Goal: Information Seeking & Learning: Find specific fact

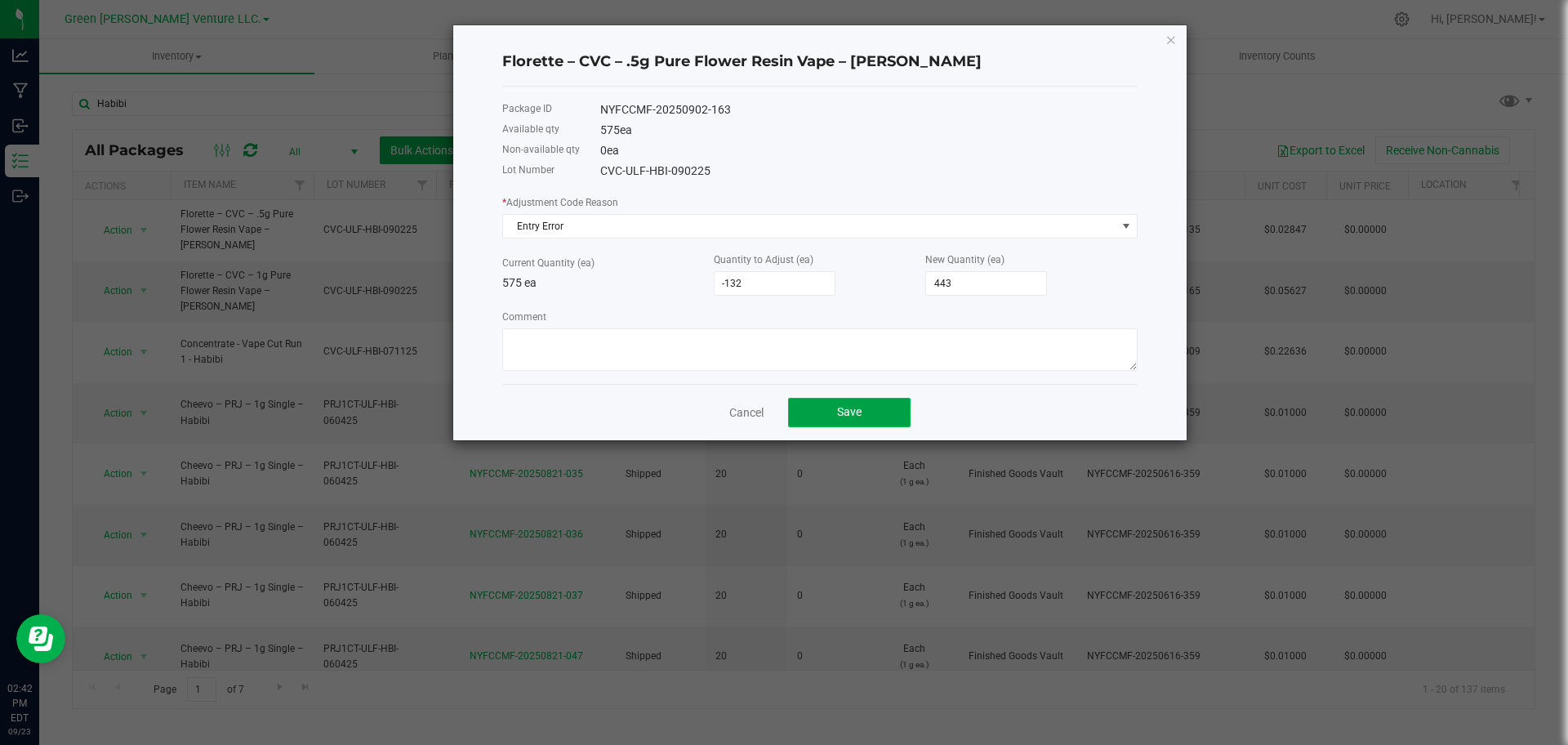
click at [880, 414] on button "Save" at bounding box center [850, 413] width 123 height 29
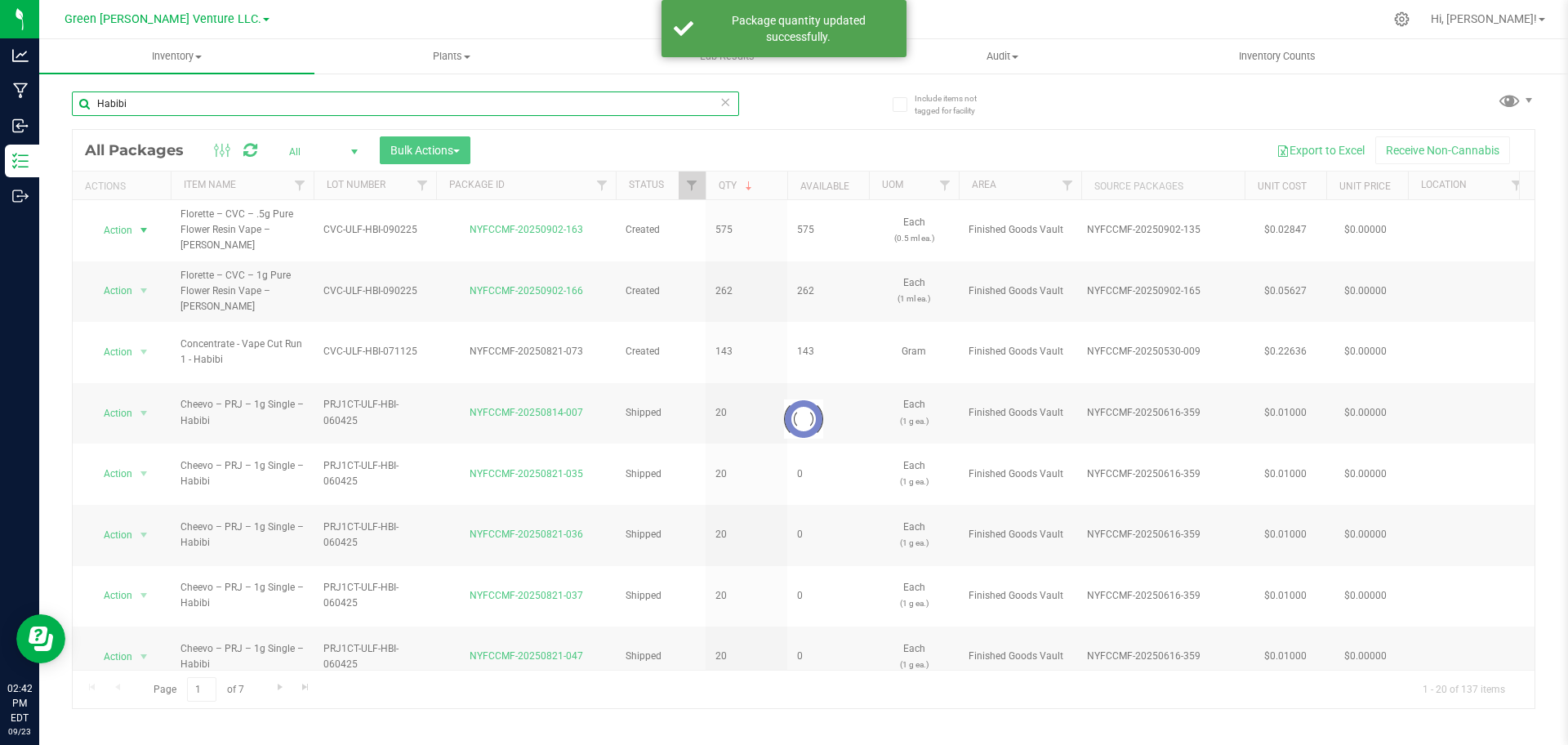
click at [328, 104] on input "Habibi" at bounding box center [405, 103] width 667 height 24
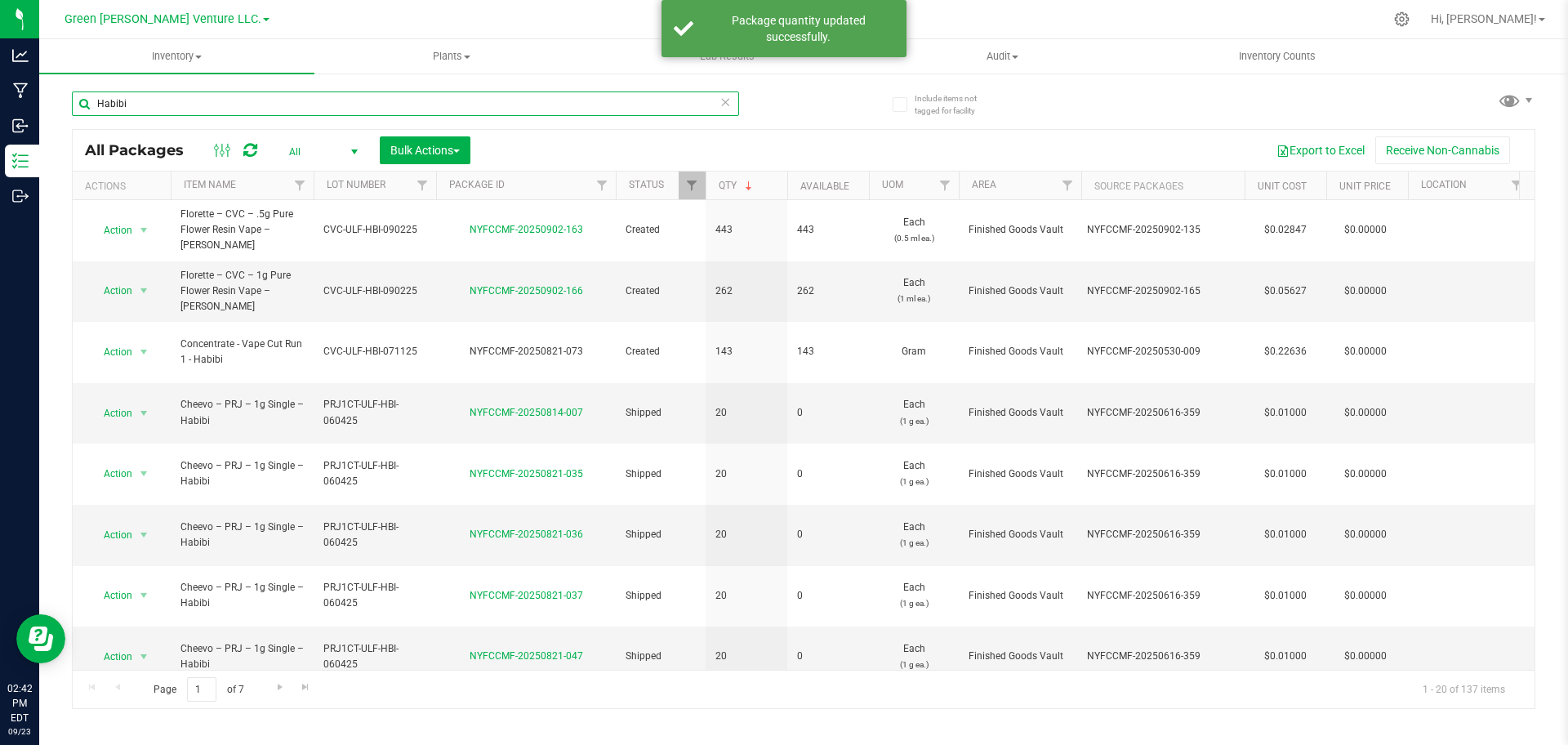
paste input "NYFCCMF-20250917-101"
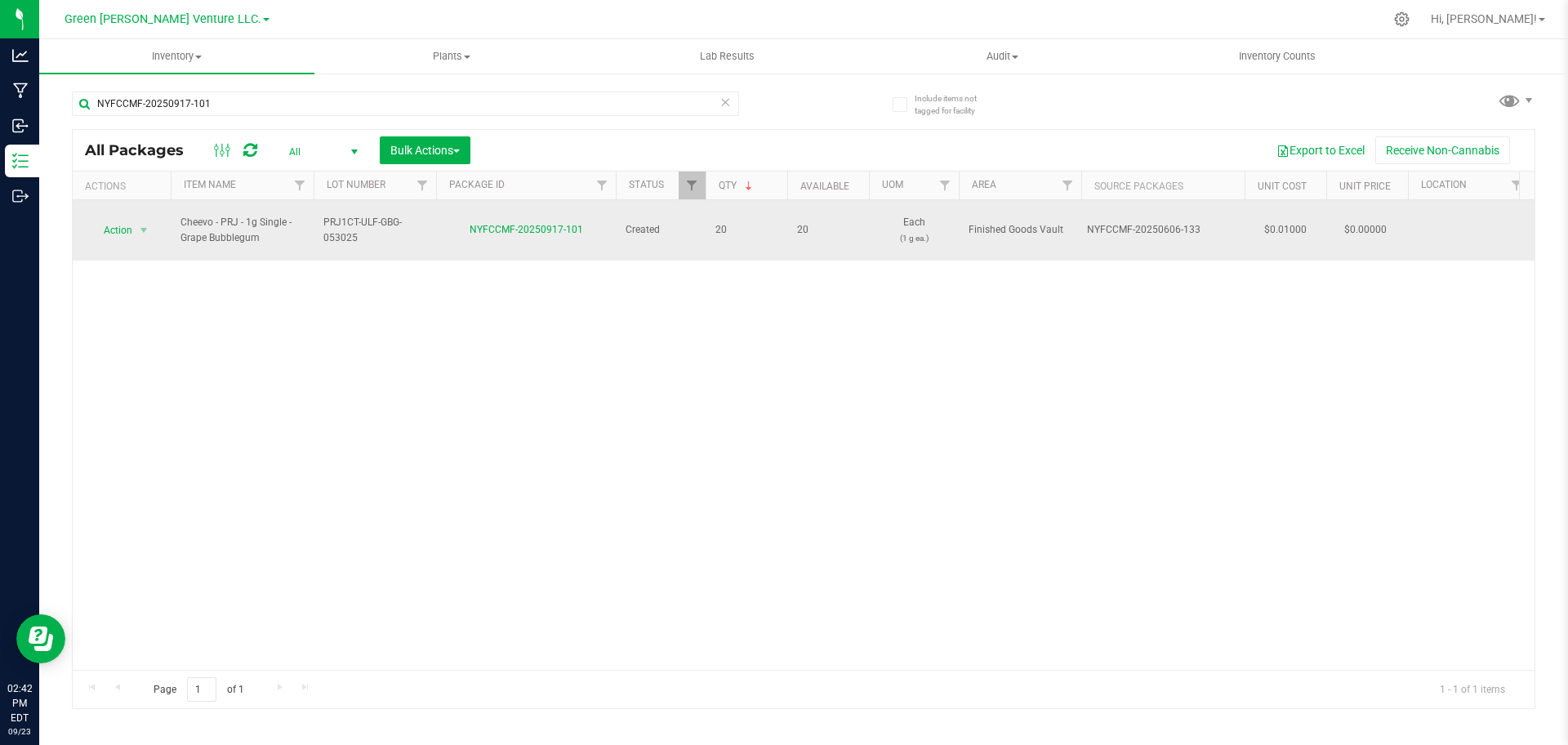
click at [357, 227] on span "PRJ1CT-ULF-GBG-053025" at bounding box center [375, 231] width 103 height 31
click at [357, 226] on input "PRJ1CT-ULF-GBG-053025" at bounding box center [371, 230] width 117 height 25
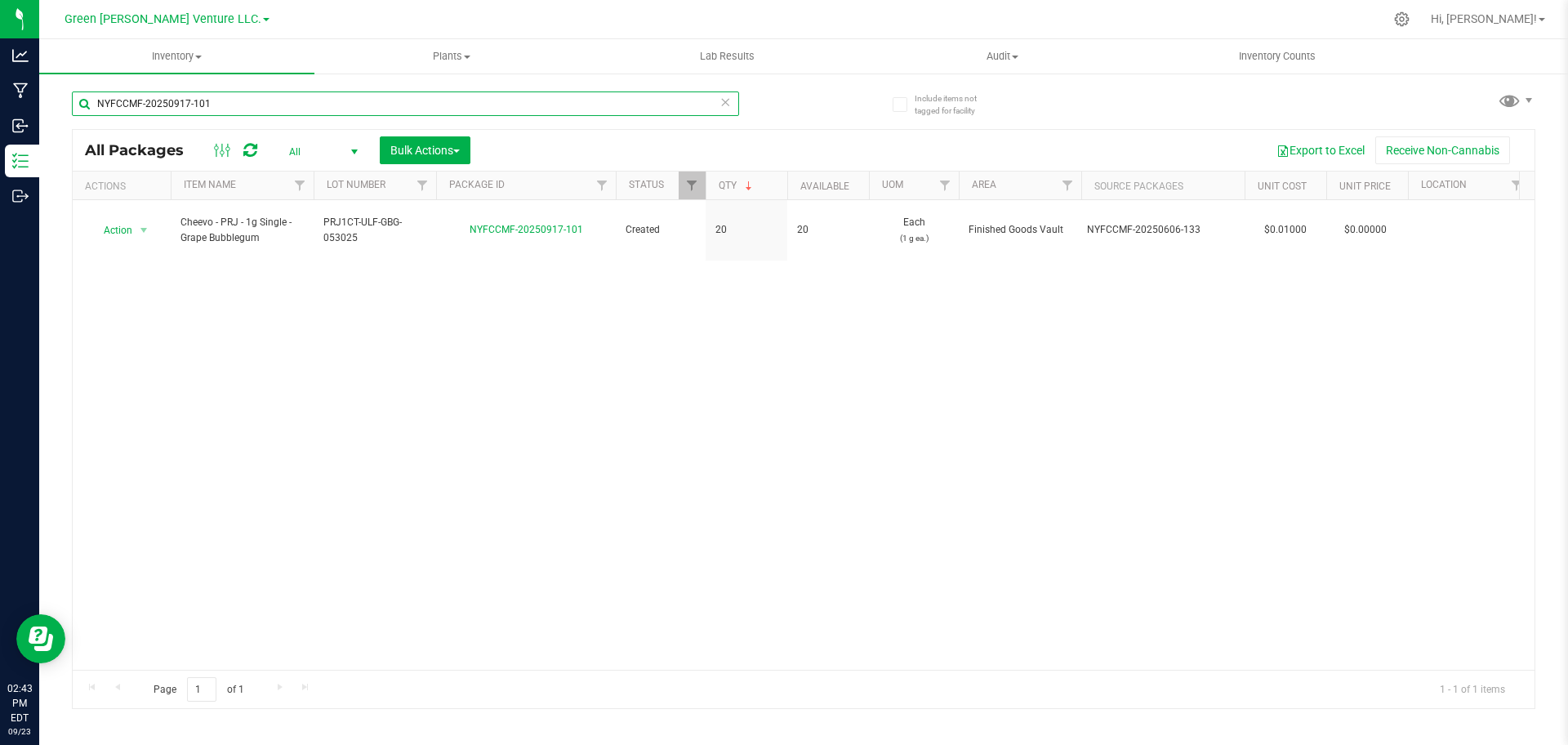
click at [310, 105] on input "NYFCCMF-20250917-101" at bounding box center [405, 103] width 667 height 24
paste input "PRJ1CT-ULF-GBG-053025"
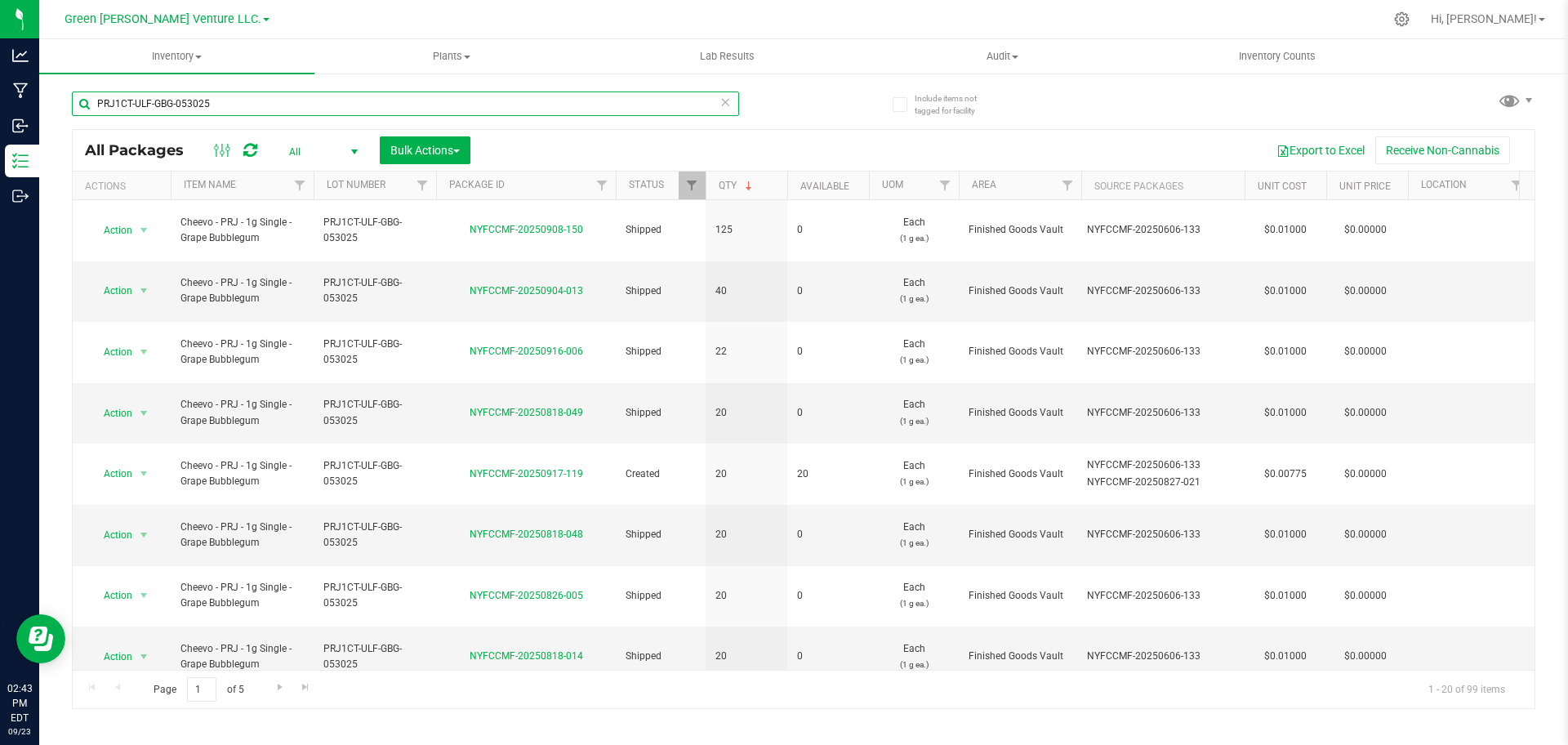
type input "PRJ1CT-ULF-GBG-053025"
click at [698, 183] on span "Filter" at bounding box center [691, 185] width 13 height 13
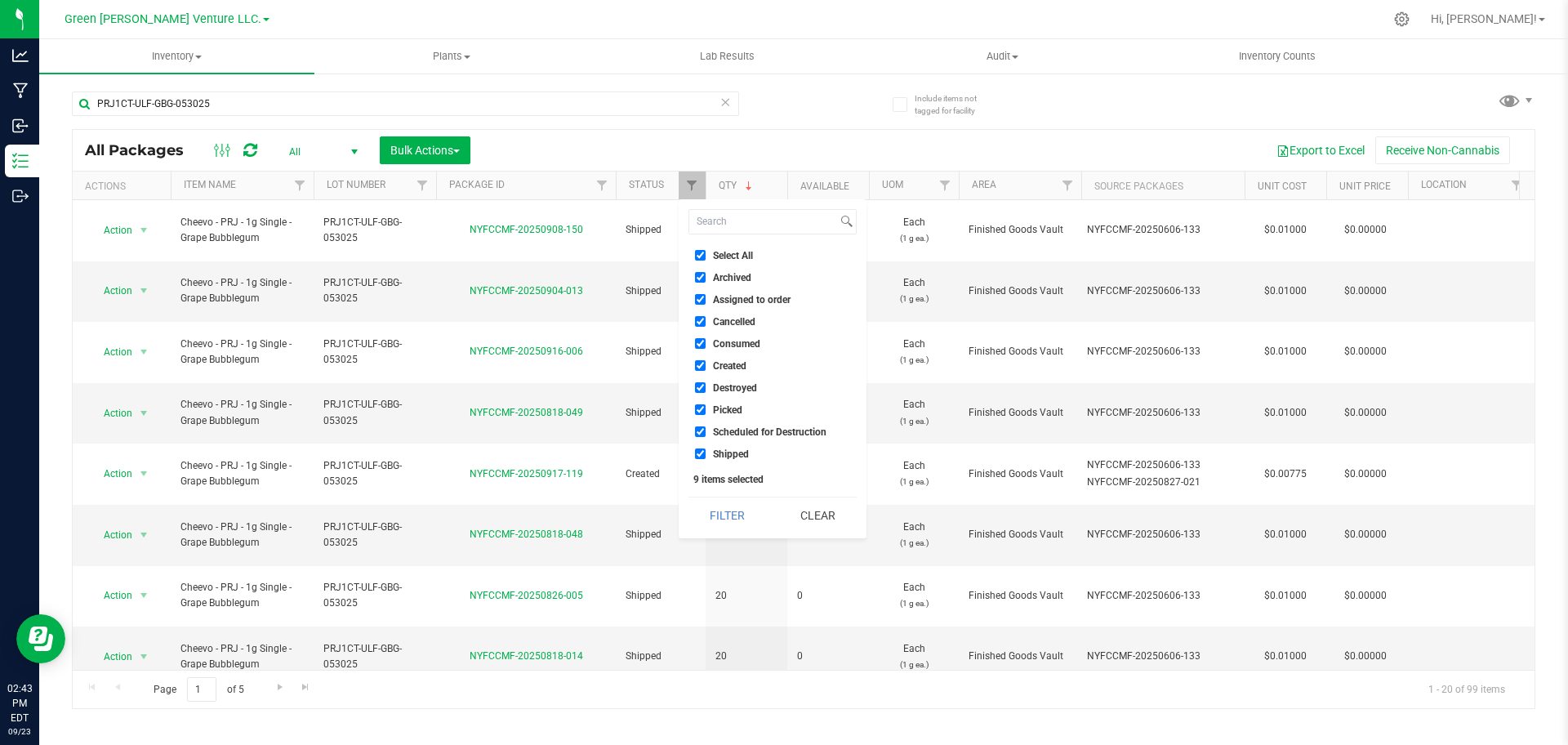
click at [700, 251] on input "Select All" at bounding box center [700, 255] width 11 height 11
checkbox input "false"
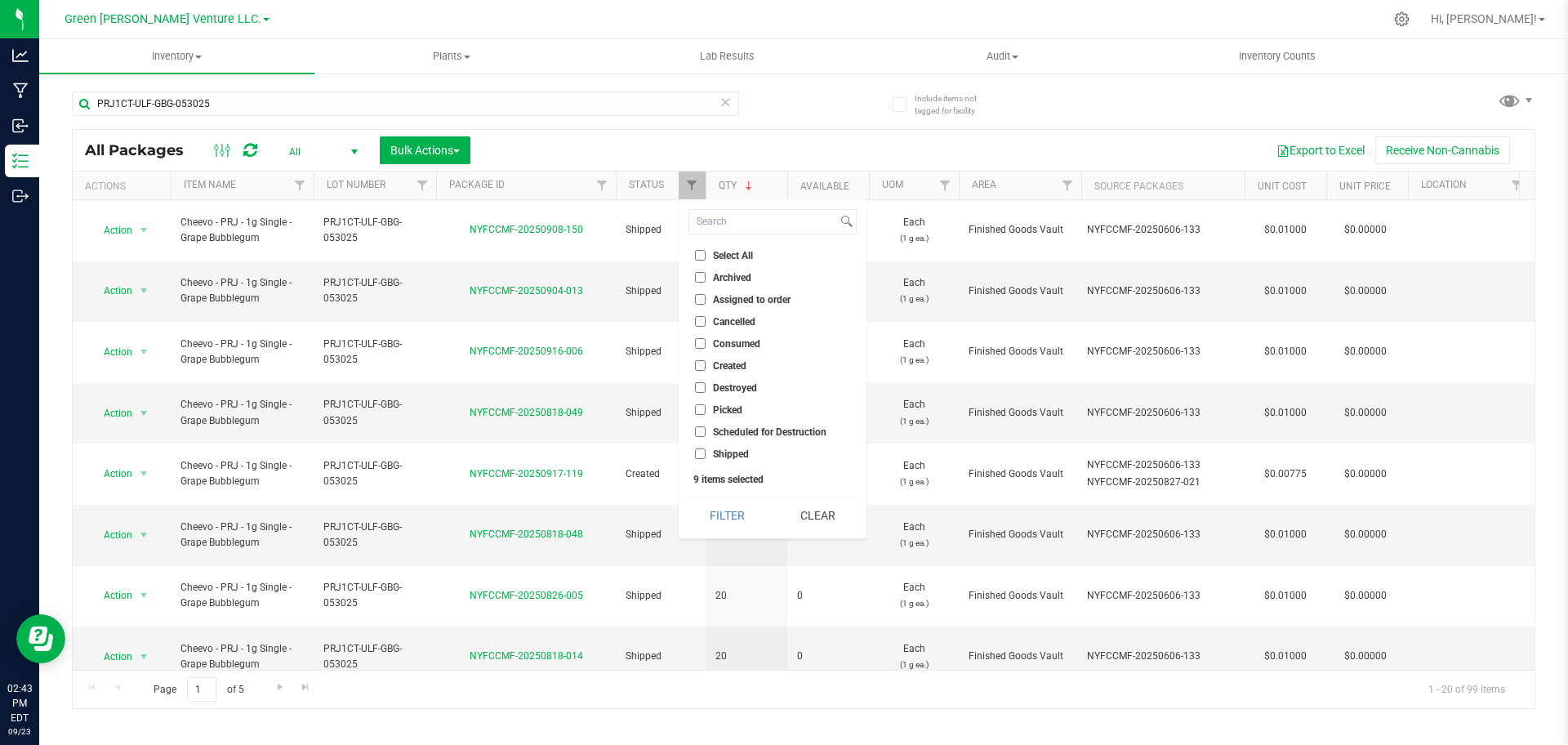
checkbox input "false"
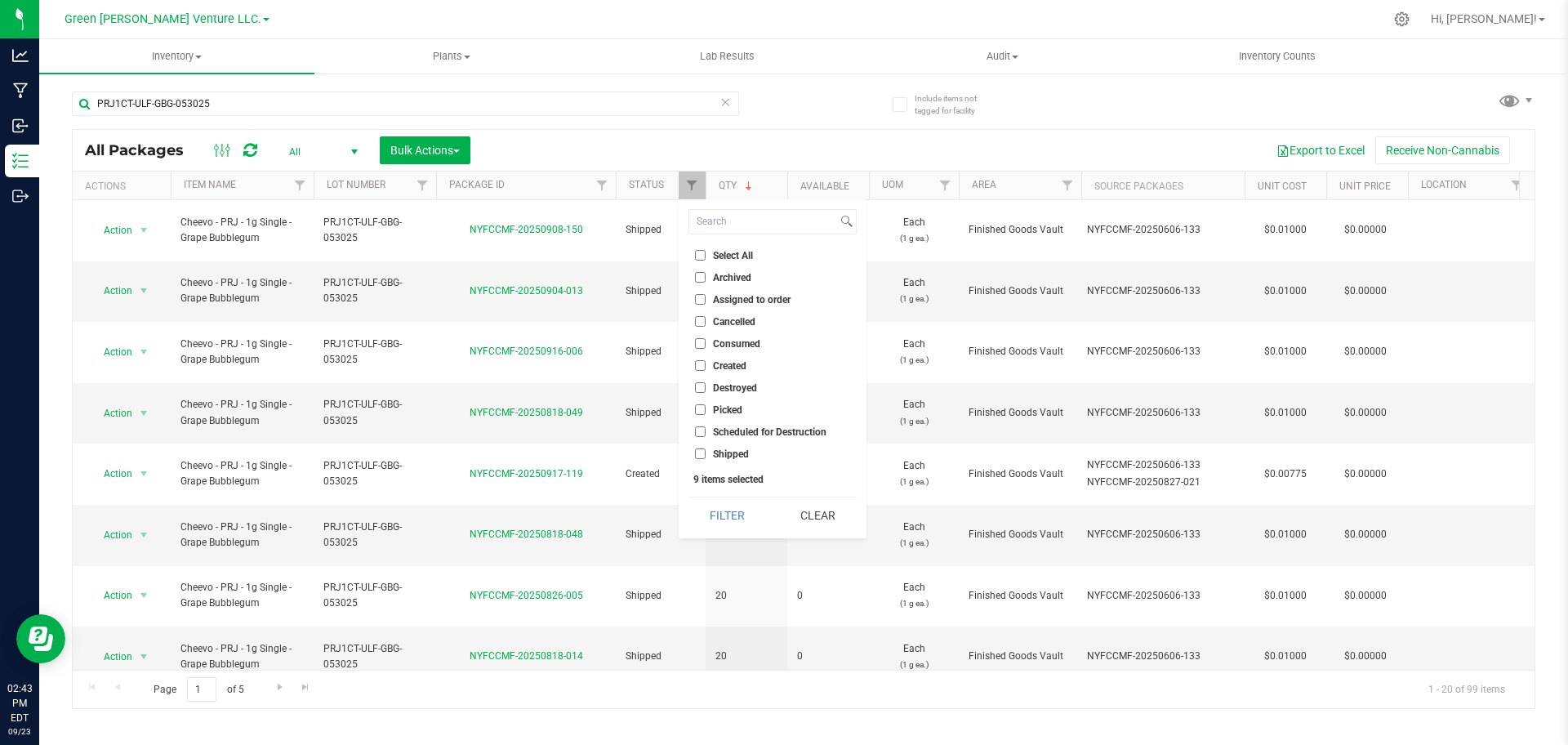
checkbox input "false"
click at [704, 355] on ul "Select All Archived Assigned to order Cancelled Consumed Created Destroyed Pick…" at bounding box center [772, 354] width 168 height 216
click at [703, 363] on input "Created" at bounding box center [700, 365] width 11 height 11
checkbox input "true"
click at [739, 518] on button "Filter" at bounding box center [727, 515] width 79 height 36
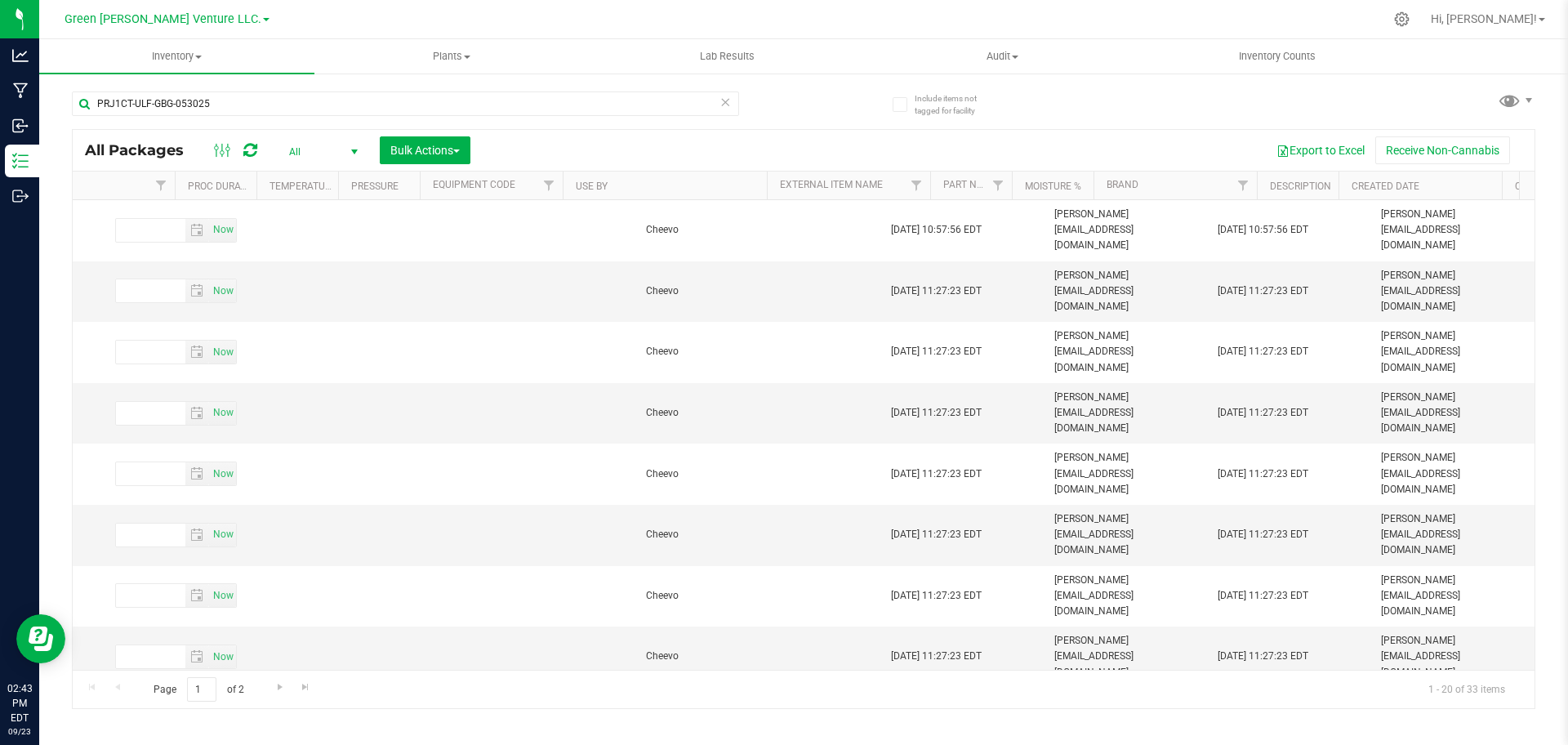
scroll to position [0, 6582]
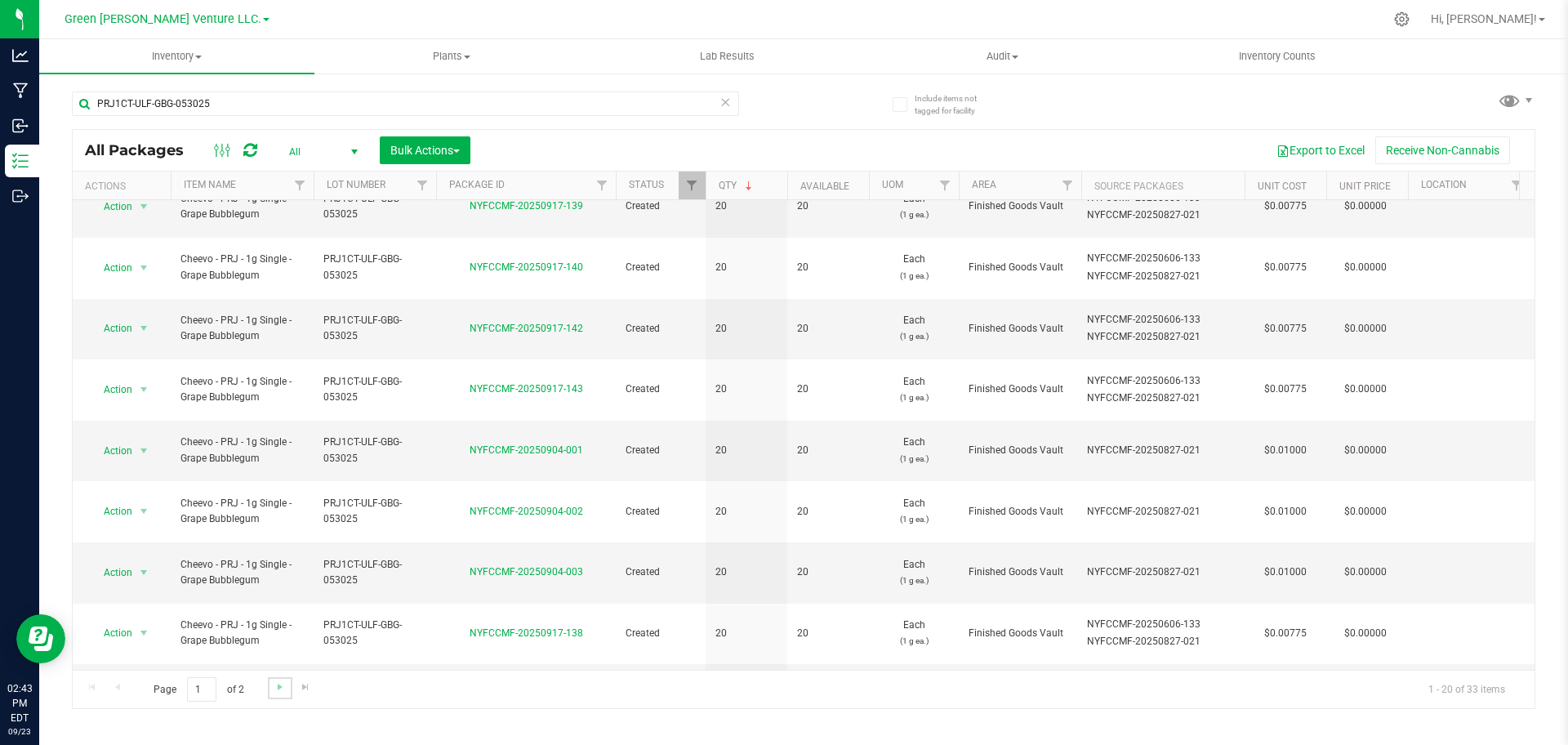
click at [286, 688] on link "Go to the next page" at bounding box center [279, 689] width 23 height 22
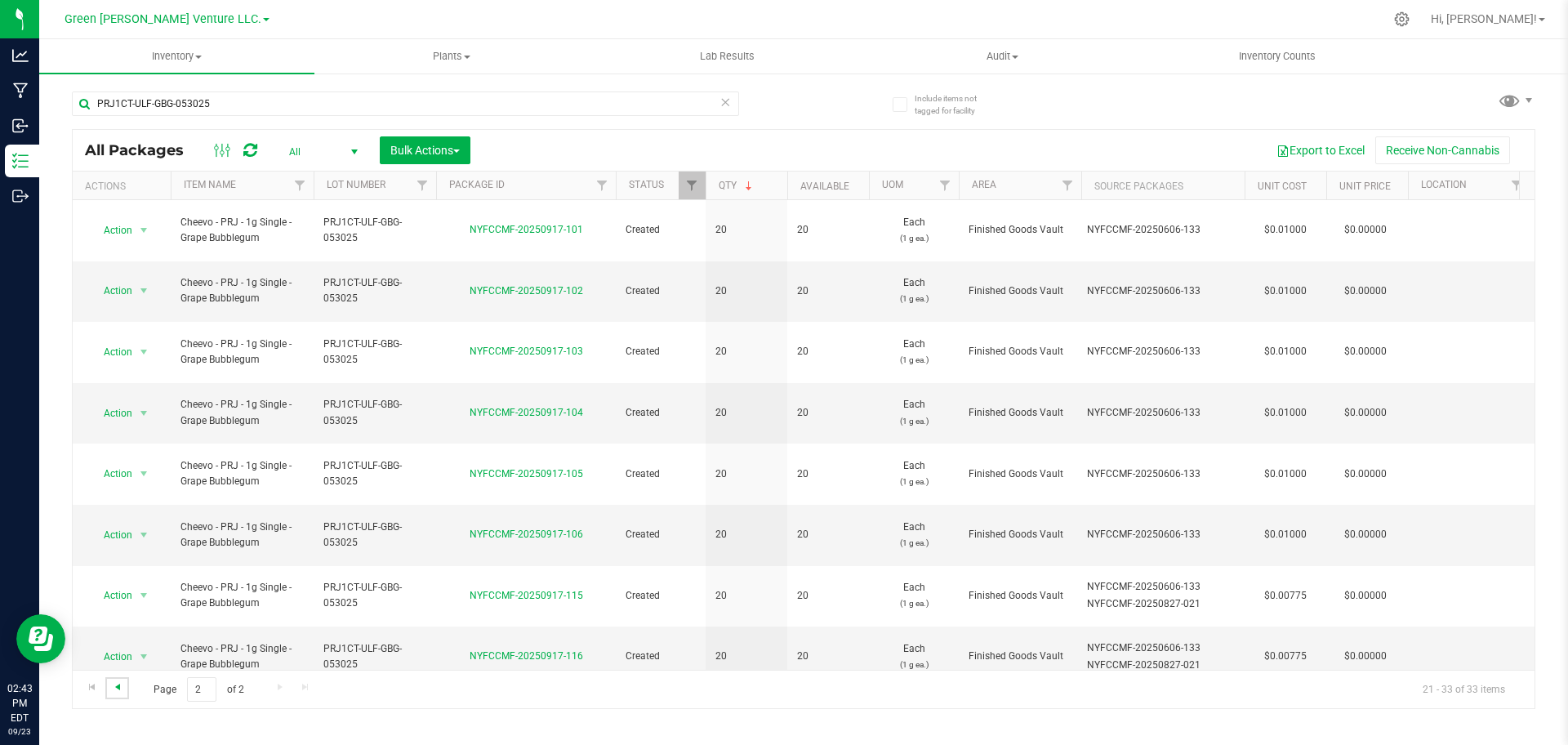
click at [115, 688] on span "Go to the previous page" at bounding box center [117, 687] width 13 height 13
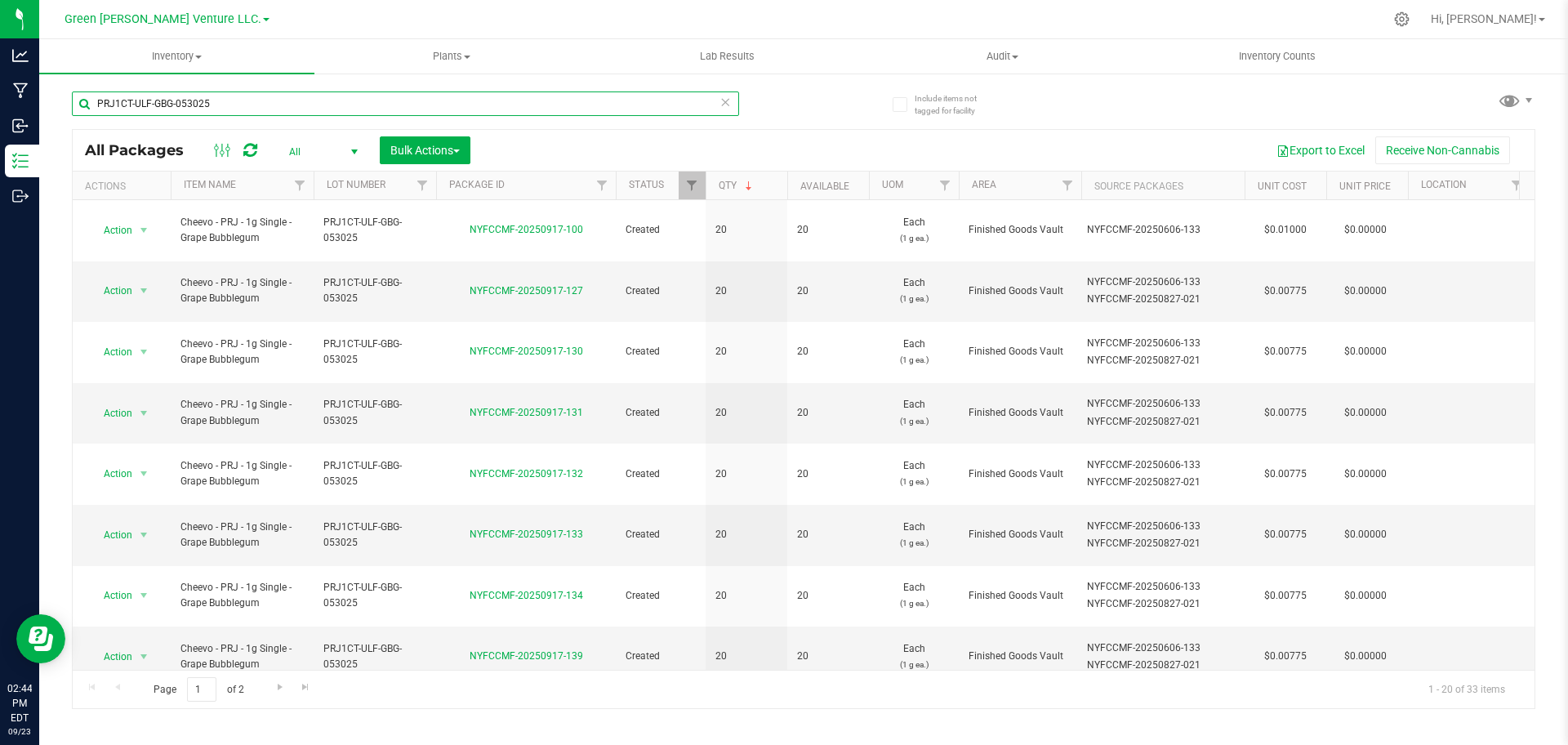
click at [287, 109] on input "PRJ1CT-ULF-GBG-053025" at bounding box center [405, 103] width 667 height 24
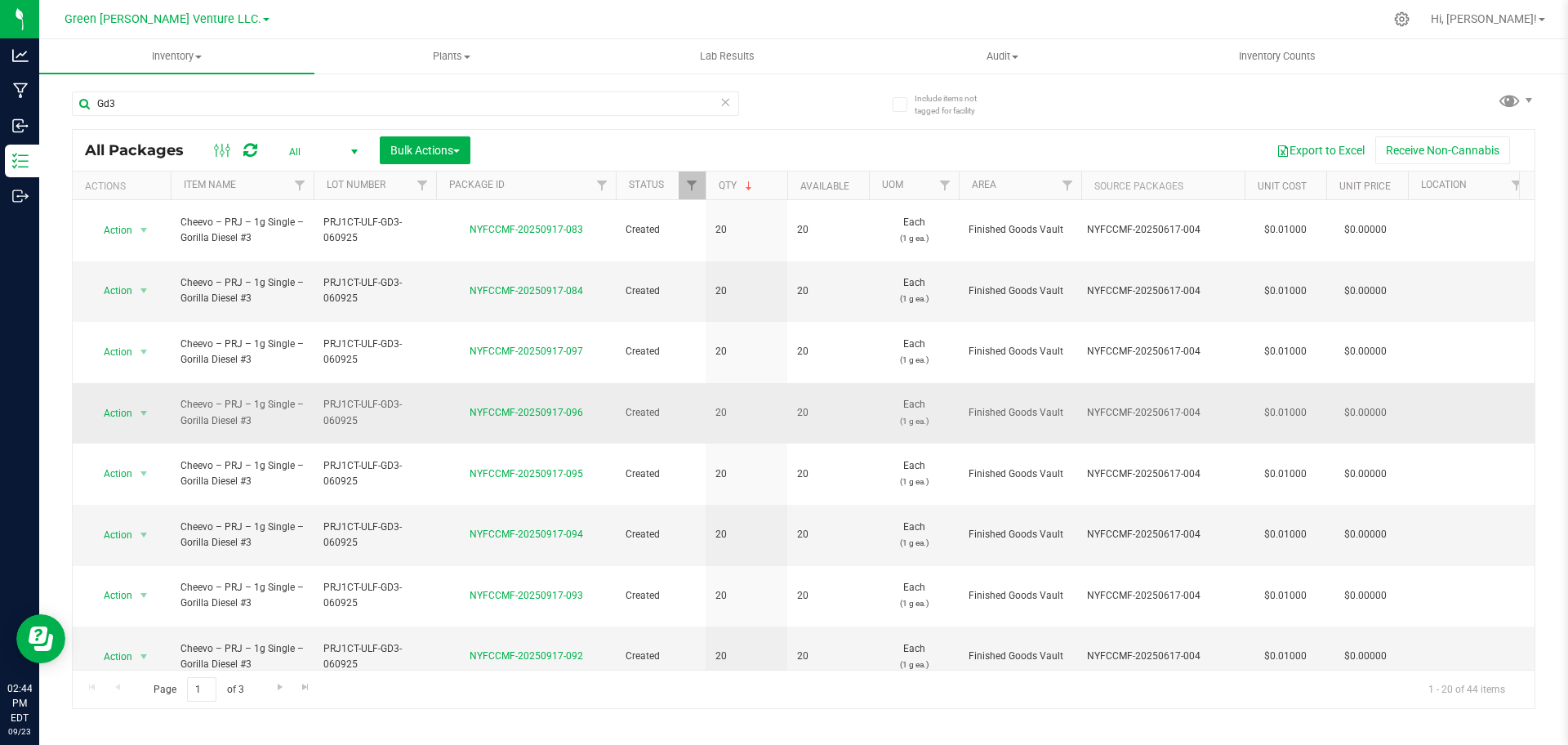
click at [359, 397] on span "PRJ1CT-ULF-GD3-060925" at bounding box center [375, 413] width 103 height 31
click at [359, 400] on input "PRJ1CT-ULF-GD3-060925" at bounding box center [371, 413] width 117 height 25
click at [332, 104] on input "Gd3" at bounding box center [405, 103] width 667 height 24
paste input "PRJ1CT-ULF-GD3-060925"
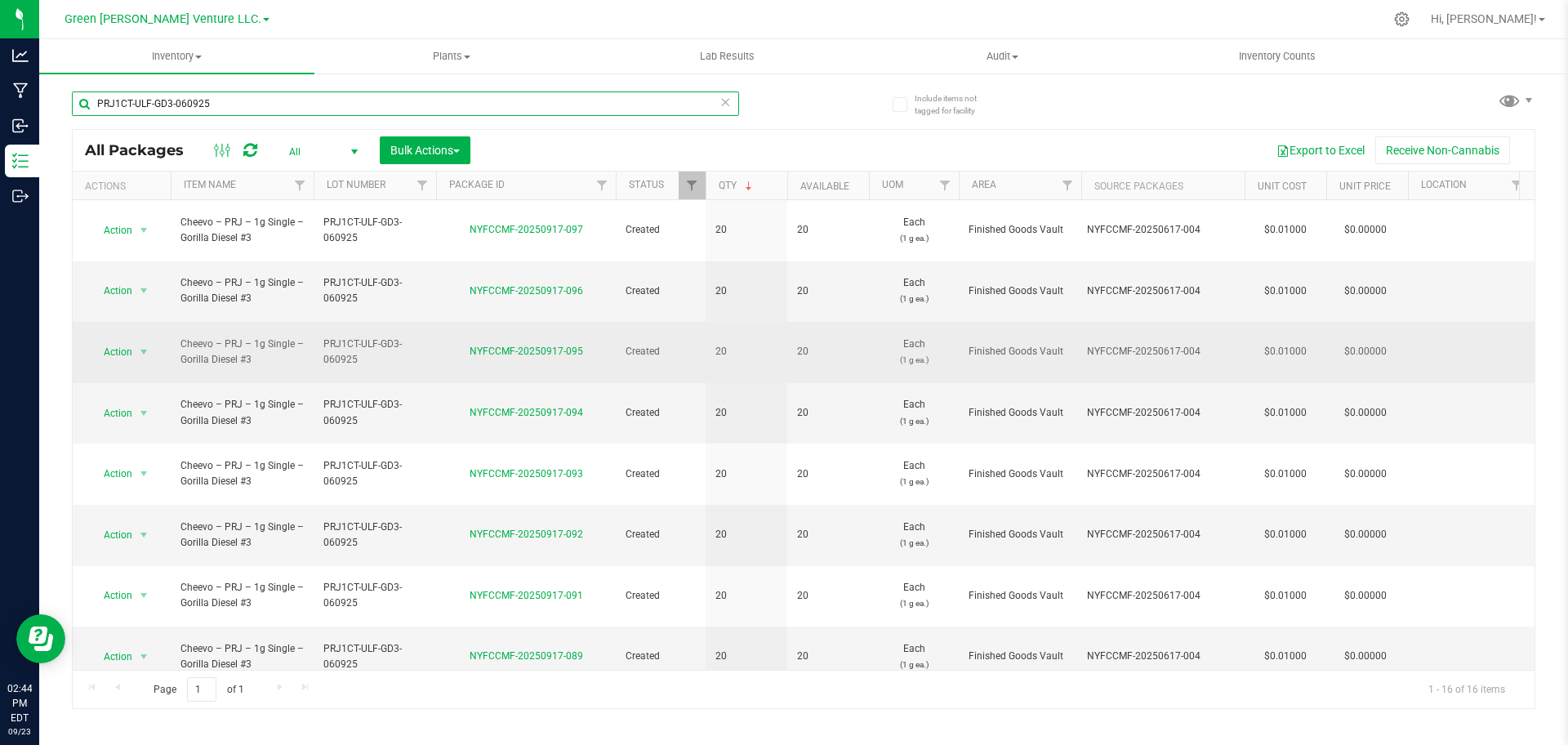
type input "PRJ1CT-ULF-GD3-060925"
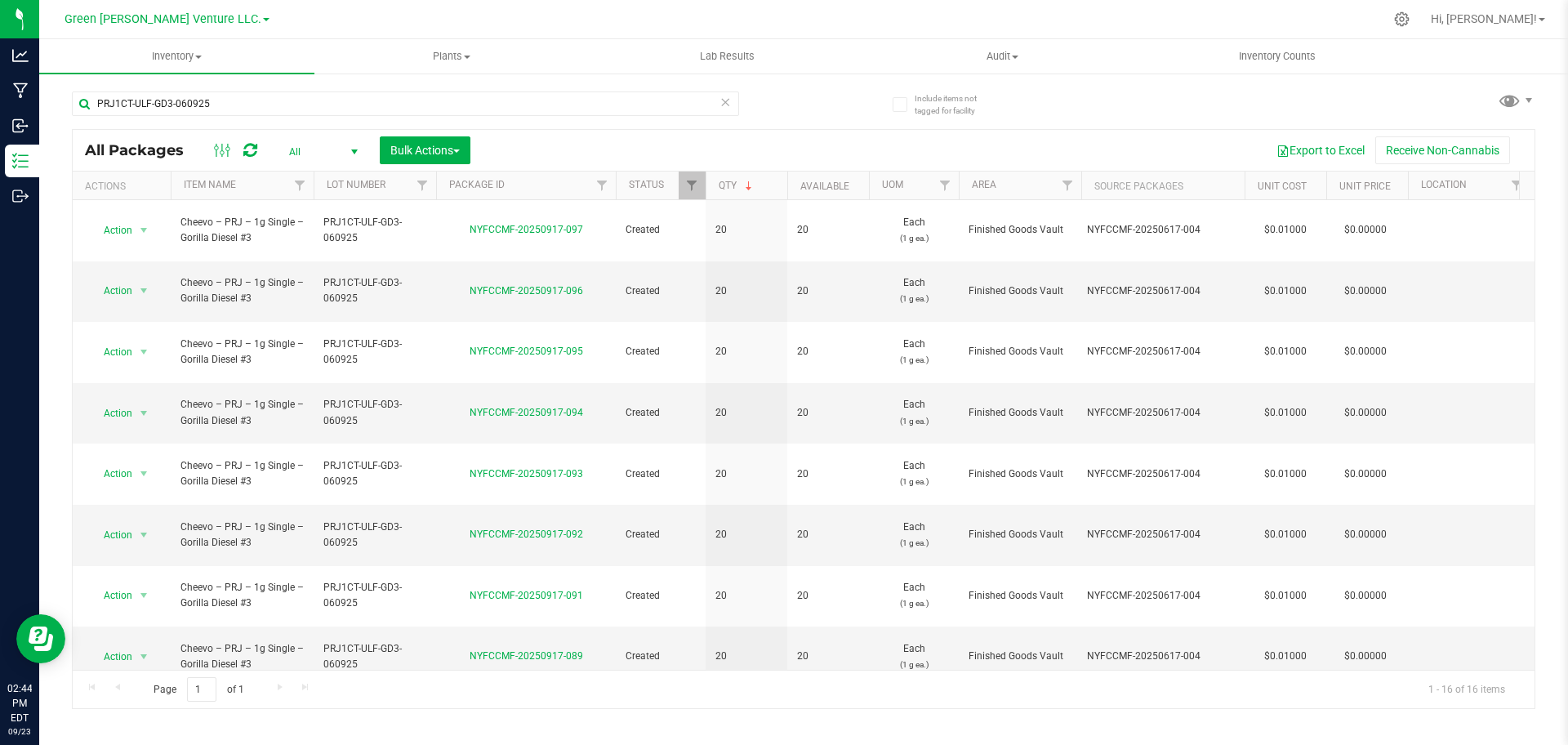
drag, startPoint x: 567, startPoint y: 325, endPoint x: 403, endPoint y: 676, distance: 387.4
click at [403, 676] on div "Page 1 of 1 1 - 16 of 16 items" at bounding box center [804, 689] width 1462 height 39
click at [593, 195] on link "Filter" at bounding box center [602, 185] width 27 height 28
click at [546, 194] on th "Package ID" at bounding box center [526, 185] width 180 height 28
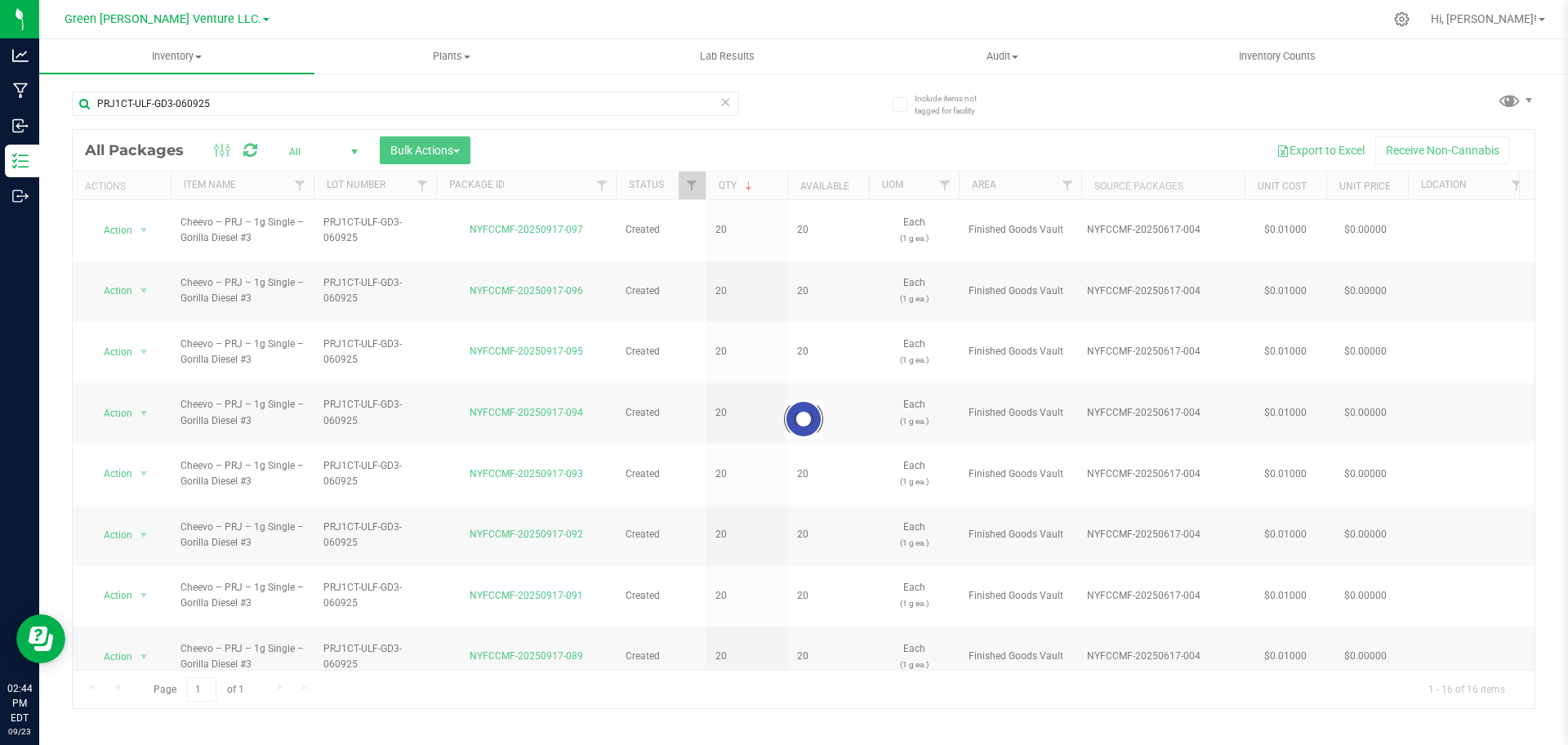
click at [546, 194] on div at bounding box center [804, 419] width 1462 height 579
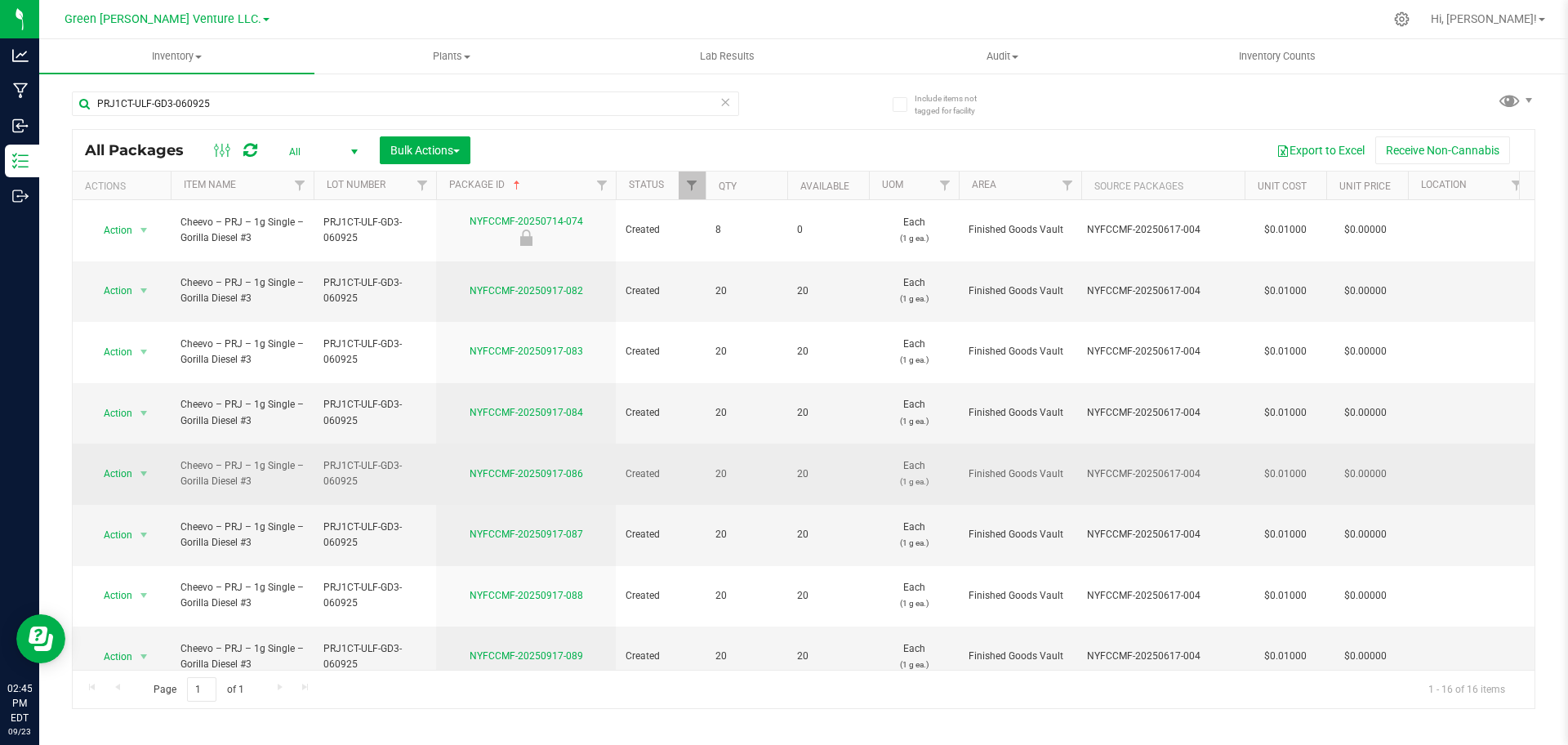
scroll to position [270, 0]
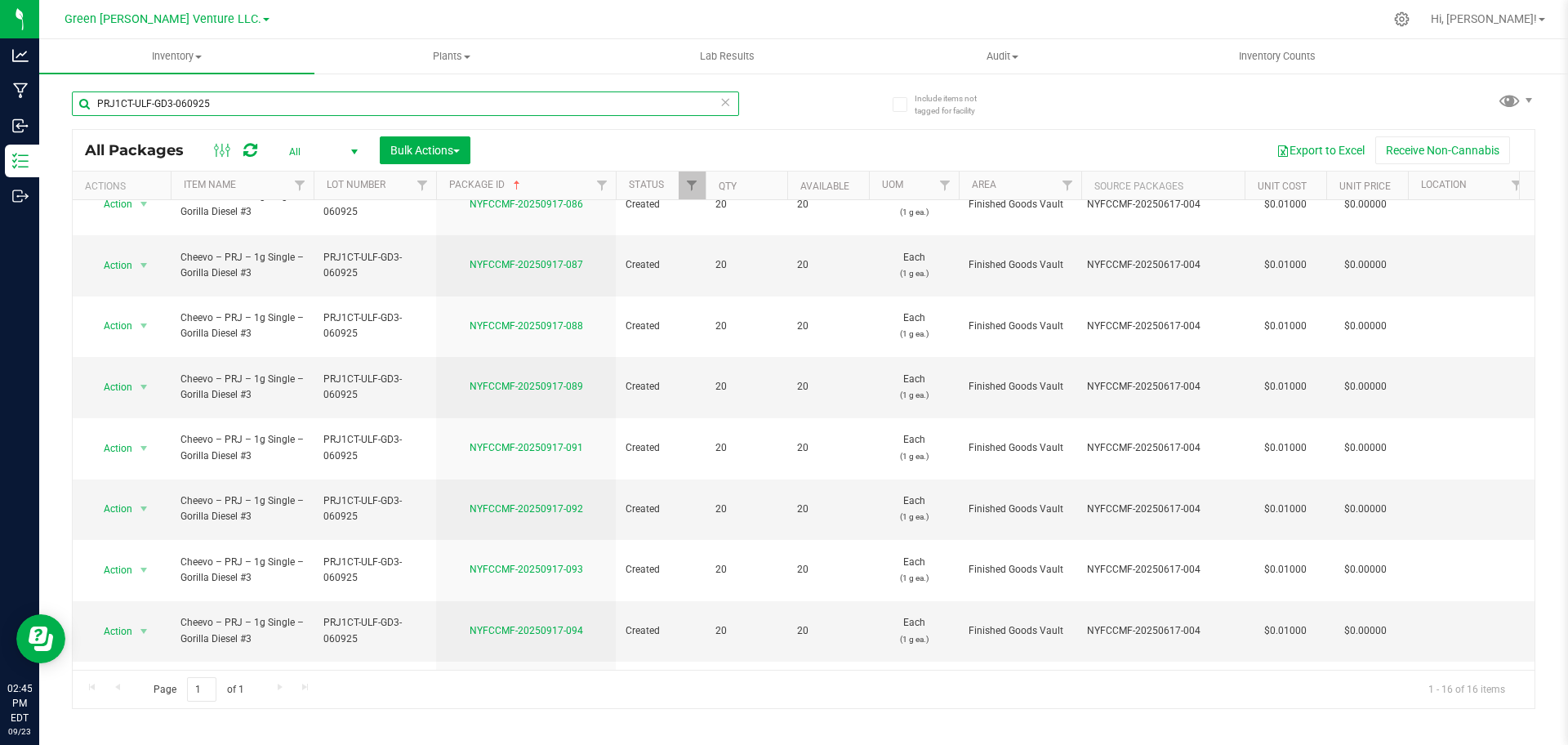
click at [283, 99] on input "PRJ1CT-ULF-GD3-060925" at bounding box center [405, 103] width 667 height 24
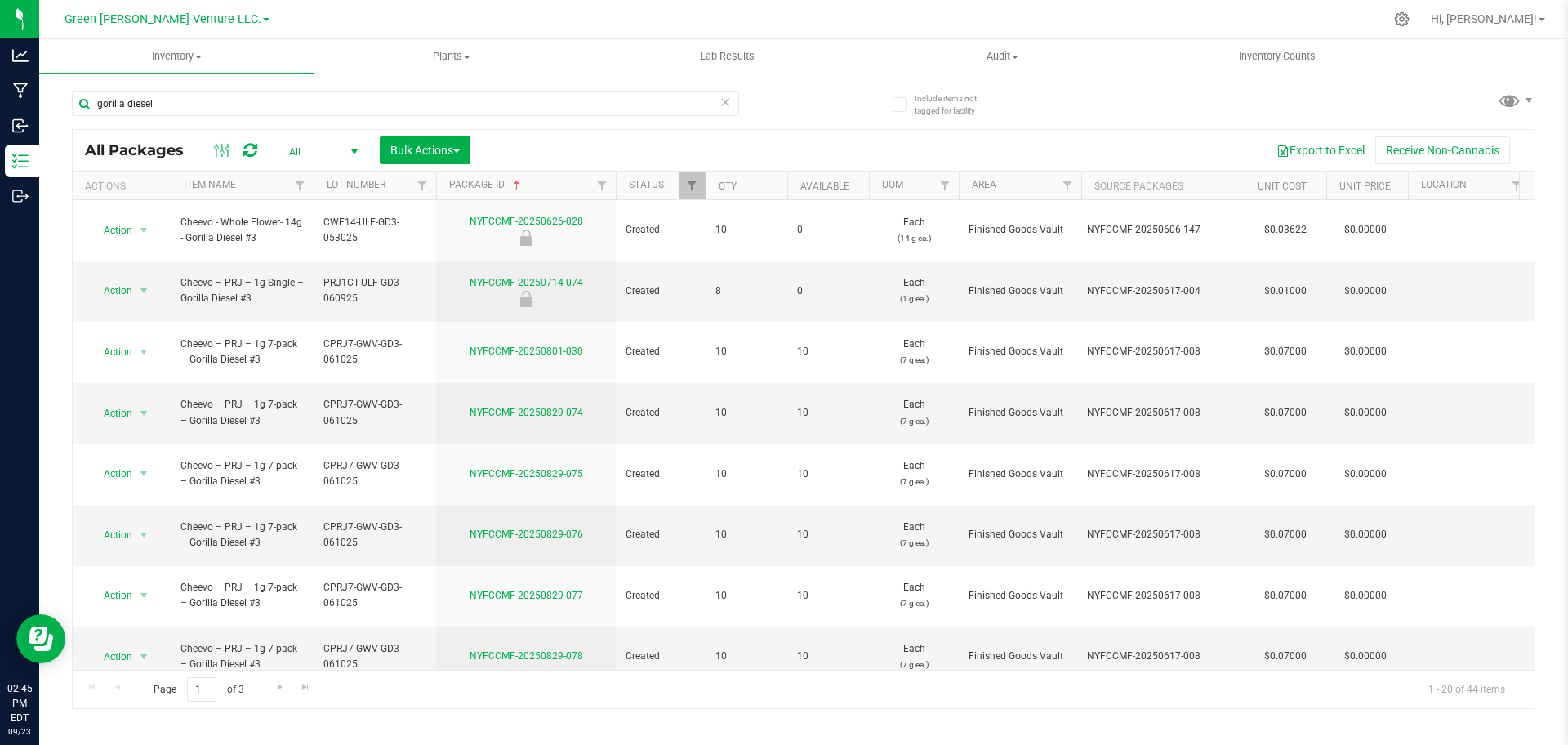
click at [728, 177] on th "Qty" at bounding box center [747, 185] width 82 height 28
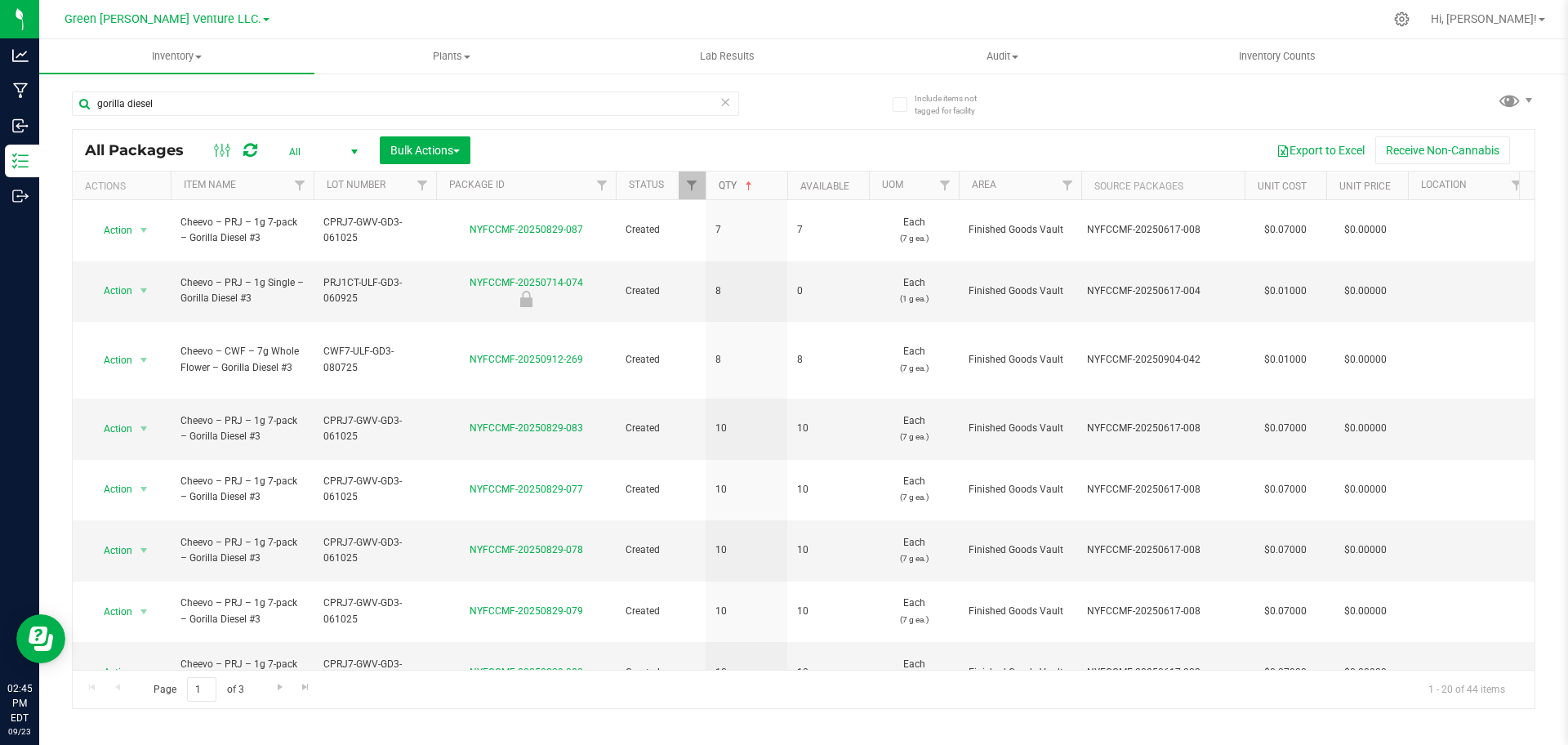
click at [728, 181] on link "Qty" at bounding box center [737, 186] width 37 height 12
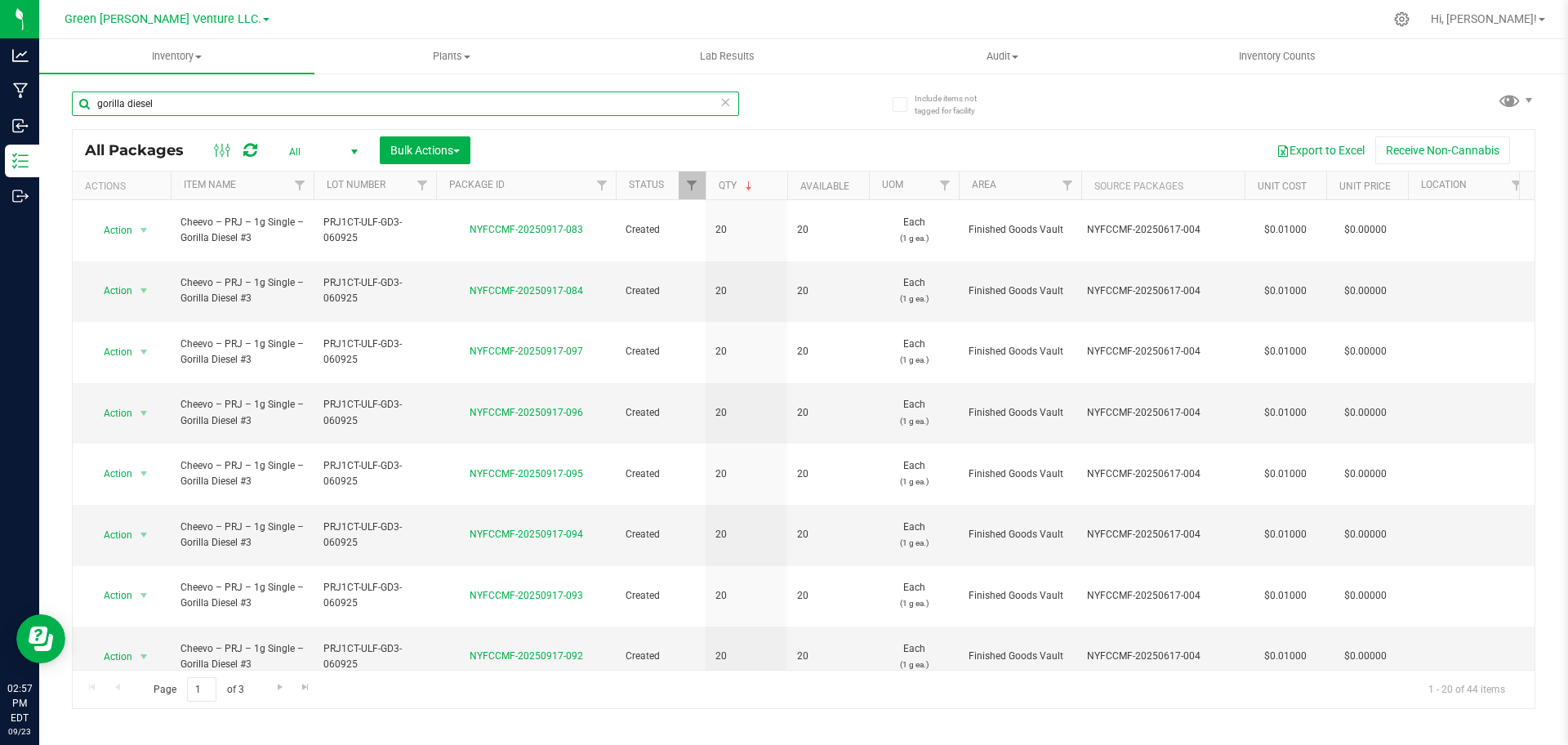
click at [234, 111] on input "gorilla diesel" at bounding box center [405, 103] width 667 height 24
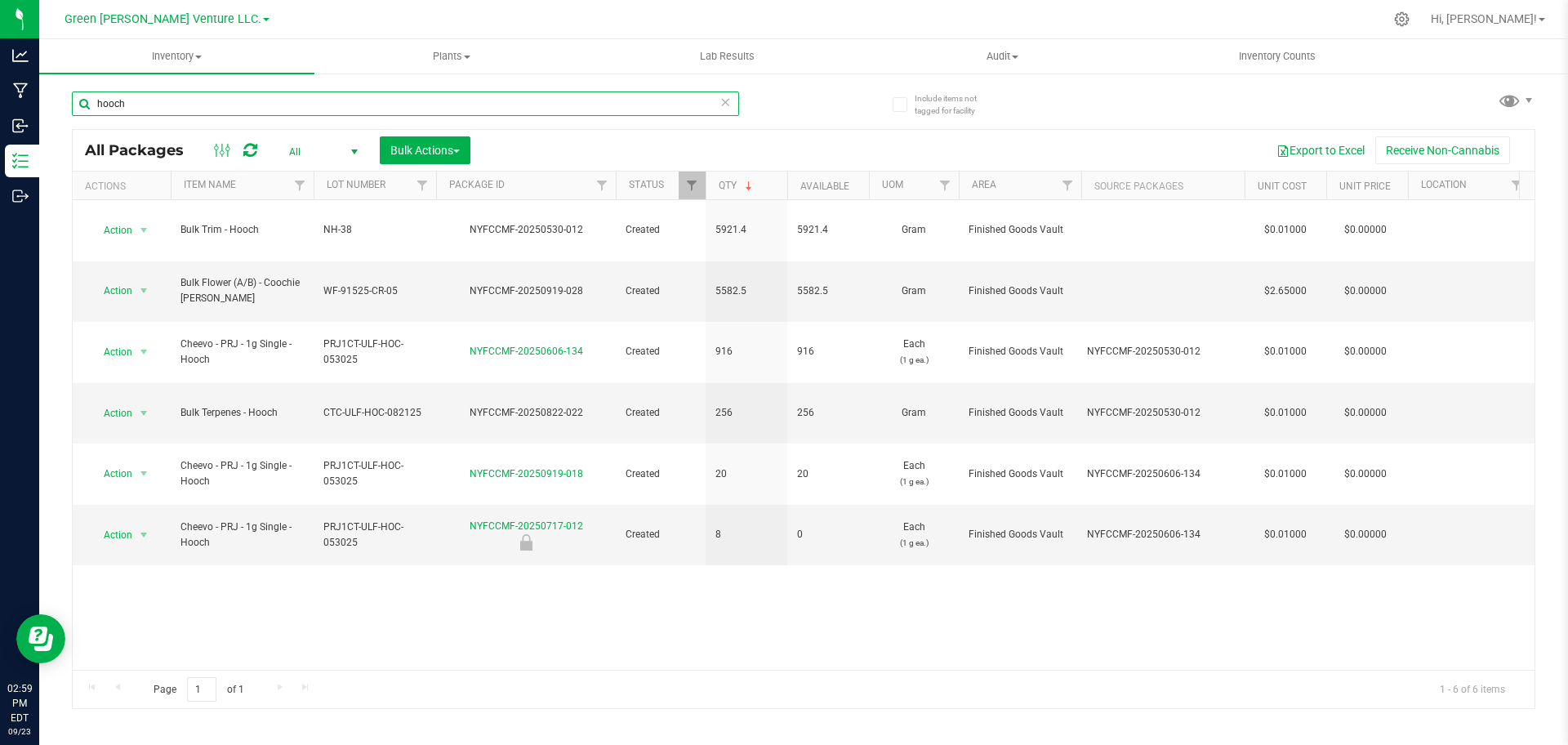
click at [336, 114] on input "hooch" at bounding box center [405, 103] width 667 height 24
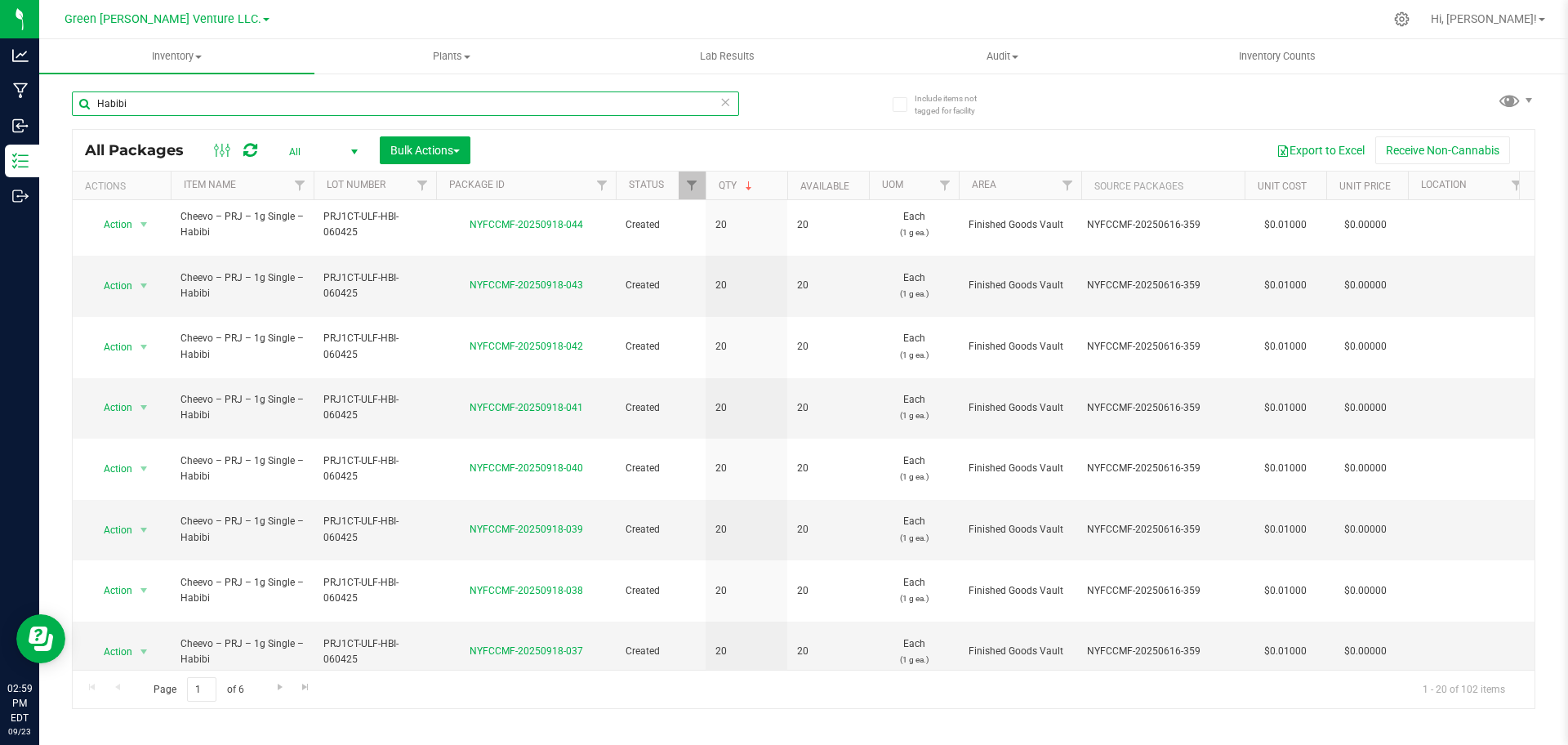
scroll to position [450, 0]
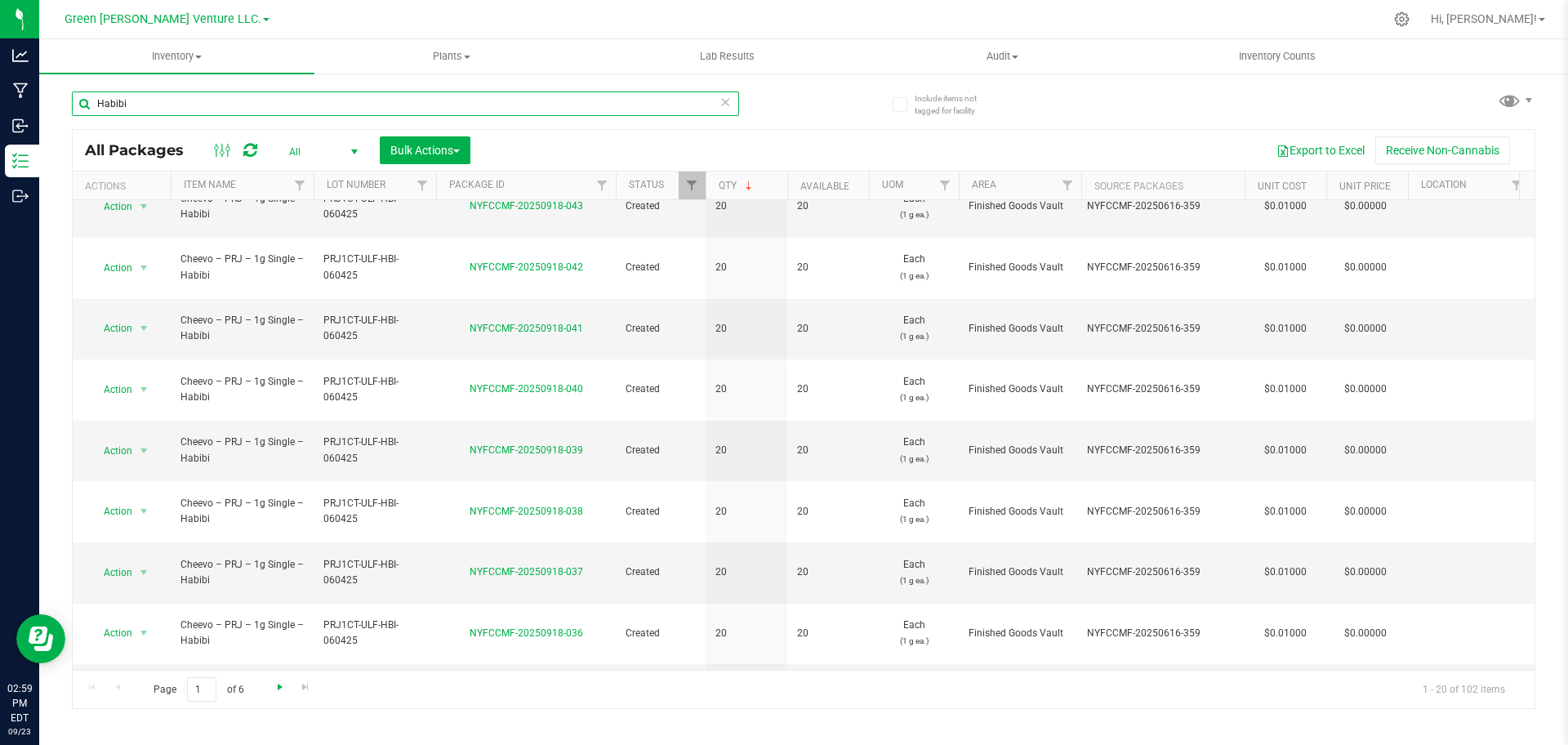
type input "Habibi"
click at [284, 688] on span "Go to the next page" at bounding box center [279, 687] width 13 height 13
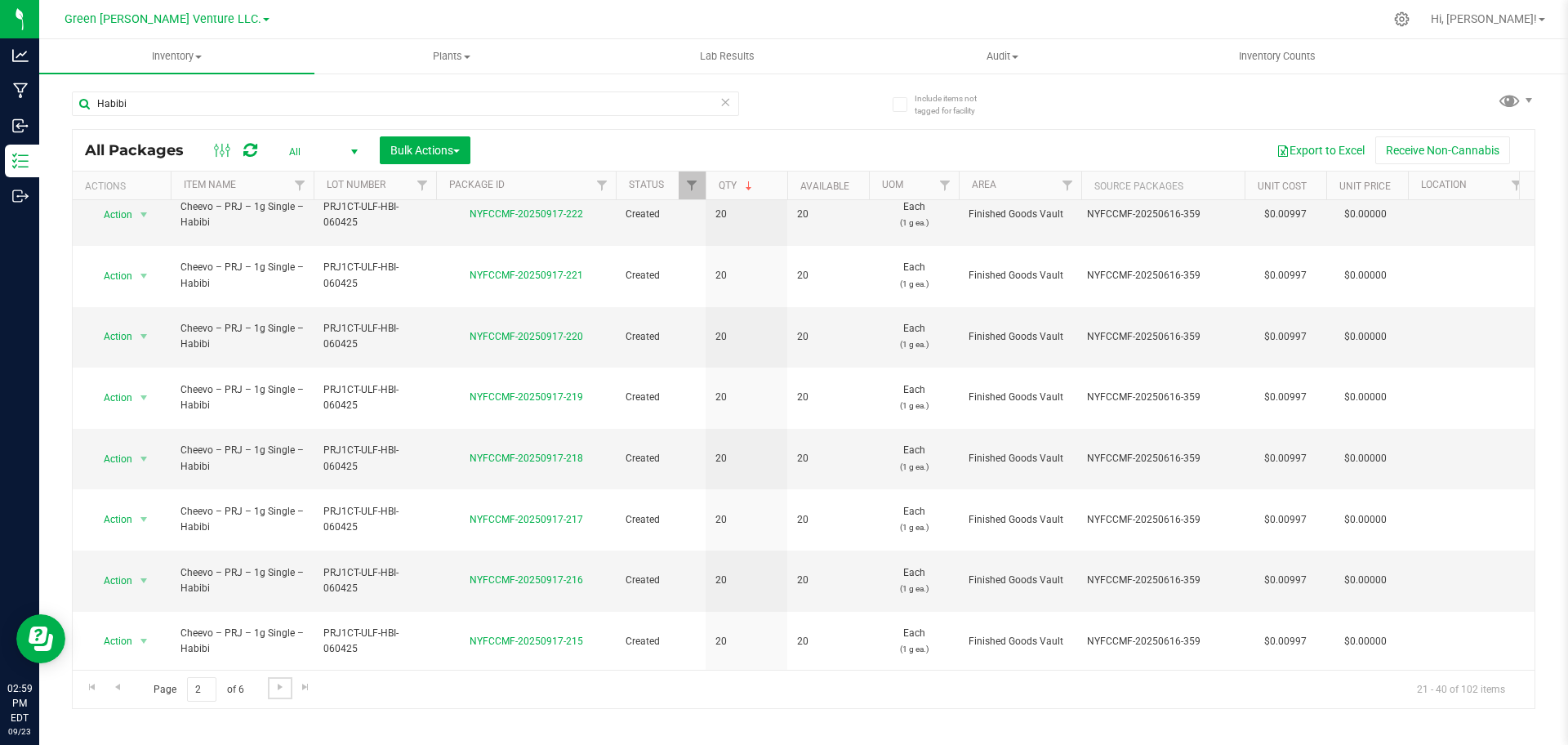
scroll to position [450, 0]
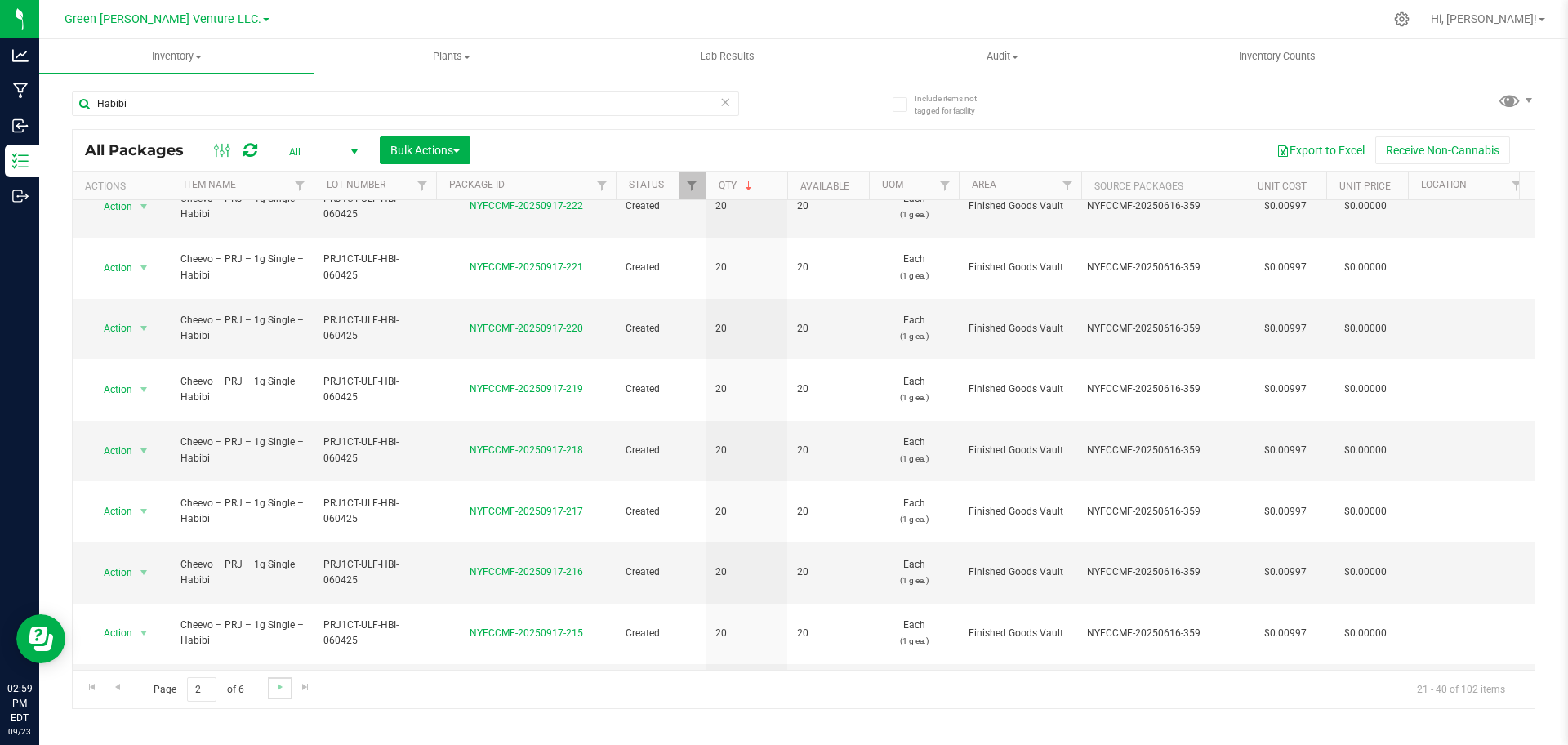
click at [277, 695] on link "Go to the next page" at bounding box center [279, 689] width 23 height 22
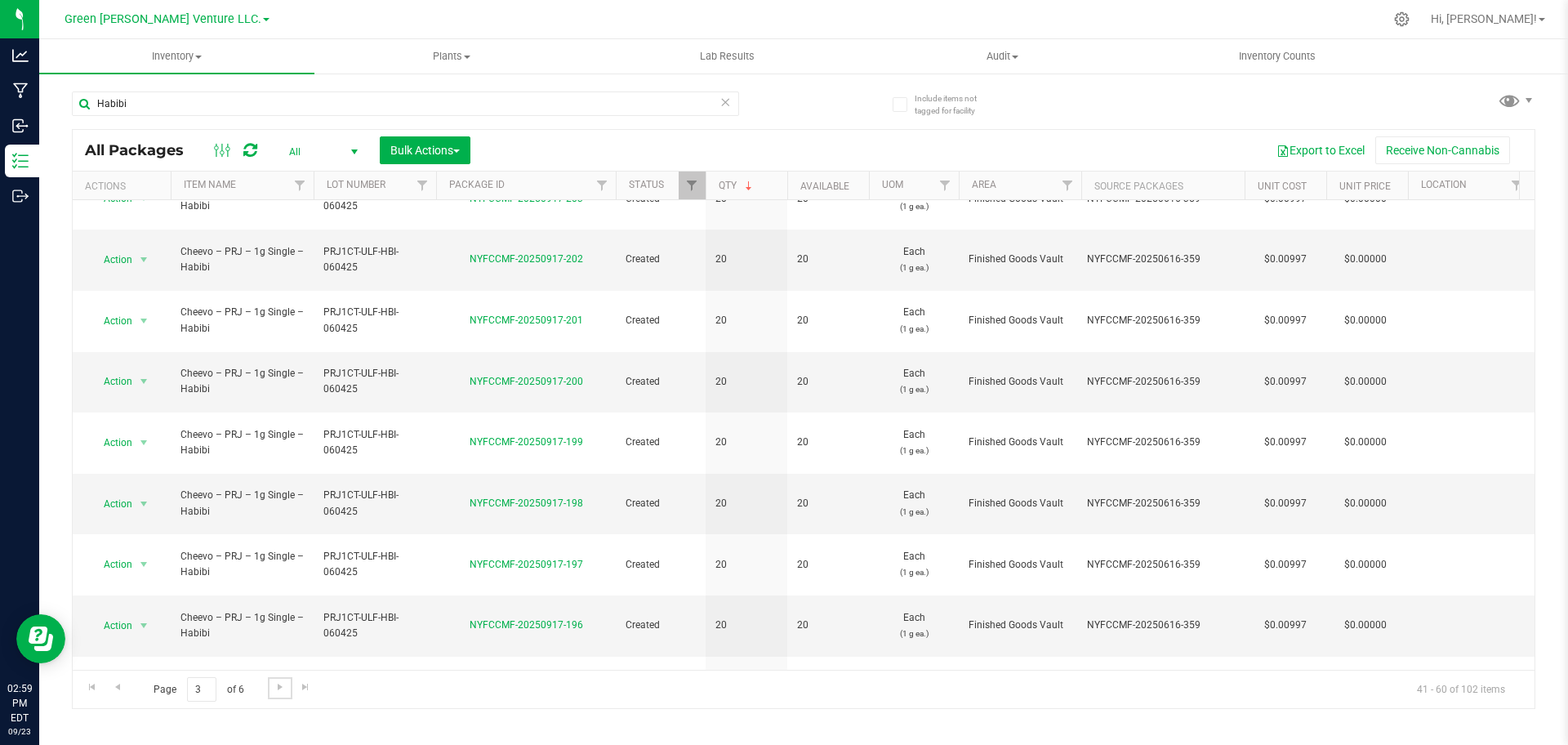
scroll to position [450, 0]
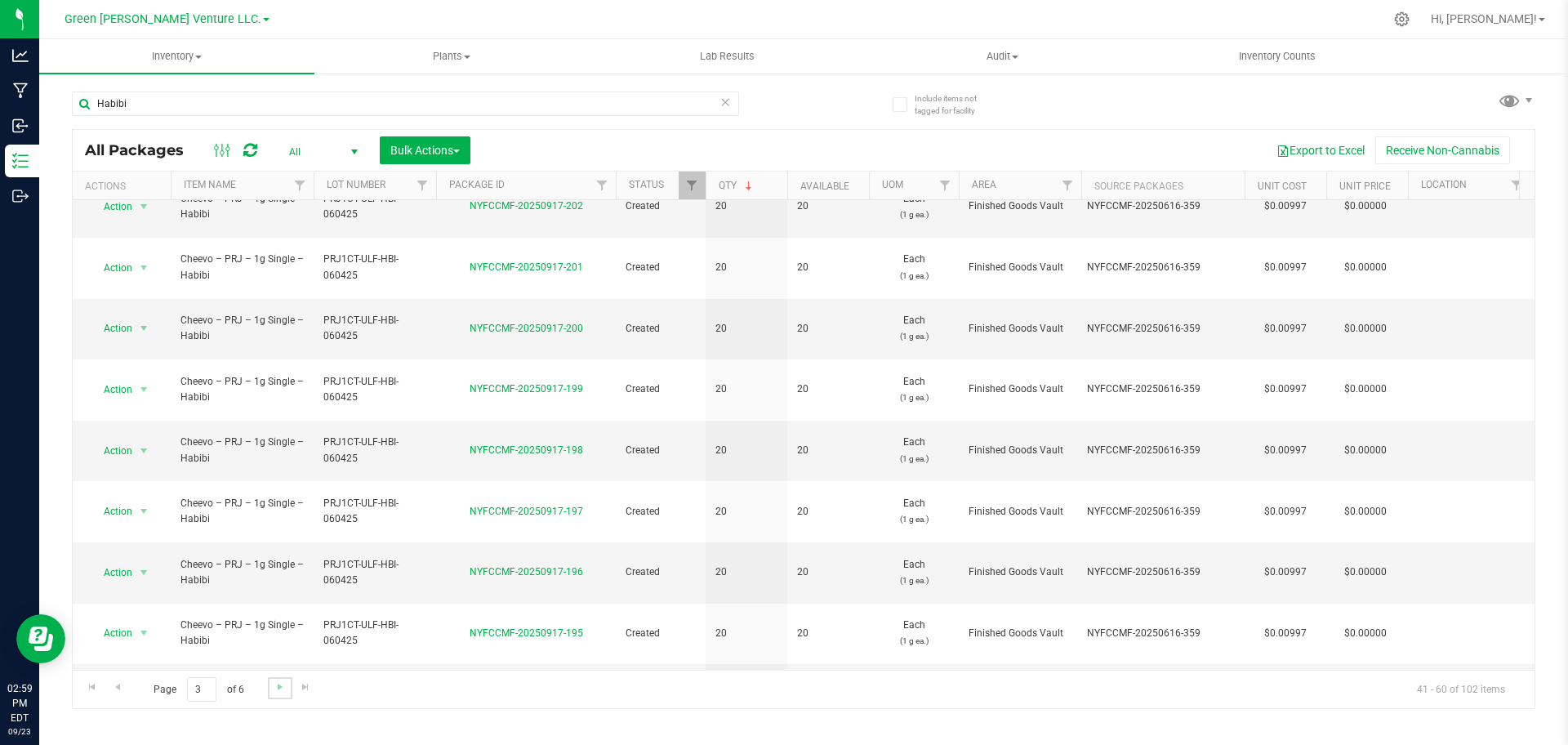
click at [286, 688] on link "Go to the next page" at bounding box center [279, 689] width 23 height 22
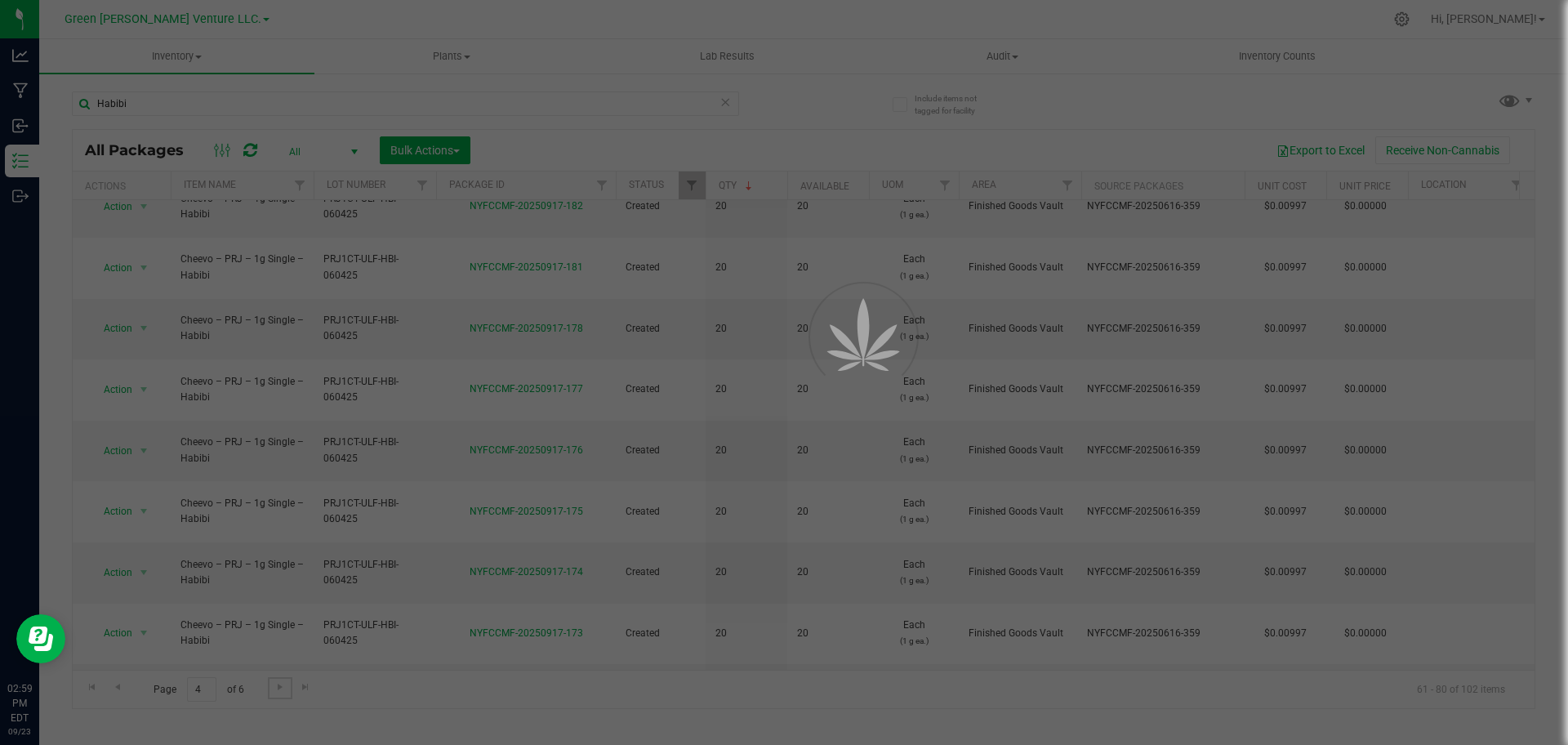
scroll to position [0, 0]
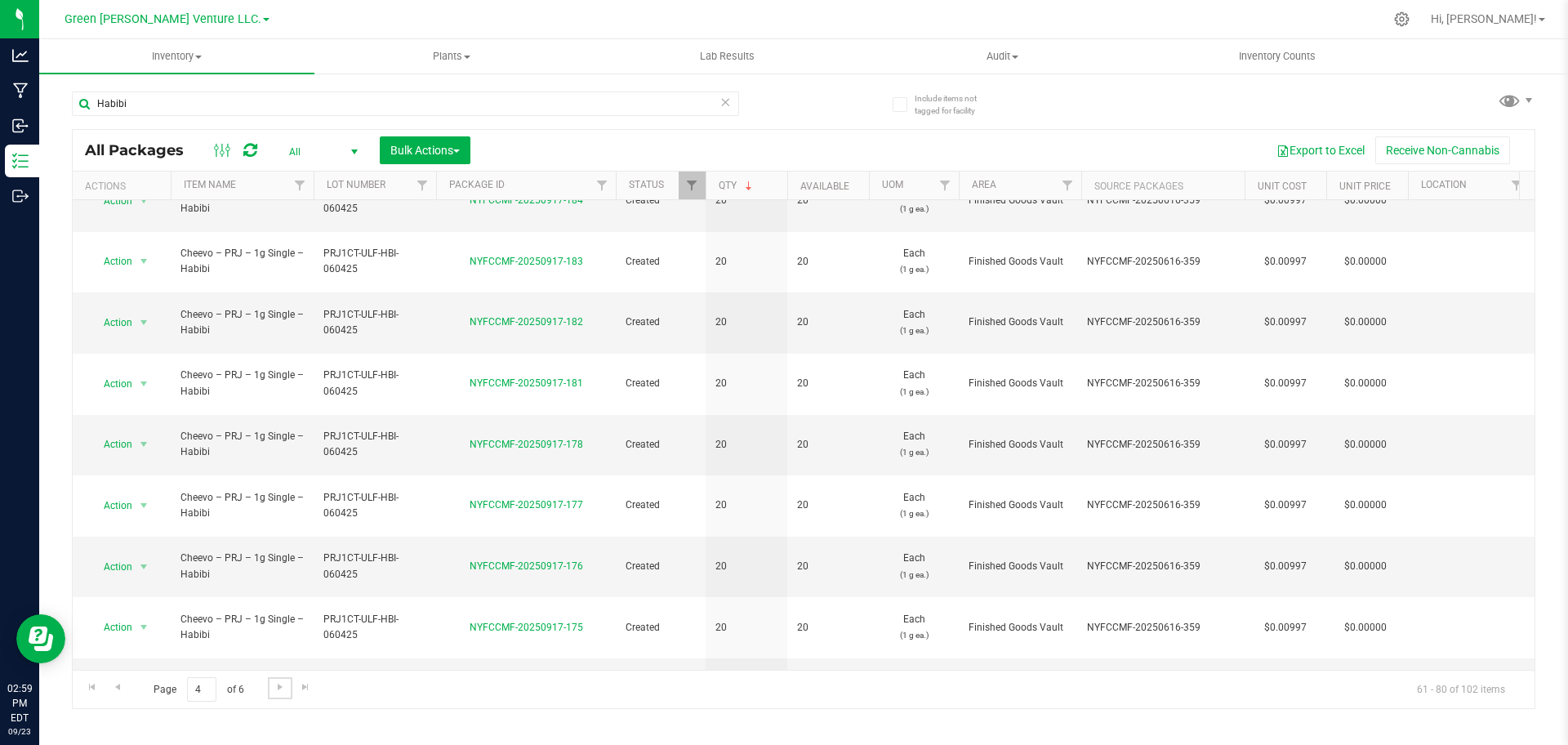
scroll to position [450, 0]
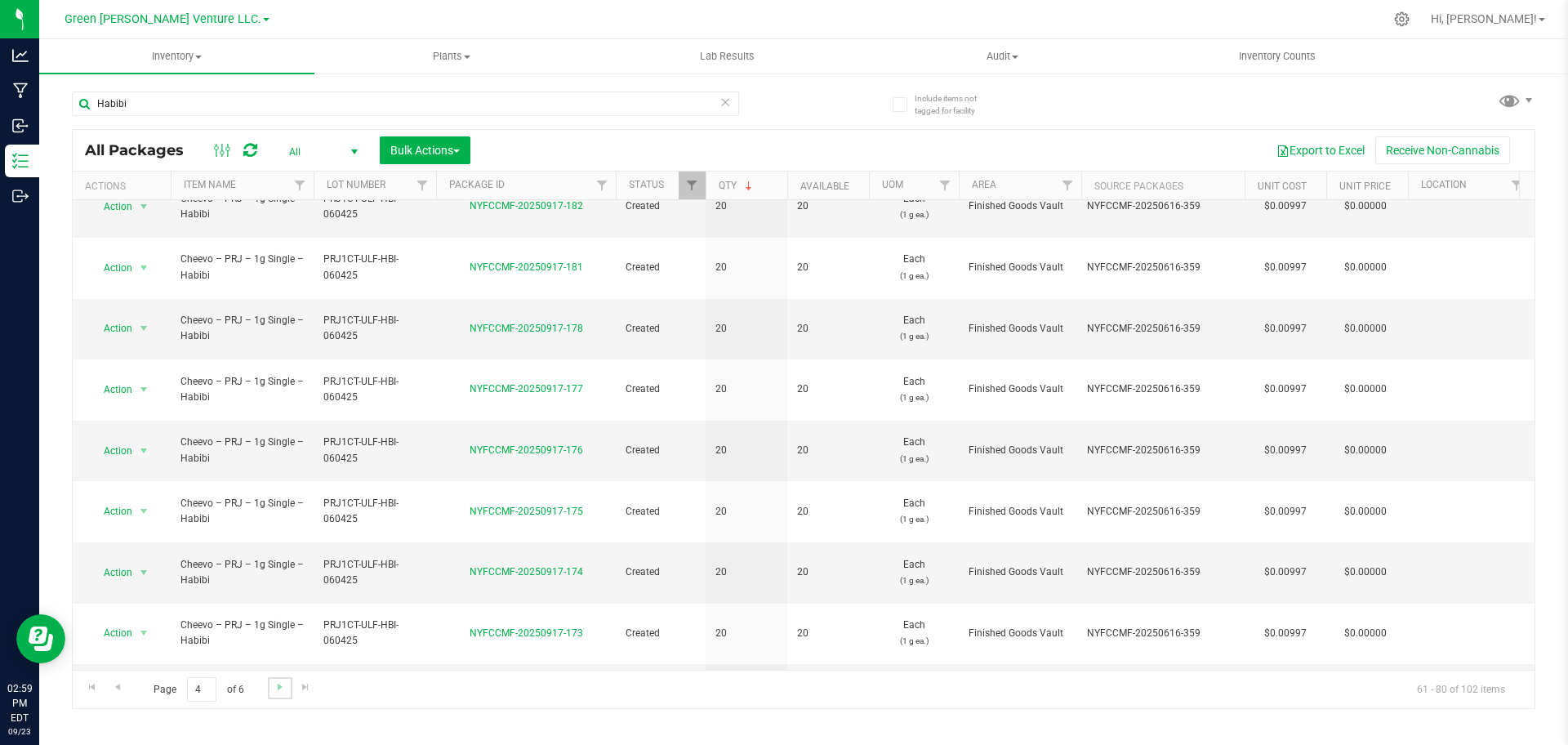
click at [284, 698] on link "Go to the next page" at bounding box center [279, 689] width 23 height 22
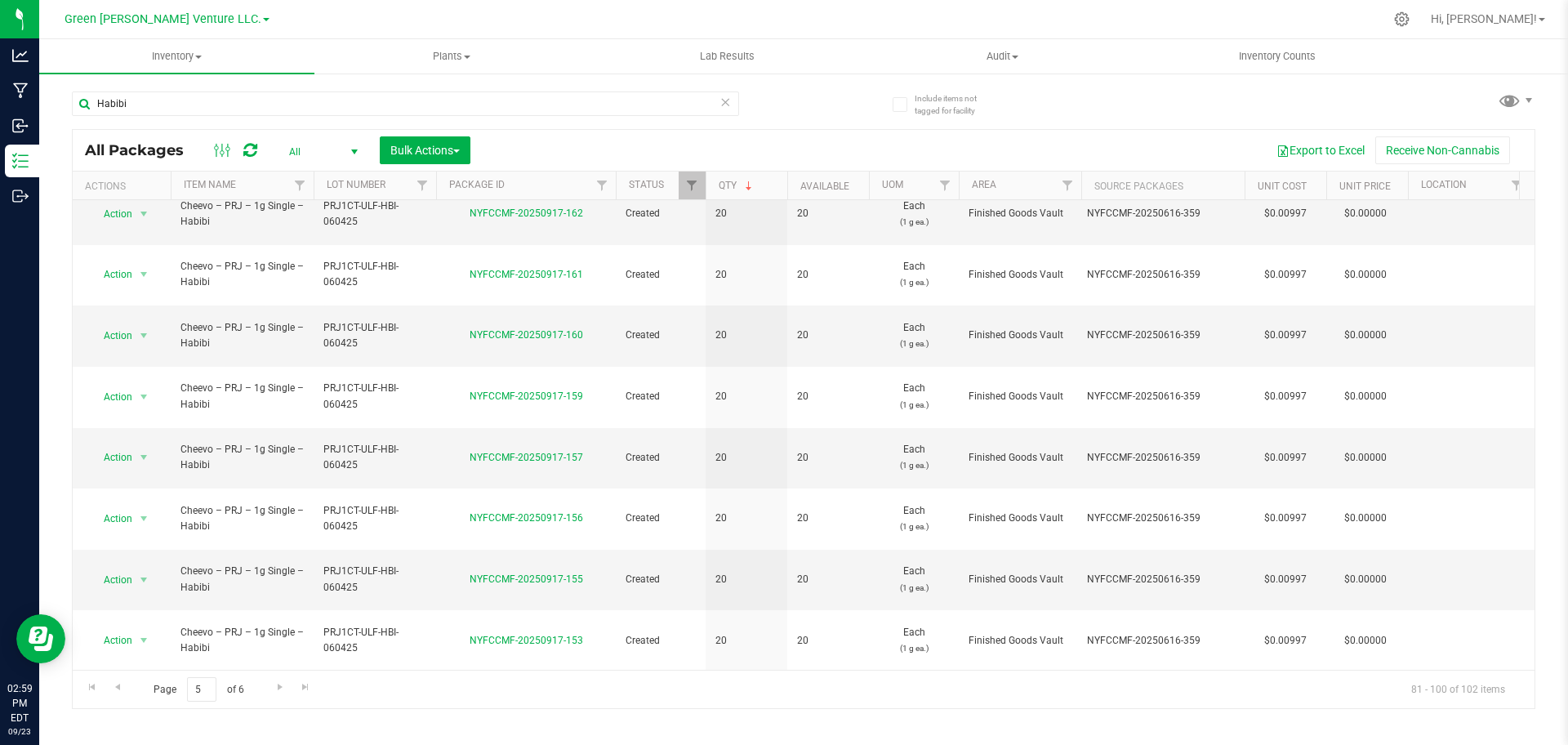
scroll to position [323, 0]
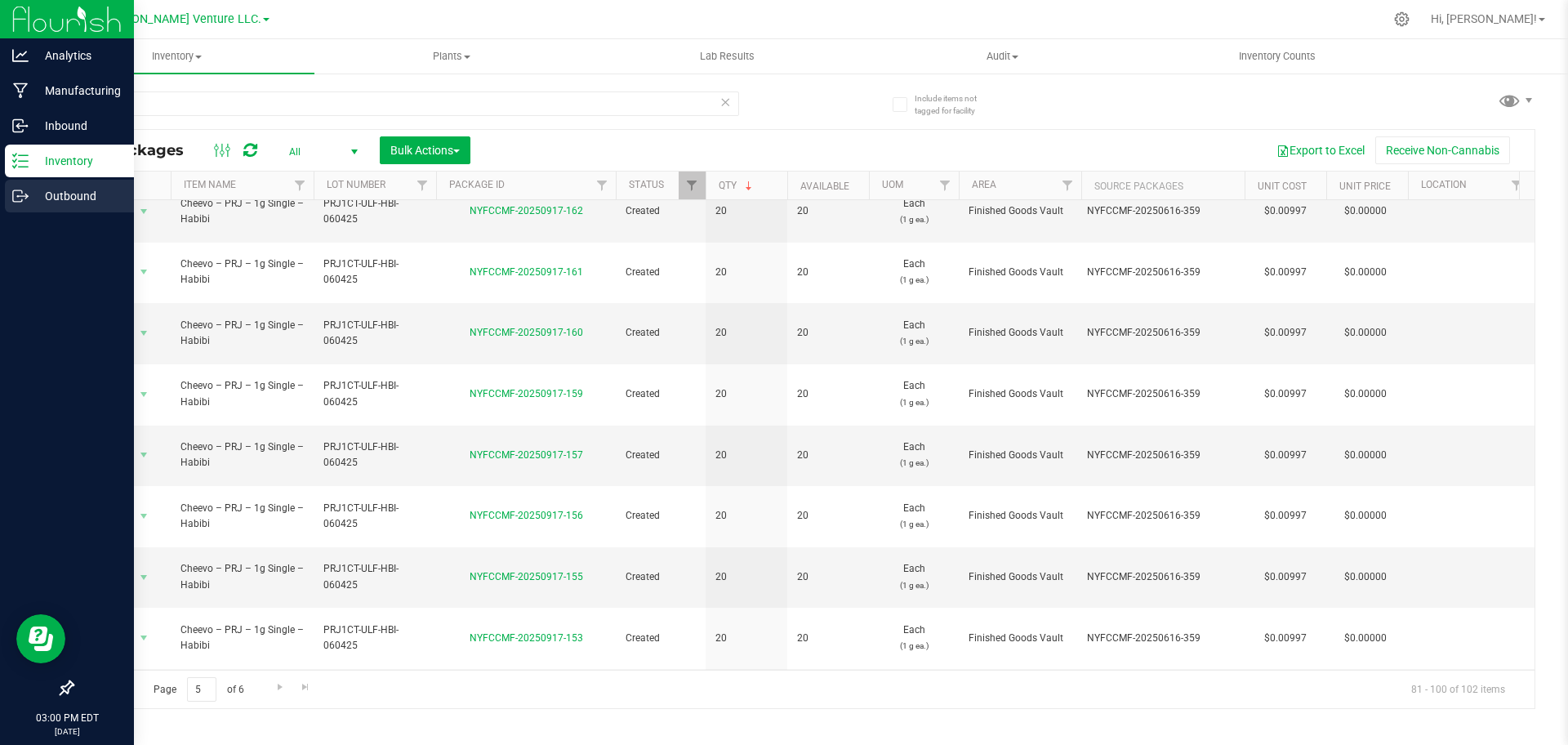
click at [21, 198] on icon at bounding box center [20, 196] width 17 height 17
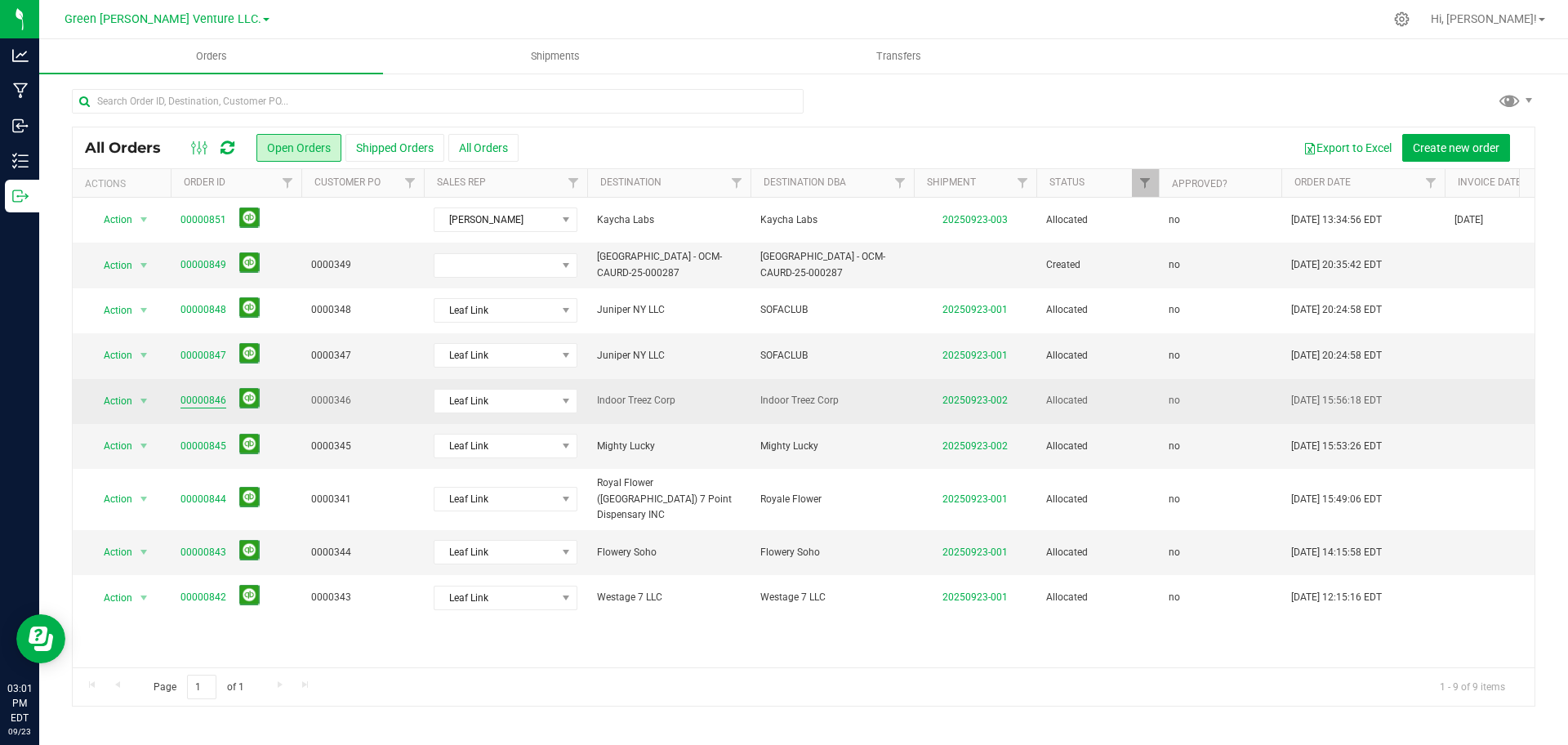
click at [219, 396] on link "00000846" at bounding box center [202, 401] width 46 height 16
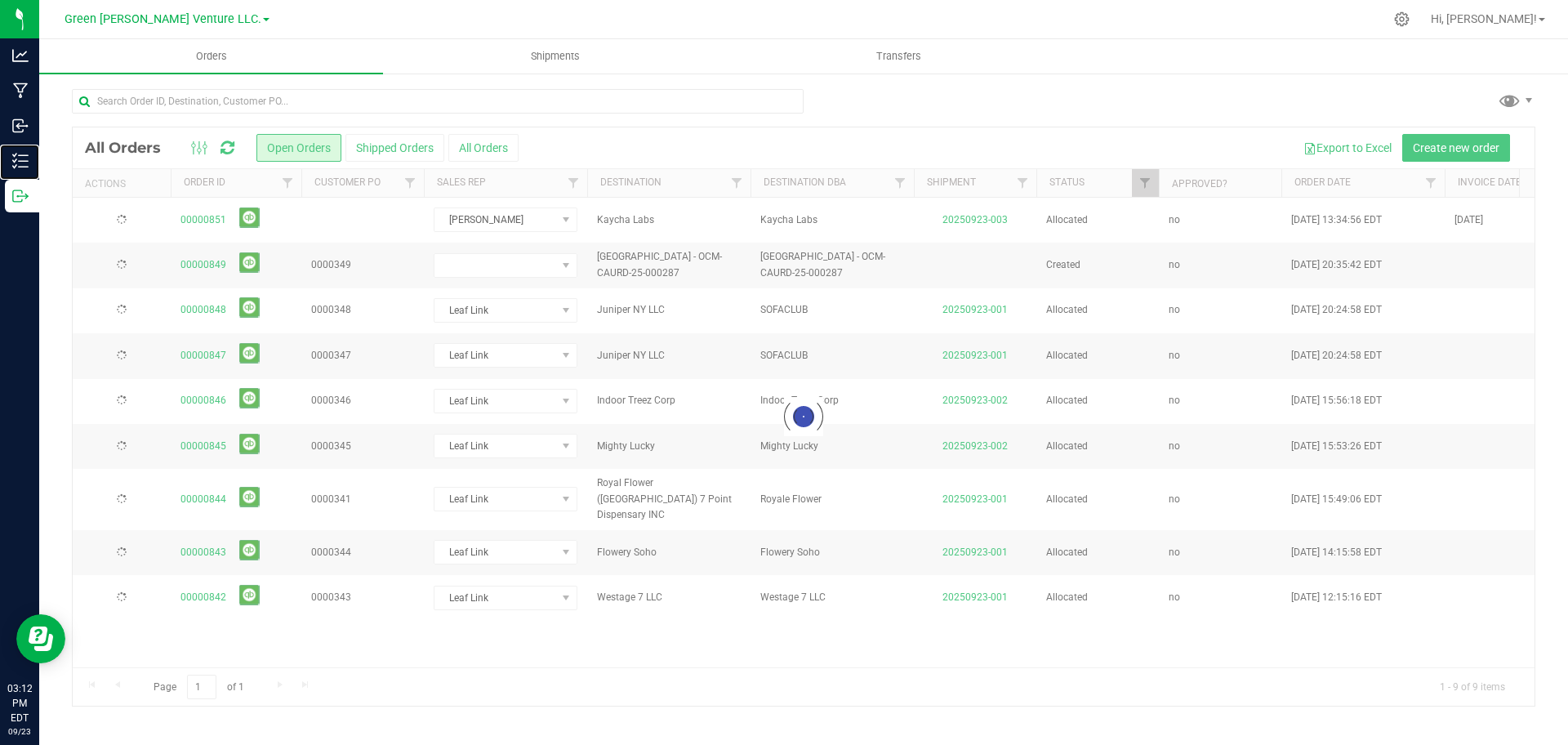
click at [21, 153] on icon at bounding box center [20, 161] width 17 height 17
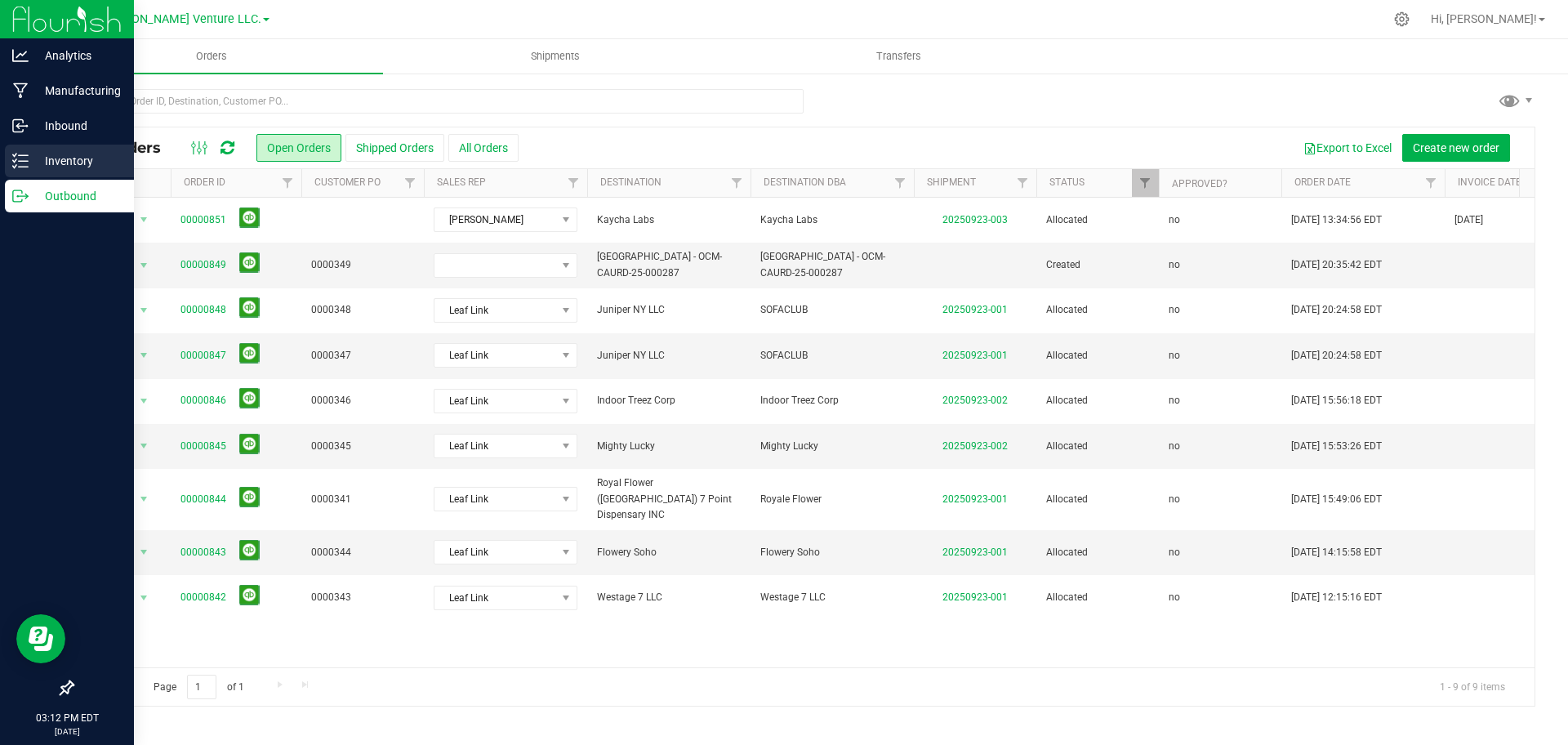
click at [15, 164] on icon at bounding box center [20, 161] width 17 height 17
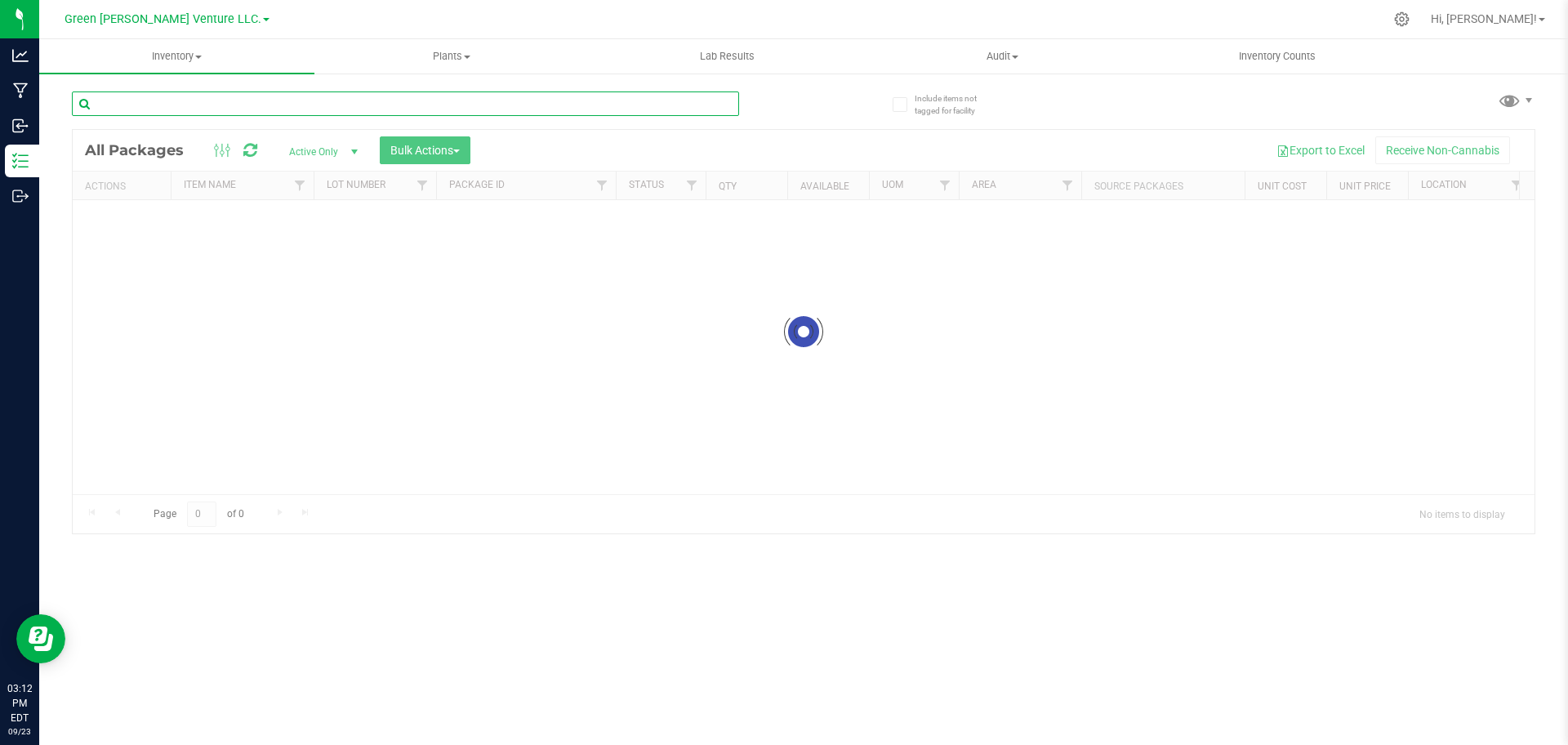
click at [239, 106] on input "text" at bounding box center [405, 103] width 667 height 24
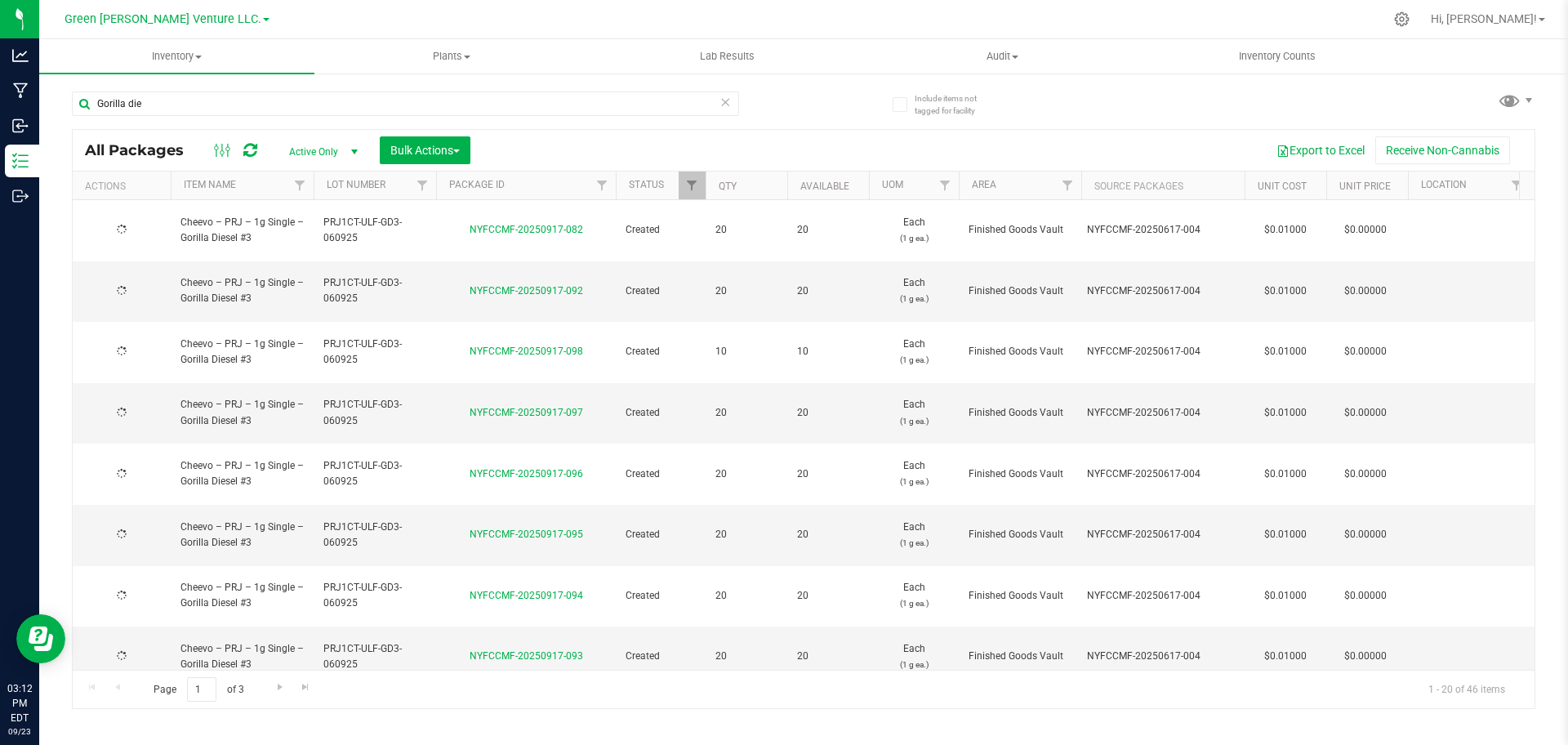
click at [339, 224] on span "PRJ1CT-ULF-GD3-060925" at bounding box center [375, 231] width 103 height 31
click at [339, 224] on input "PRJ1CT-ULF-GD3-060925" at bounding box center [371, 230] width 117 height 25
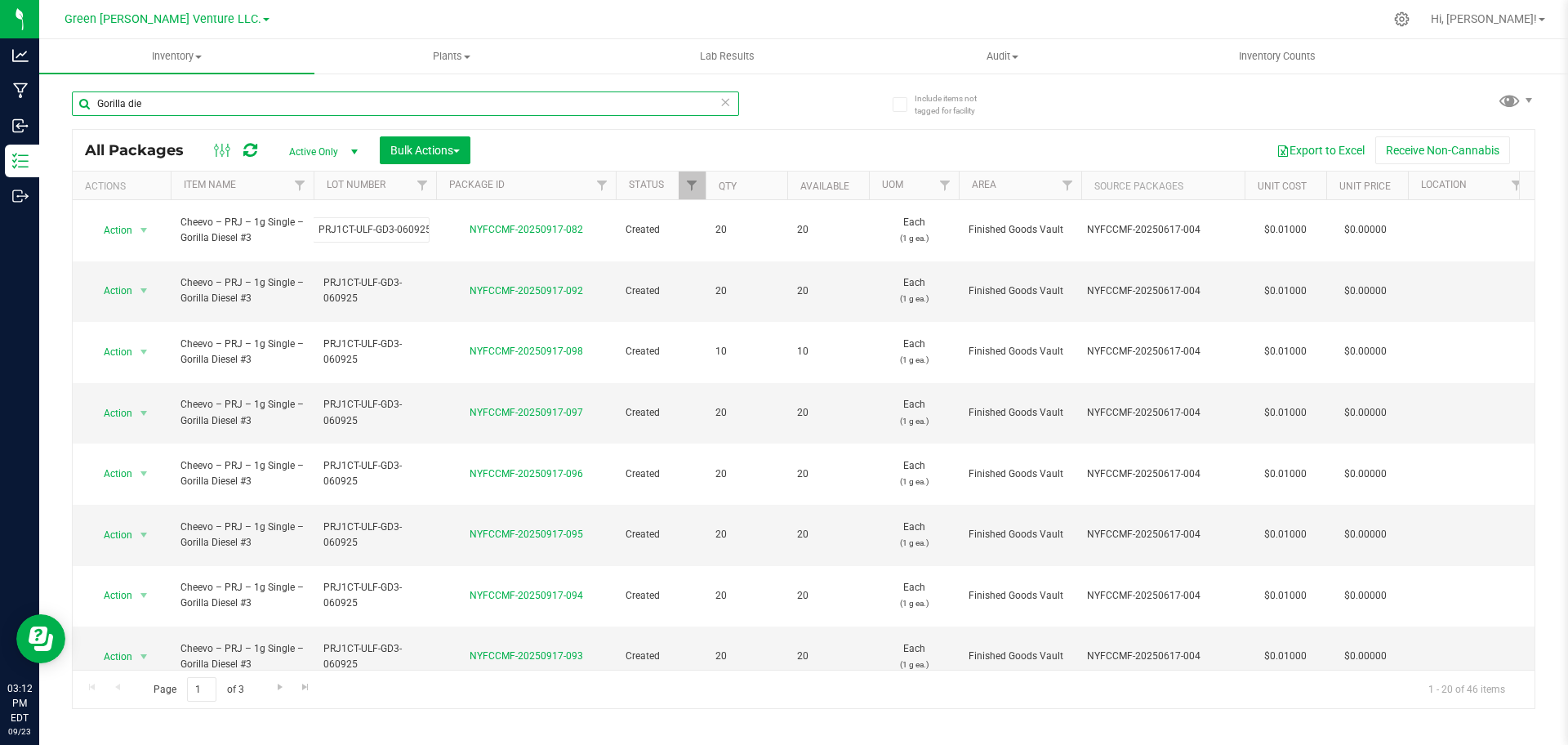
click at [297, 108] on input "Gorilla die" at bounding box center [405, 103] width 667 height 24
paste input "PRJ1CT-ULF-GD3-060925"
type input "PRJ1CT-ULF-GD3-060925"
click at [304, 154] on span "Active Only" at bounding box center [320, 151] width 90 height 22
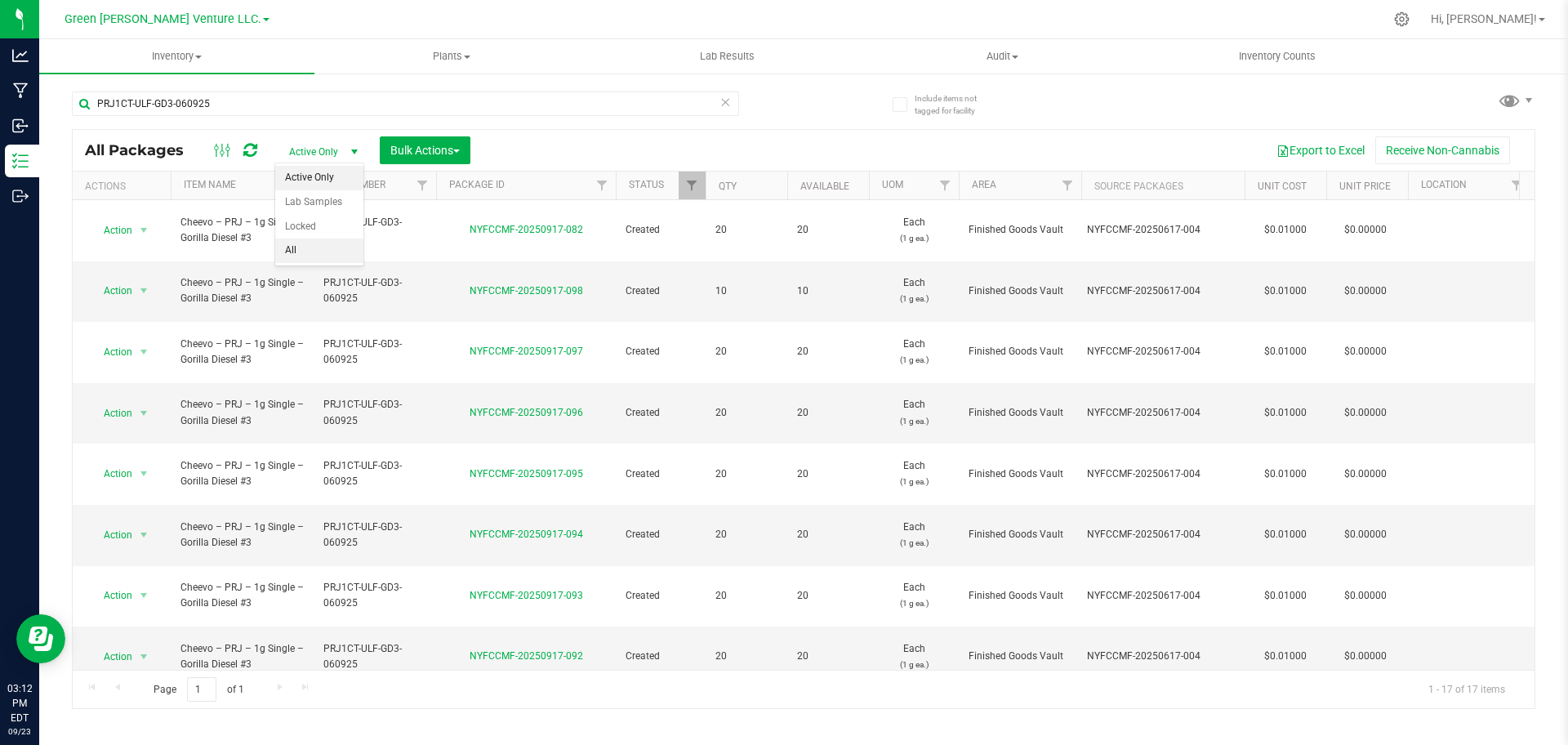
click at [331, 254] on li "All" at bounding box center [319, 250] width 89 height 24
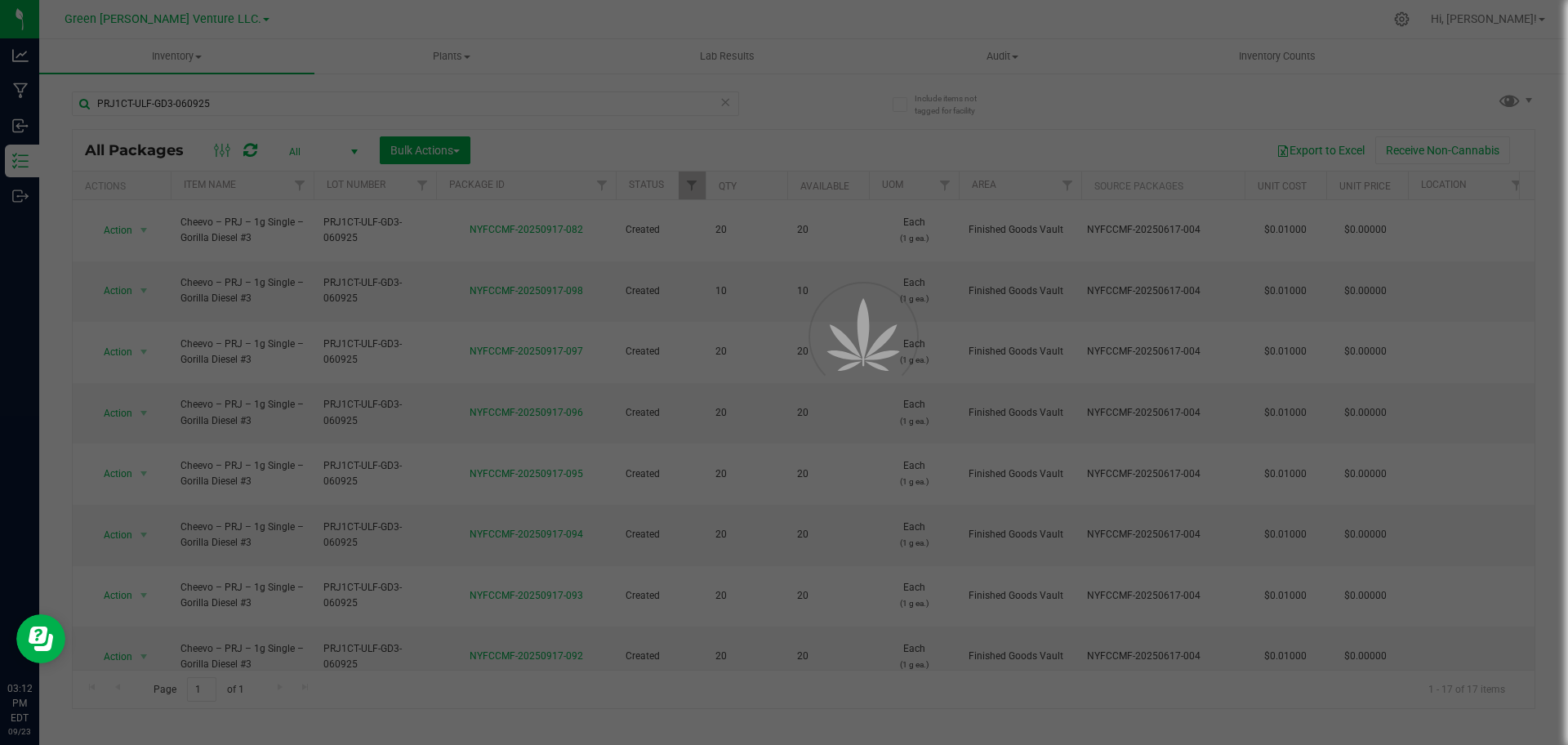
click at [694, 180] on div at bounding box center [784, 372] width 1568 height 745
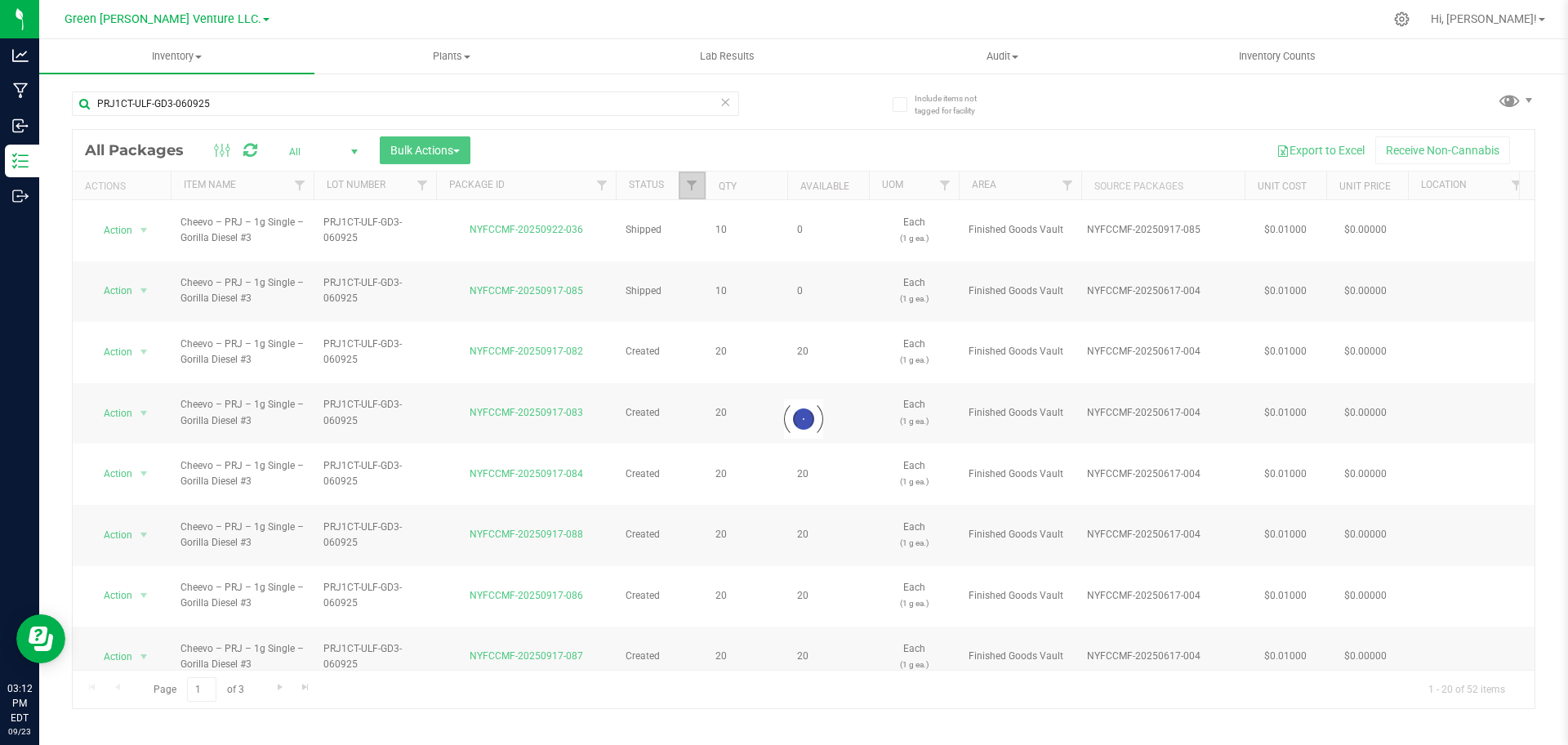
click at [694, 182] on span "Filter" at bounding box center [691, 185] width 13 height 13
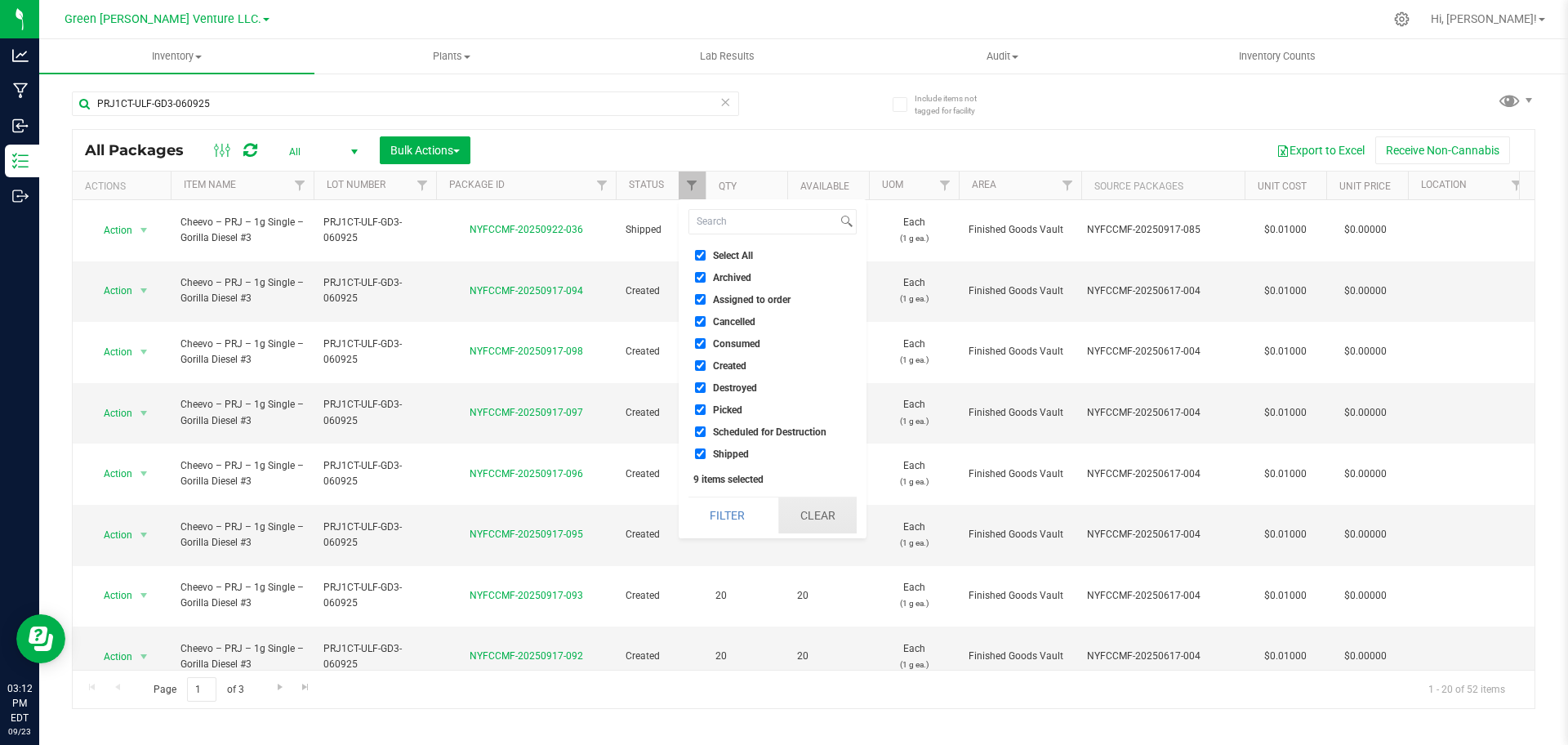
click at [815, 520] on button "Clear" at bounding box center [818, 515] width 79 height 36
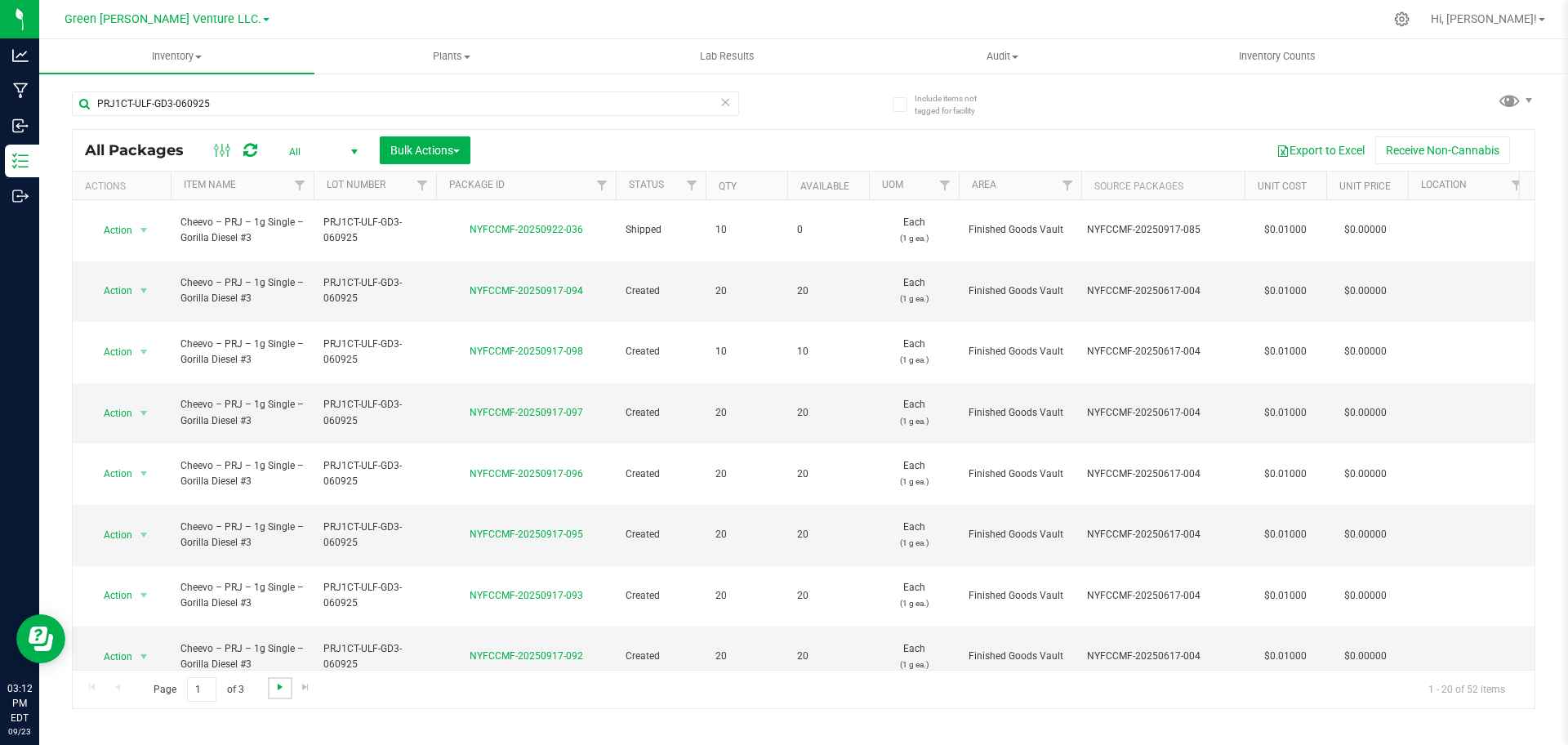
click at [281, 687] on span "Go to the next page" at bounding box center [279, 687] width 13 height 13
click at [276, 701] on div "Page 2 of 3 21 - 40 of 52 items" at bounding box center [804, 689] width 1462 height 39
click at [276, 692] on span "Go to the next page" at bounding box center [279, 687] width 13 height 13
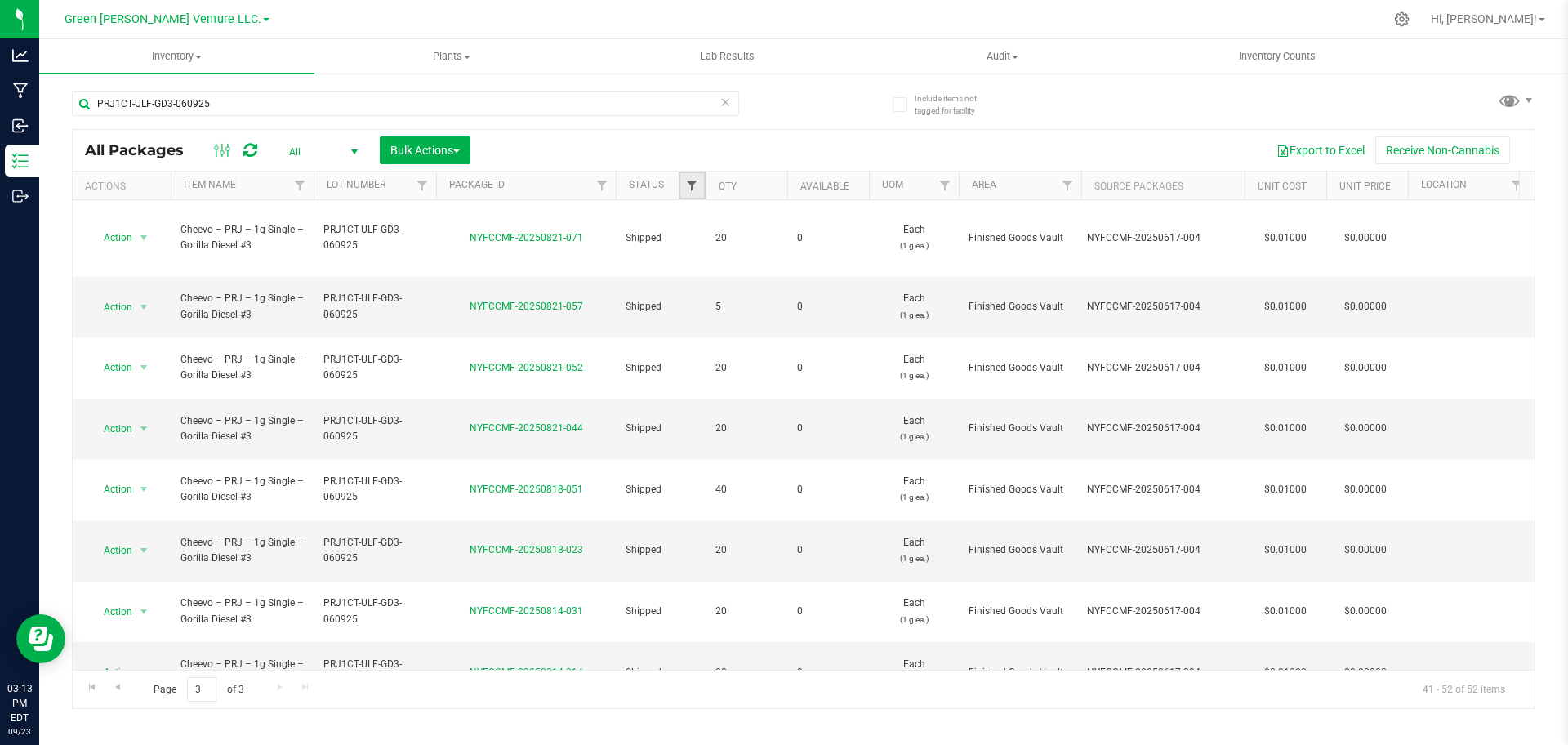
click at [687, 185] on span "Filter" at bounding box center [691, 185] width 13 height 13
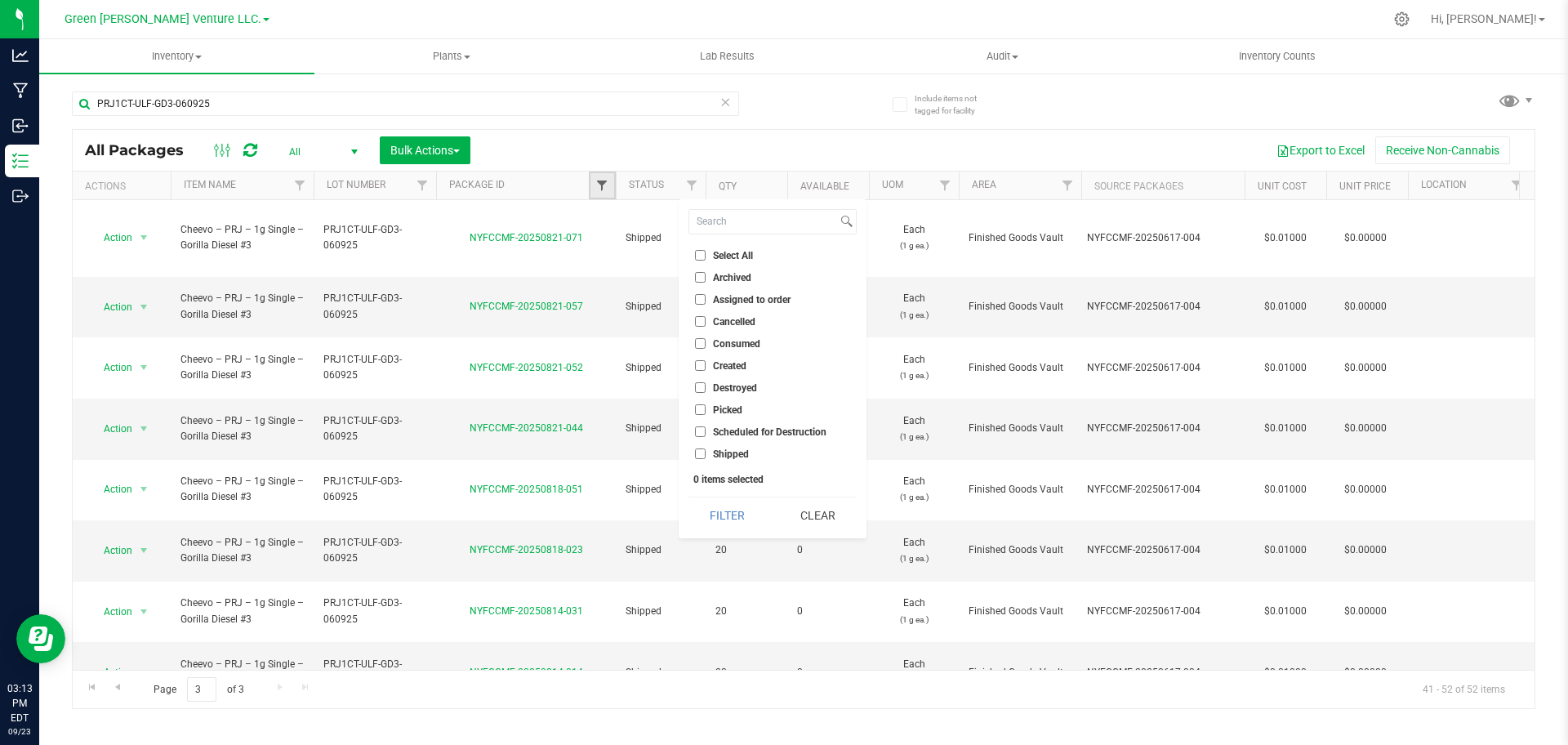
click at [602, 185] on span "Filter" at bounding box center [602, 185] width 13 height 13
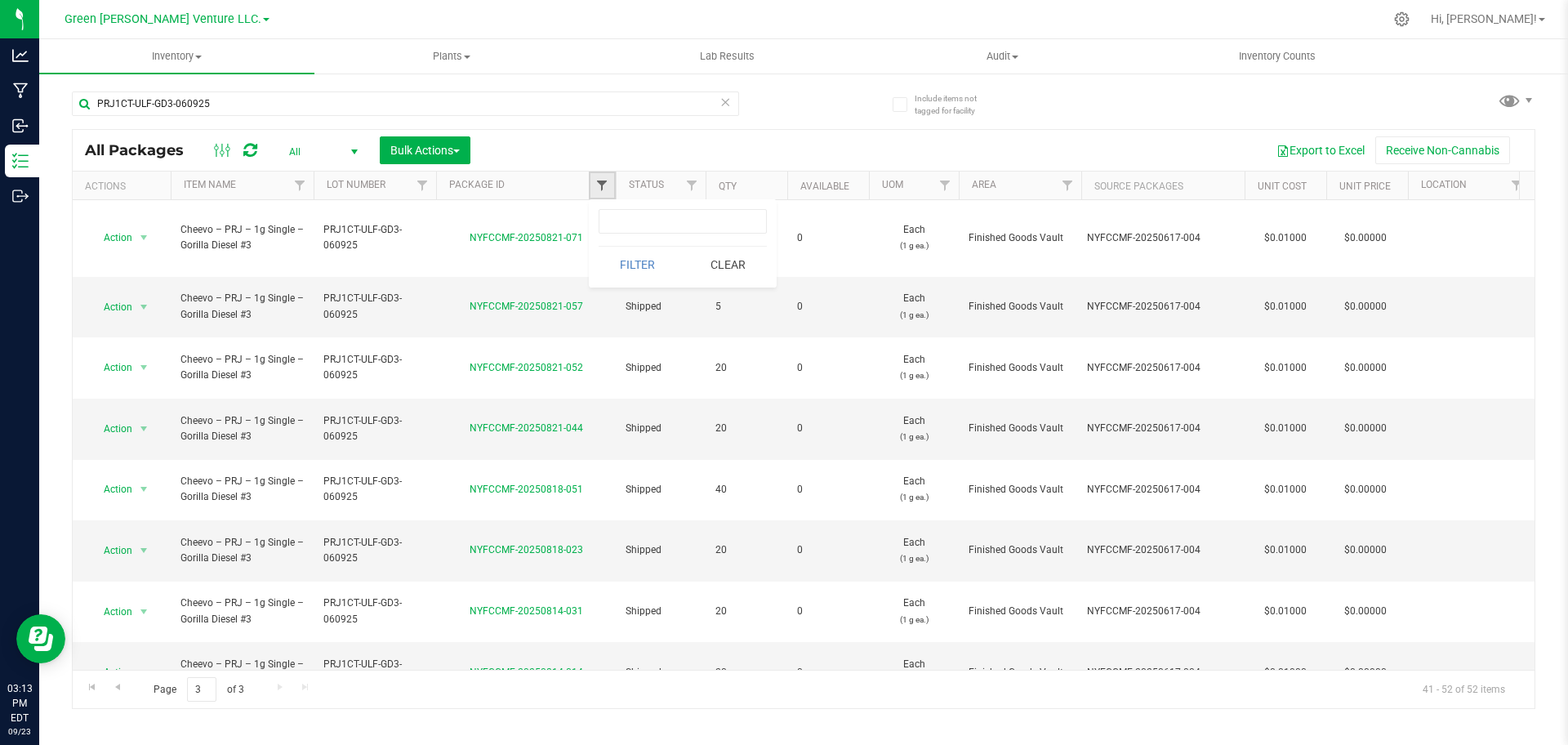
click at [602, 185] on span "Filter" at bounding box center [602, 185] width 13 height 13
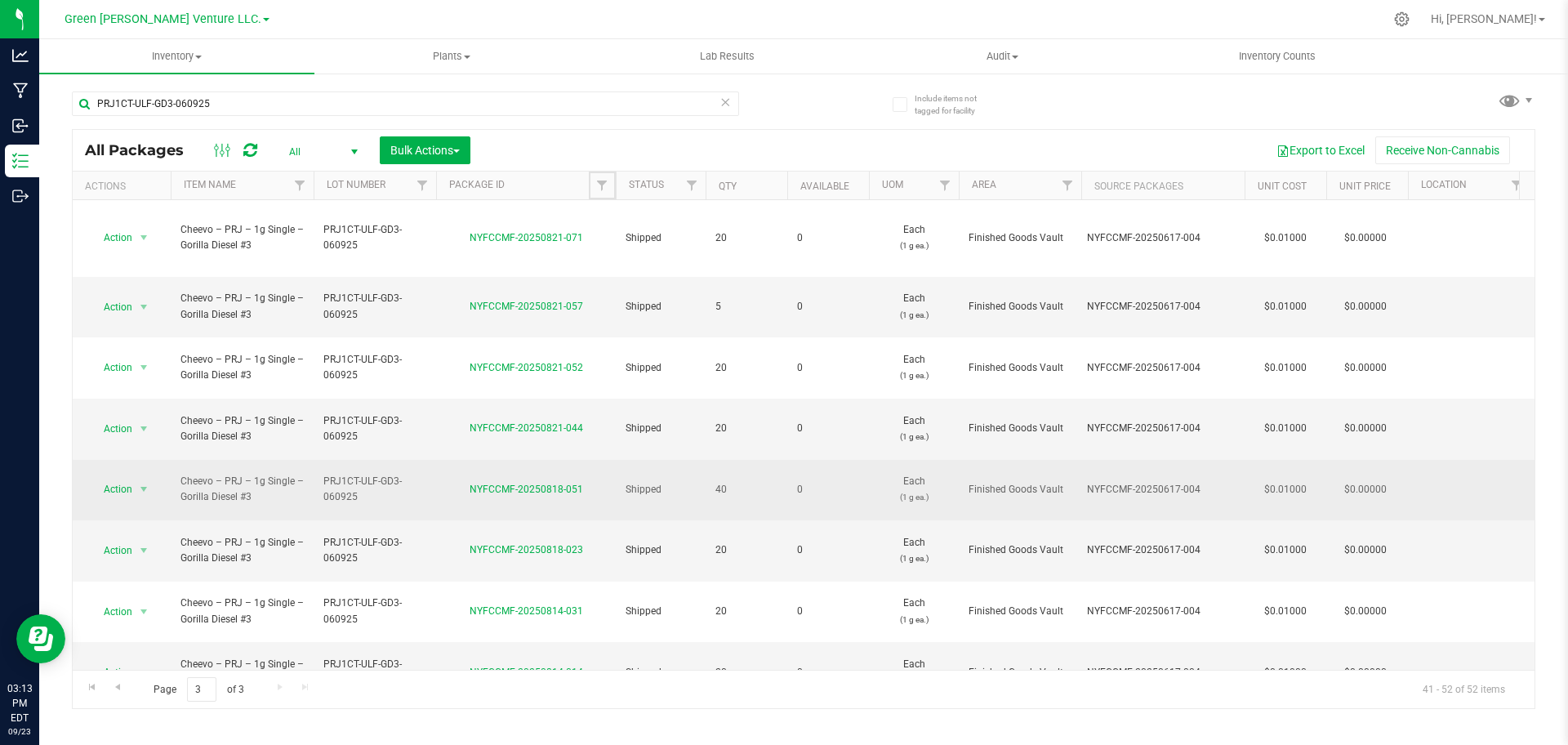
scroll to position [121, 0]
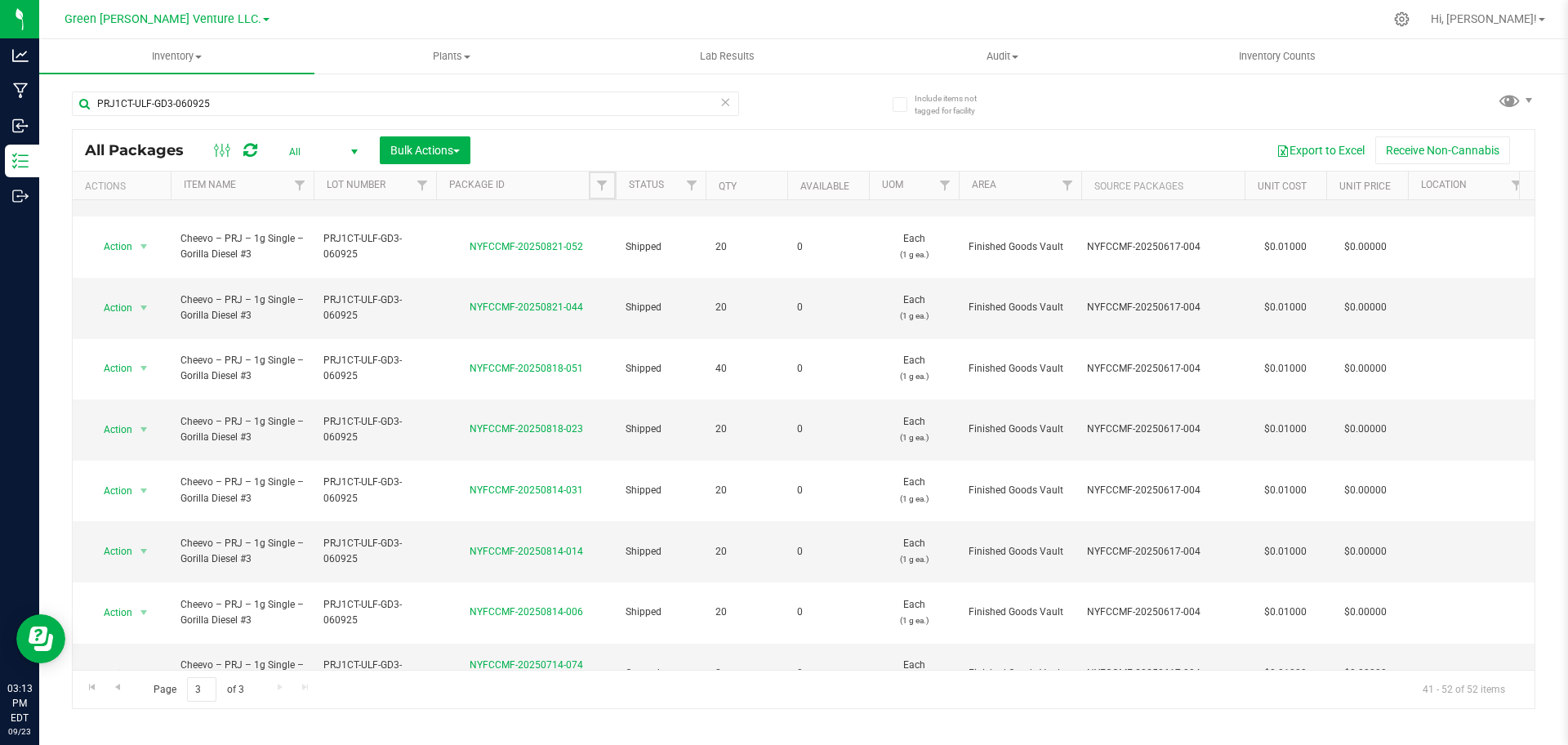
click at [703, 180] on div at bounding box center [707, 185] width 8 height 28
click at [691, 185] on span "Filter" at bounding box center [691, 185] width 13 height 13
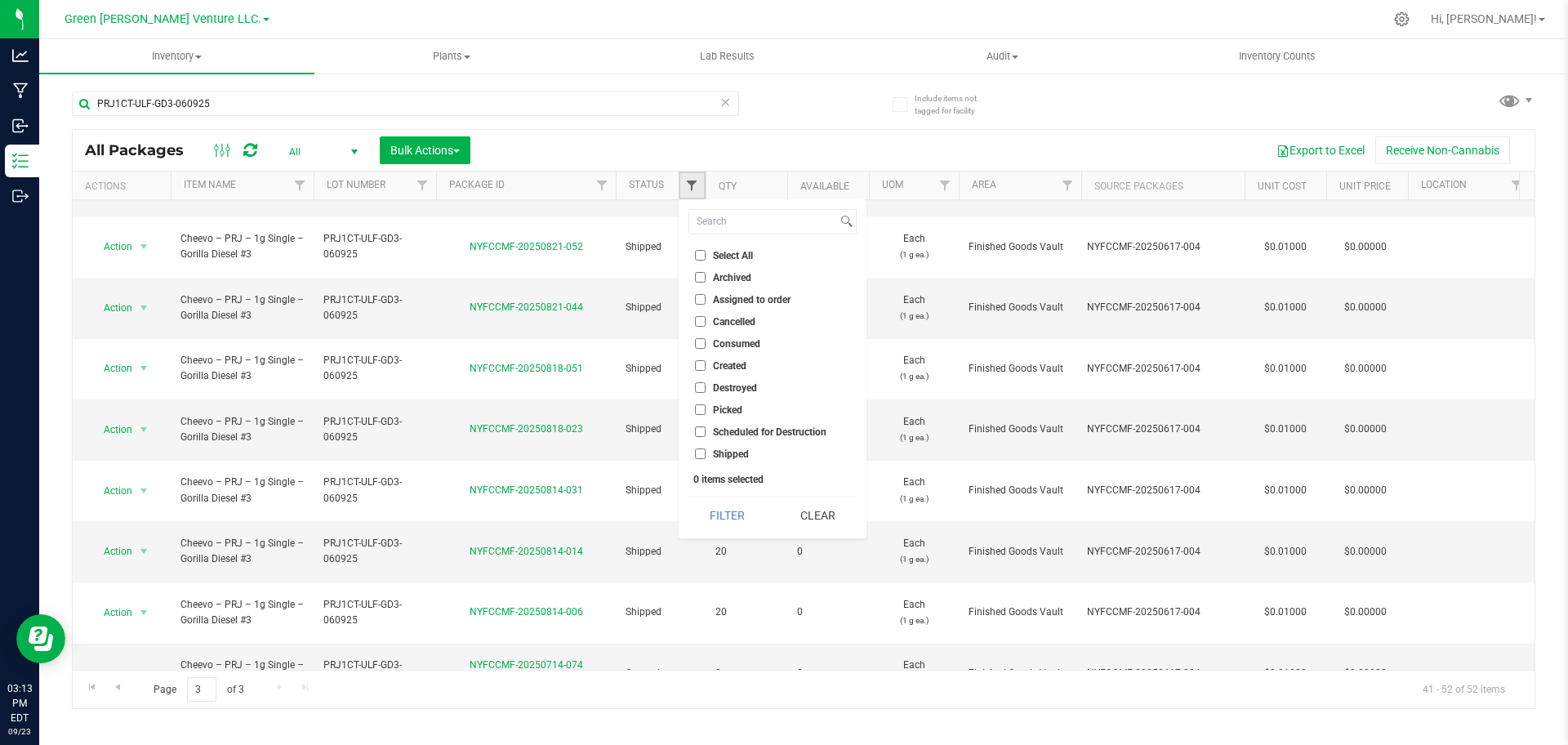
click at [691, 186] on span "Filter" at bounding box center [691, 185] width 13 height 13
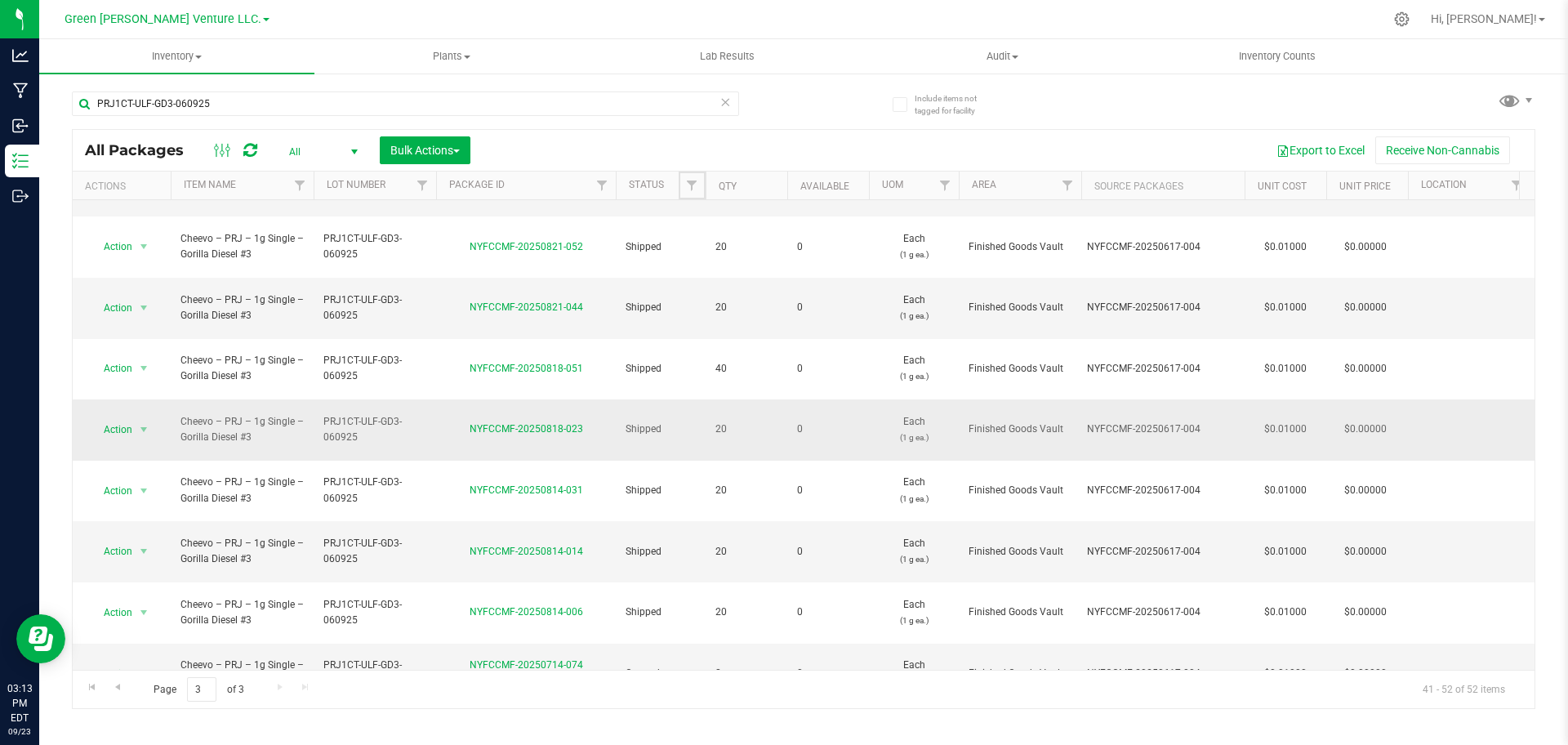
scroll to position [0, 0]
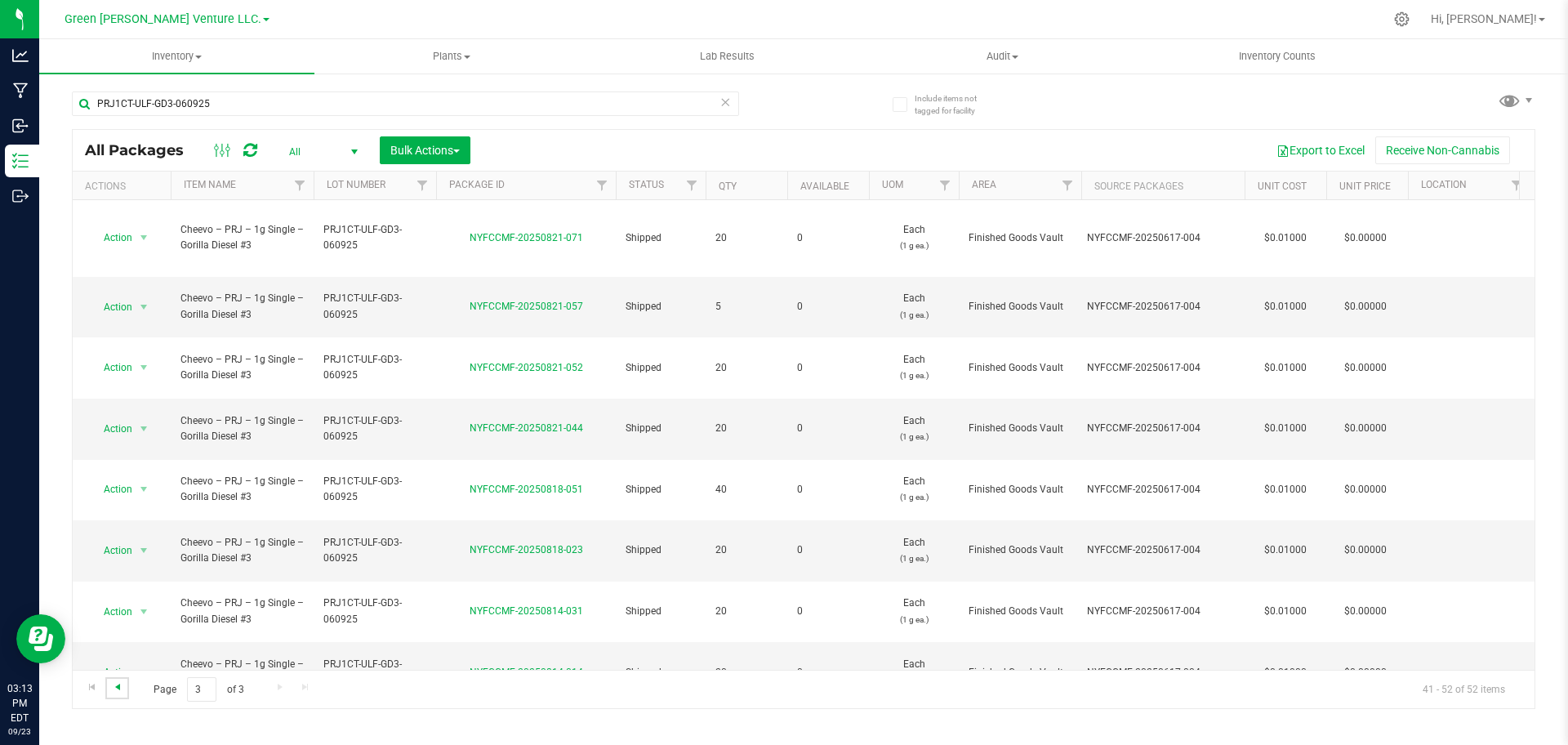
click at [119, 688] on span "Go to the previous page" at bounding box center [117, 687] width 13 height 13
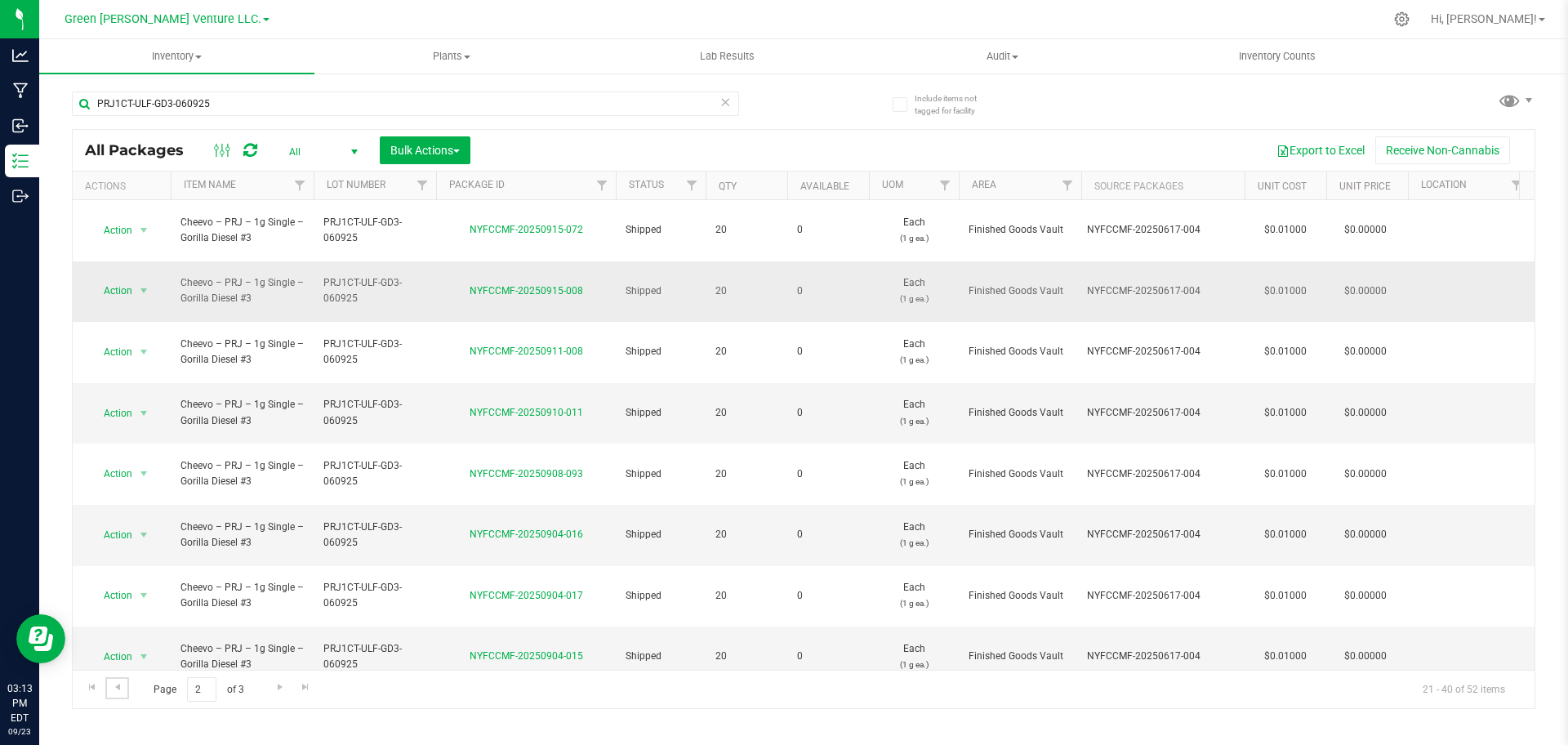
scroll to position [482, 0]
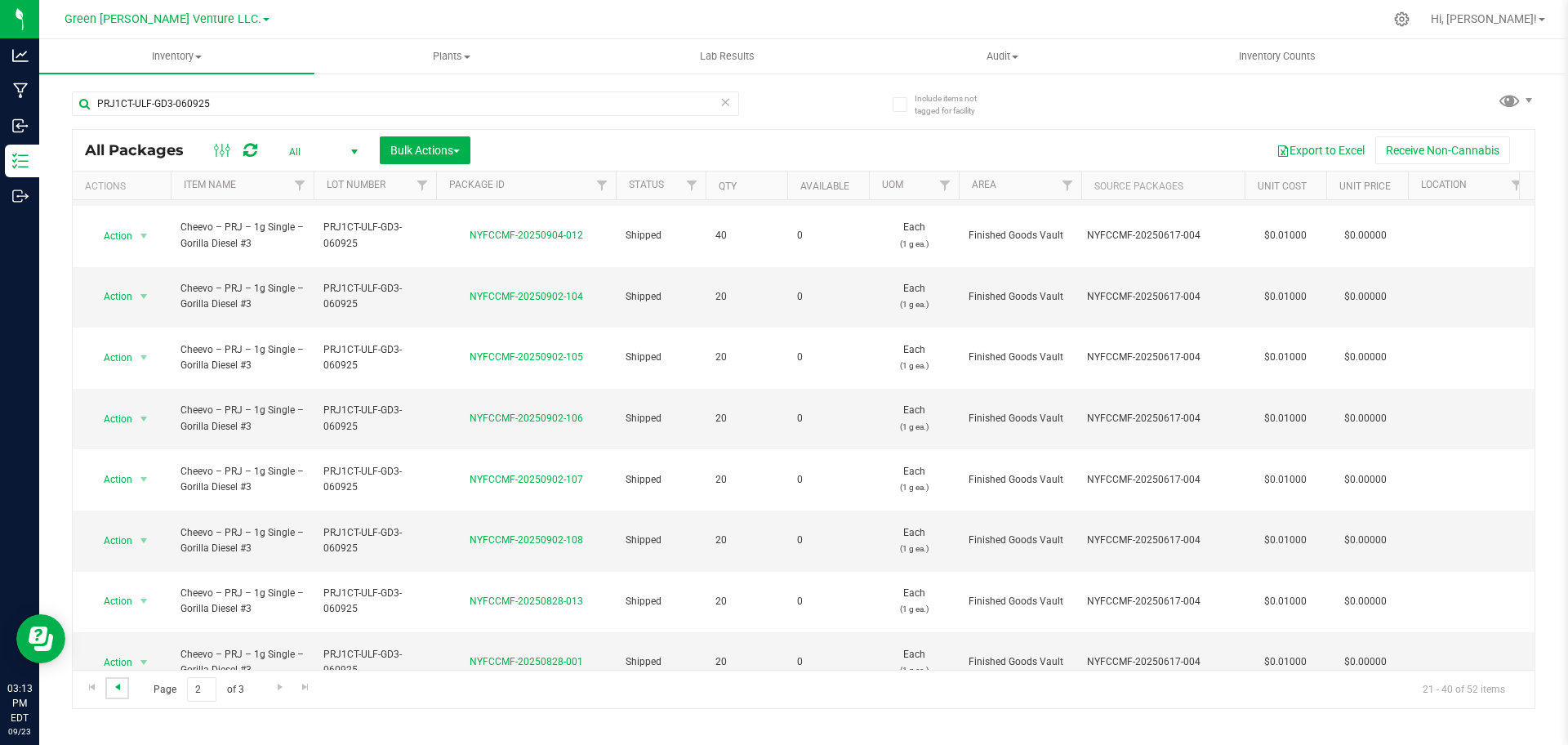
click at [124, 683] on span "Go to the previous page" at bounding box center [117, 687] width 13 height 13
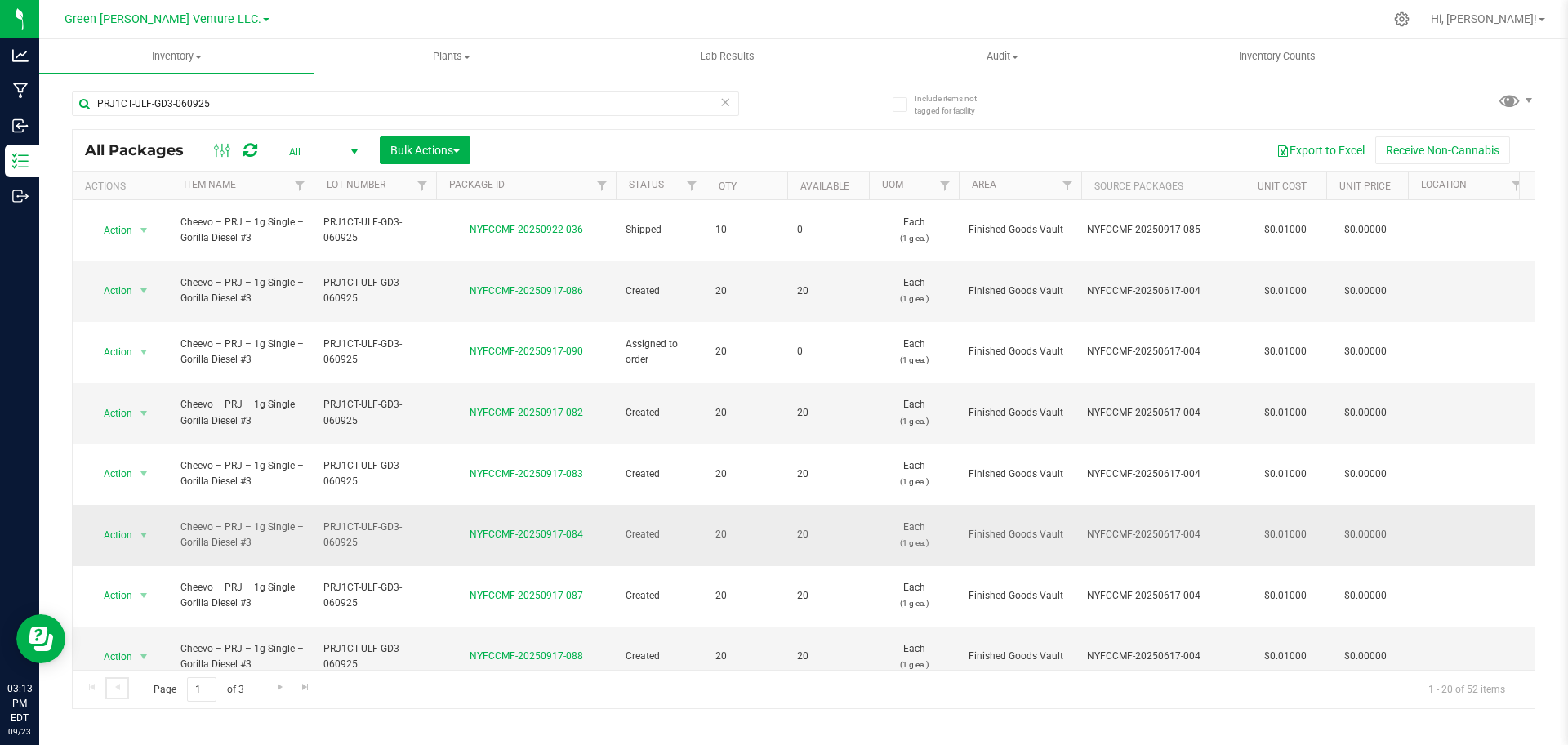
scroll to position [450, 0]
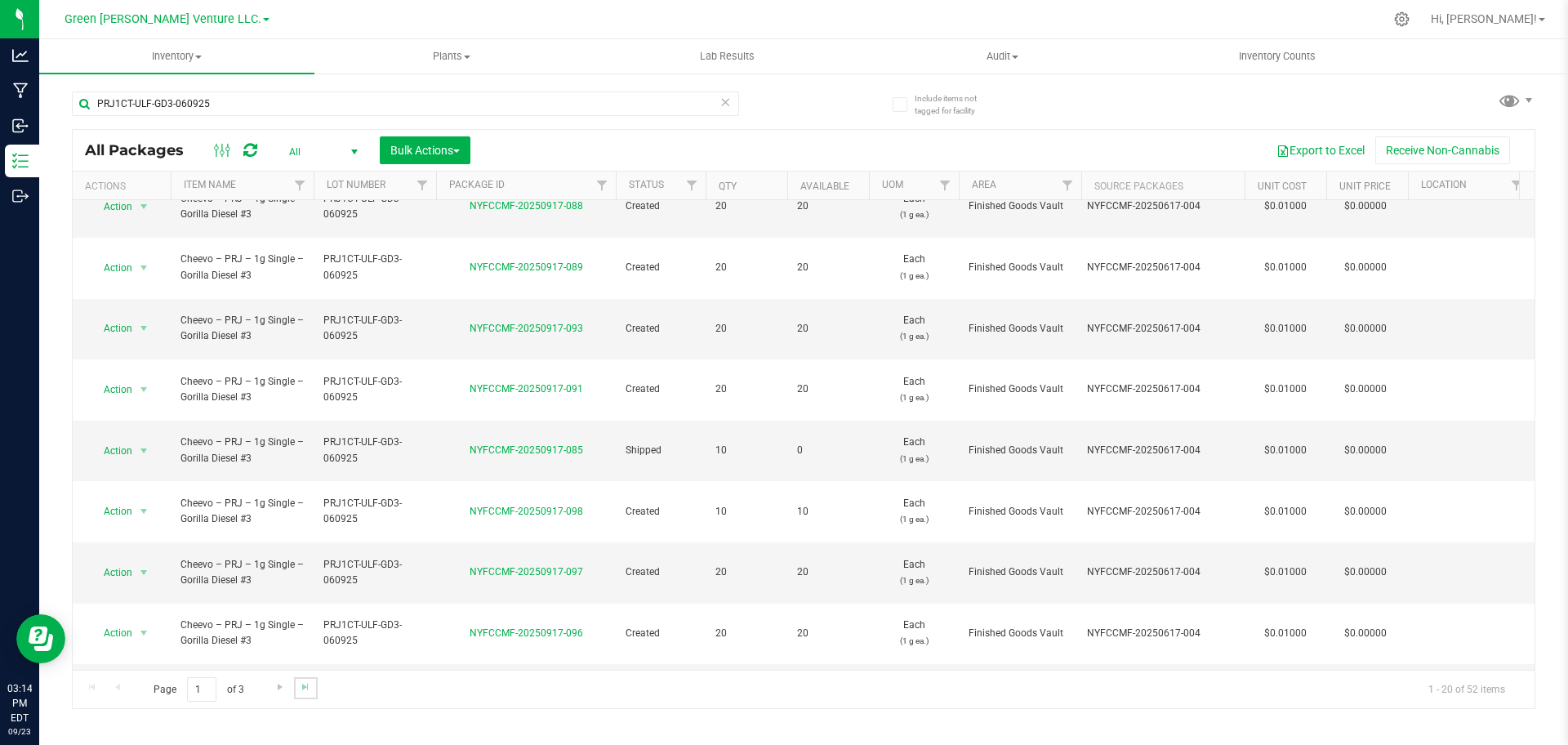
click at [312, 692] on link "Go to the last page" at bounding box center [306, 689] width 23 height 22
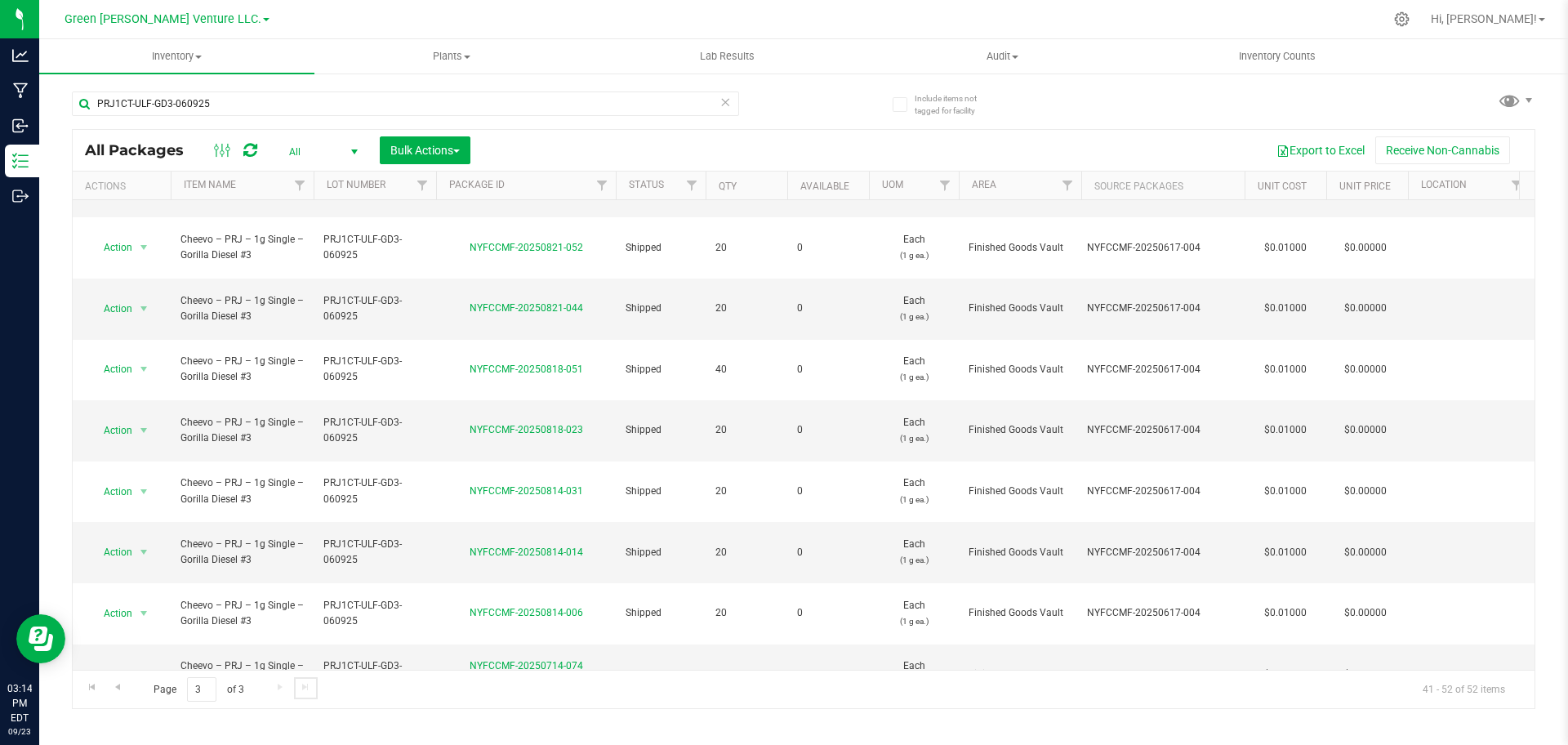
scroll to position [121, 0]
click at [104, 691] on link "Go to the first page" at bounding box center [91, 689] width 23 height 22
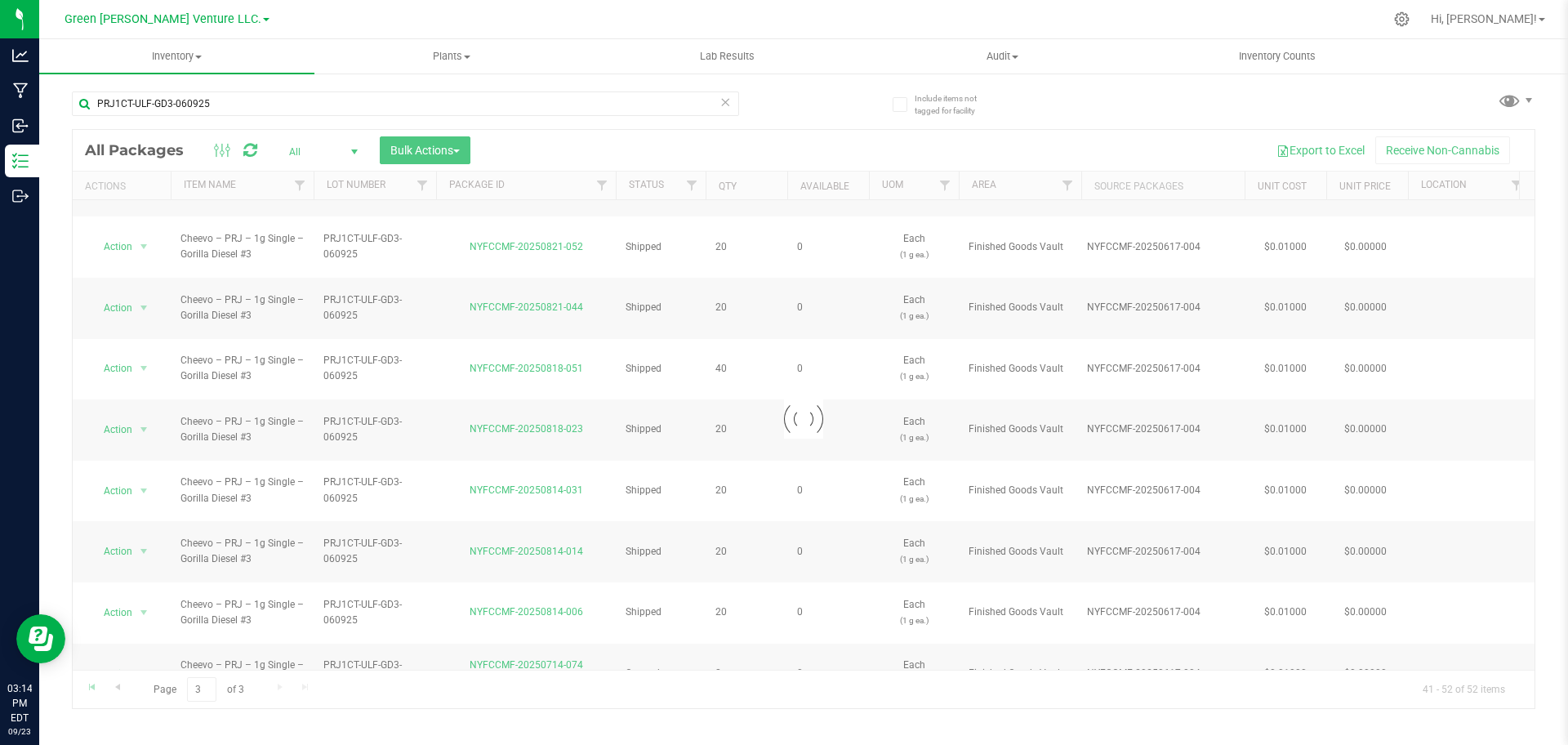
click at [123, 681] on div at bounding box center [804, 419] width 1462 height 579
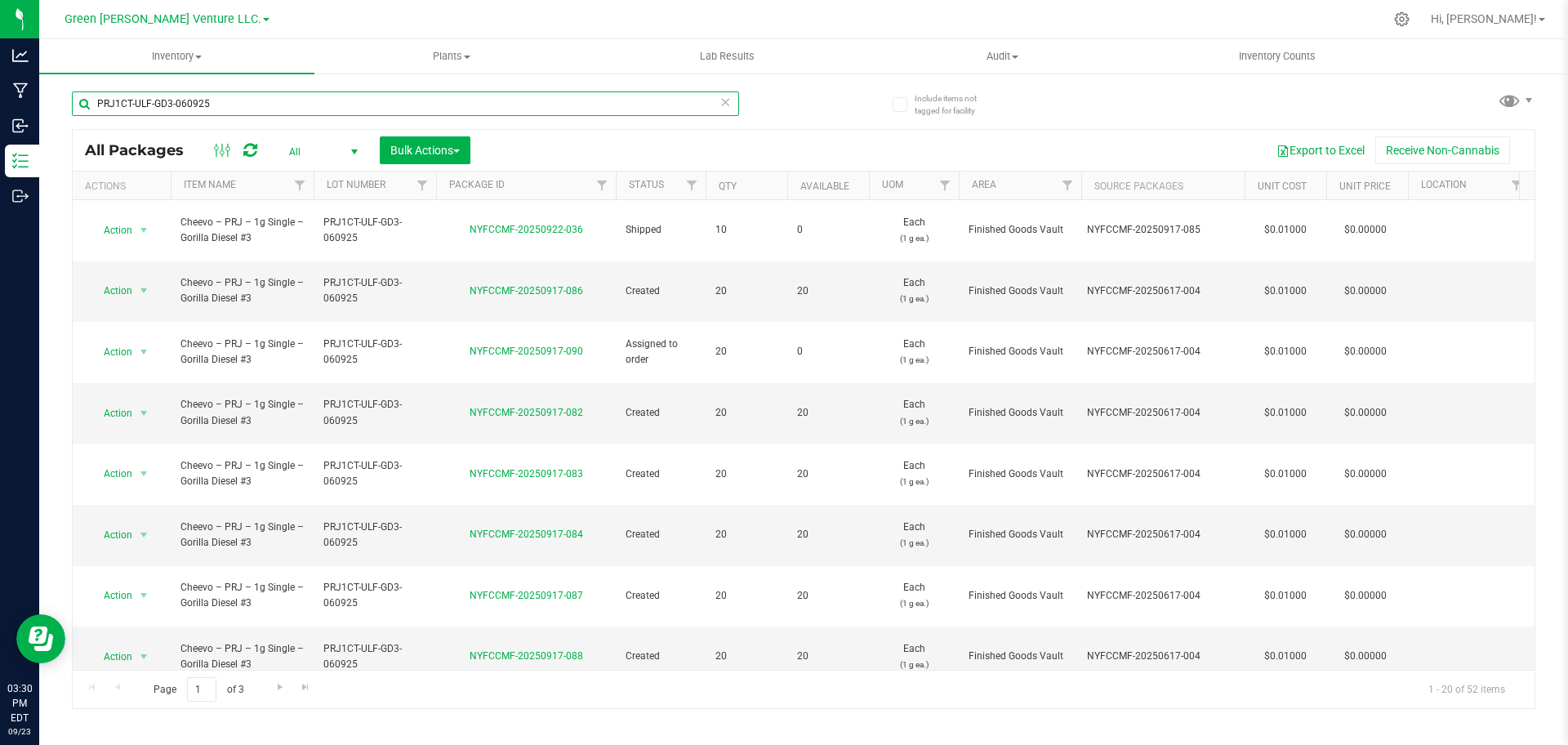
click at [414, 104] on input "PRJ1CT-ULF-GD3-060925" at bounding box center [405, 103] width 667 height 24
paste input "NYFCCMF-20250815-363"
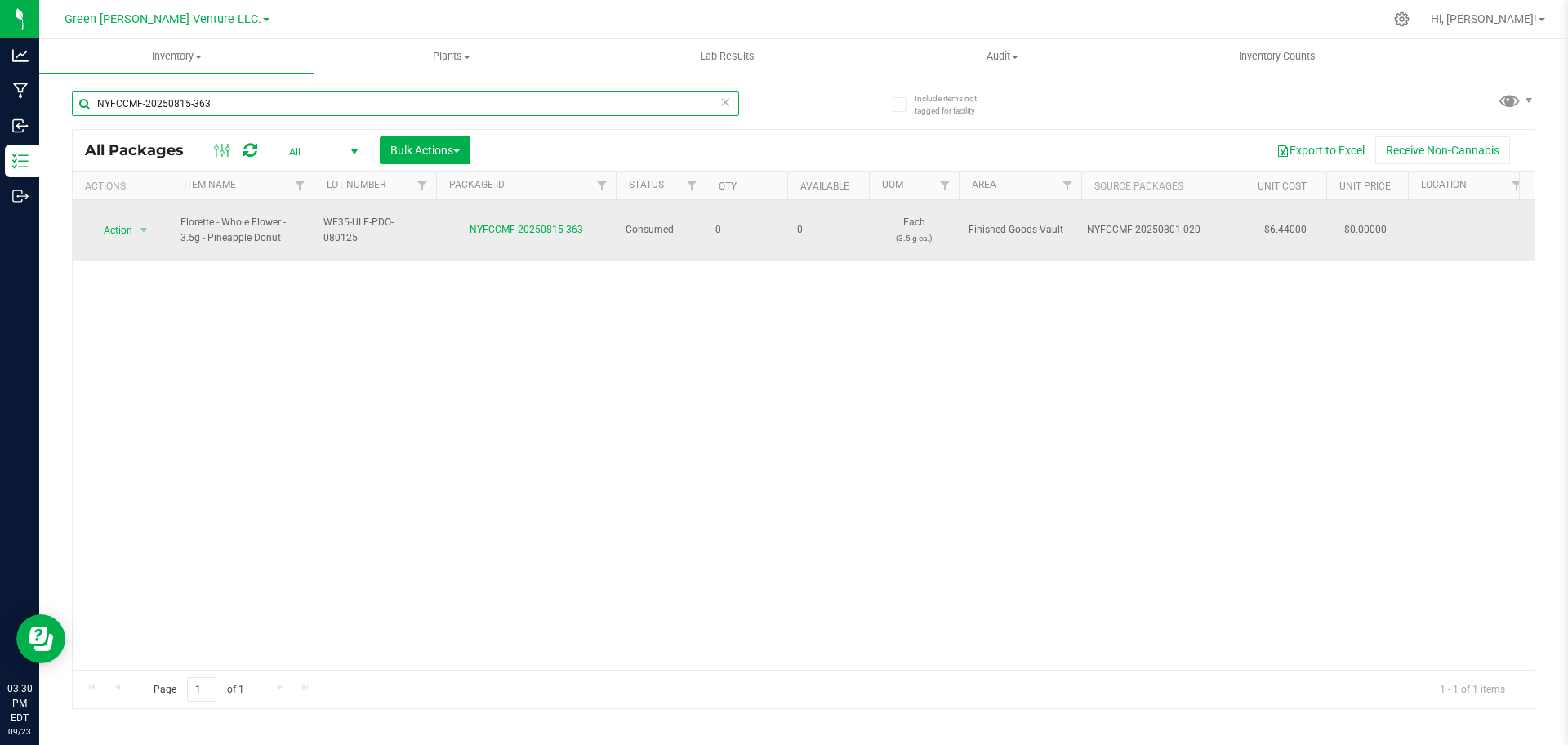
paste input "624-035"
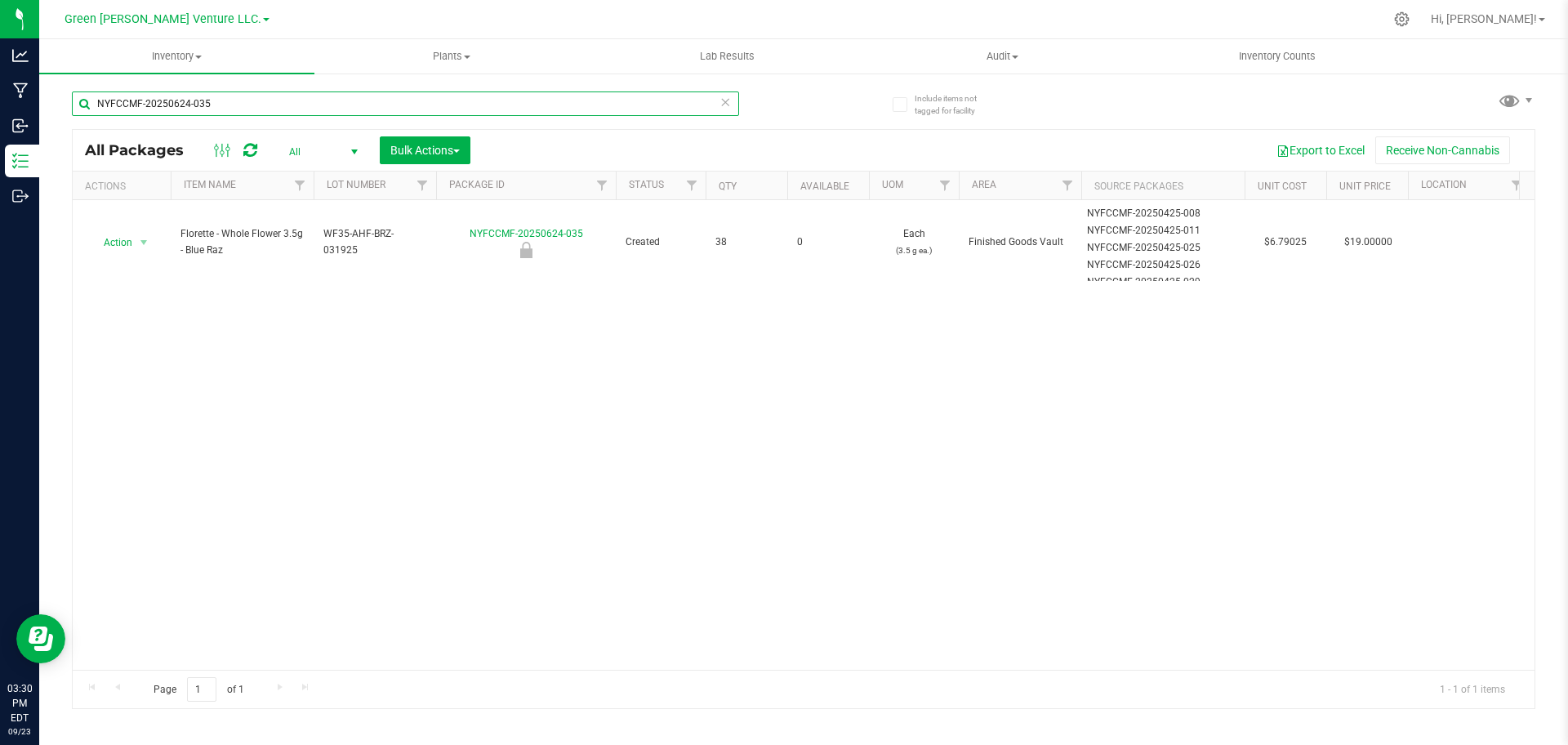
type input "NYFCCMF-20250624-035"
